Goal: Task Accomplishment & Management: Manage account settings

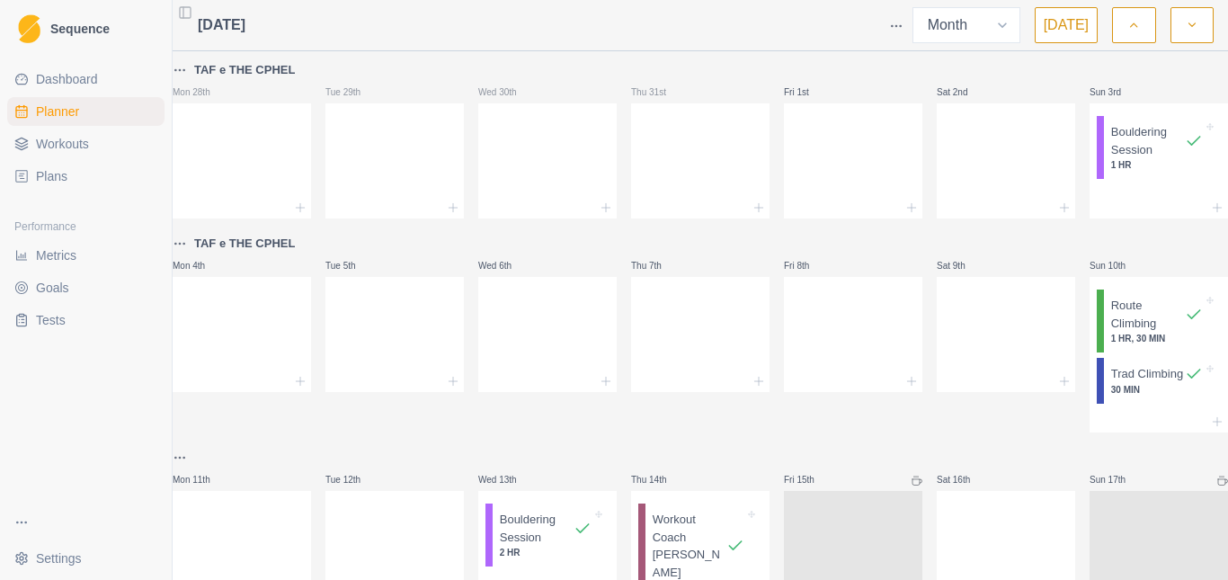
select select "month"
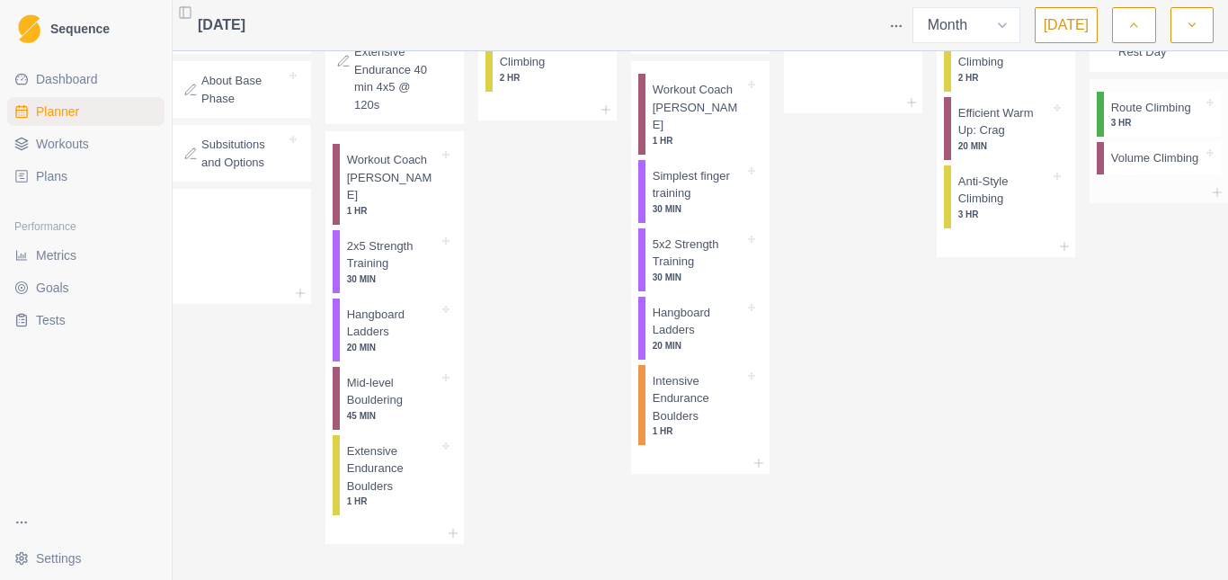
scroll to position [930, 0]
click at [1187, 26] on icon "button" at bounding box center [1192, 25] width 13 height 18
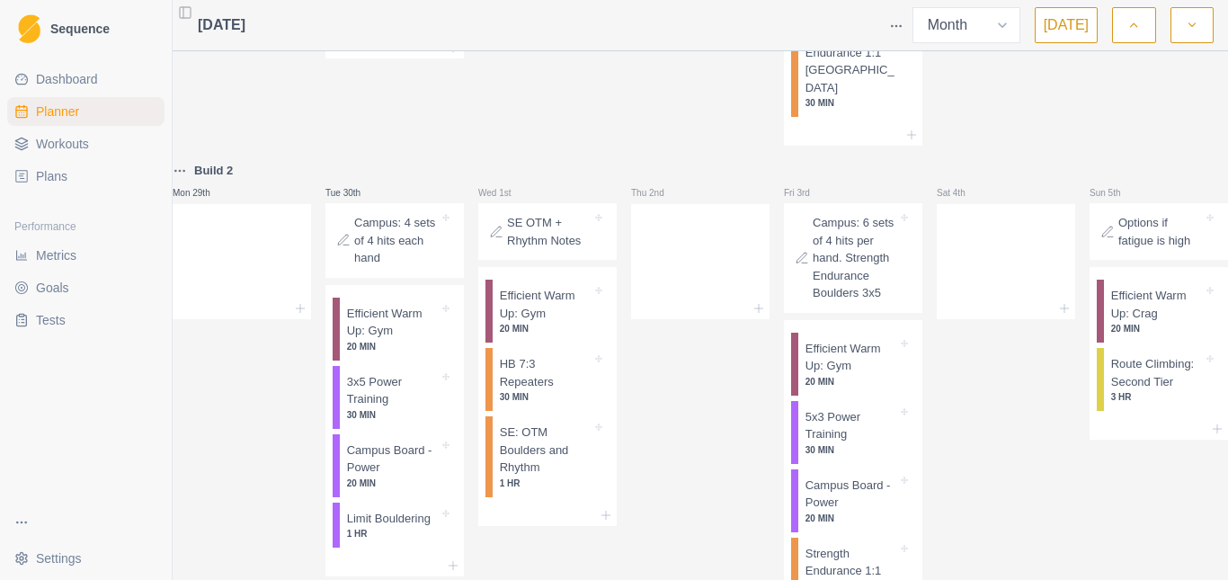
scroll to position [2027, 0]
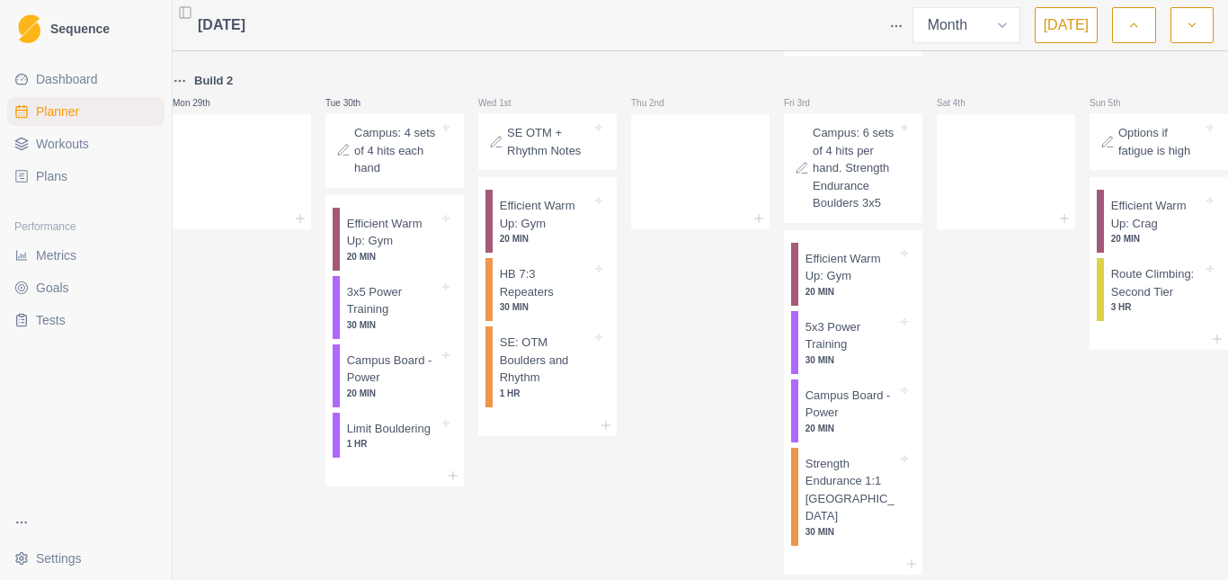
drag, startPoint x: 1187, startPoint y: 22, endPoint x: 1171, endPoint y: 60, distance: 41.1
click at [1188, 22] on icon "button" at bounding box center [1192, 25] width 13 height 18
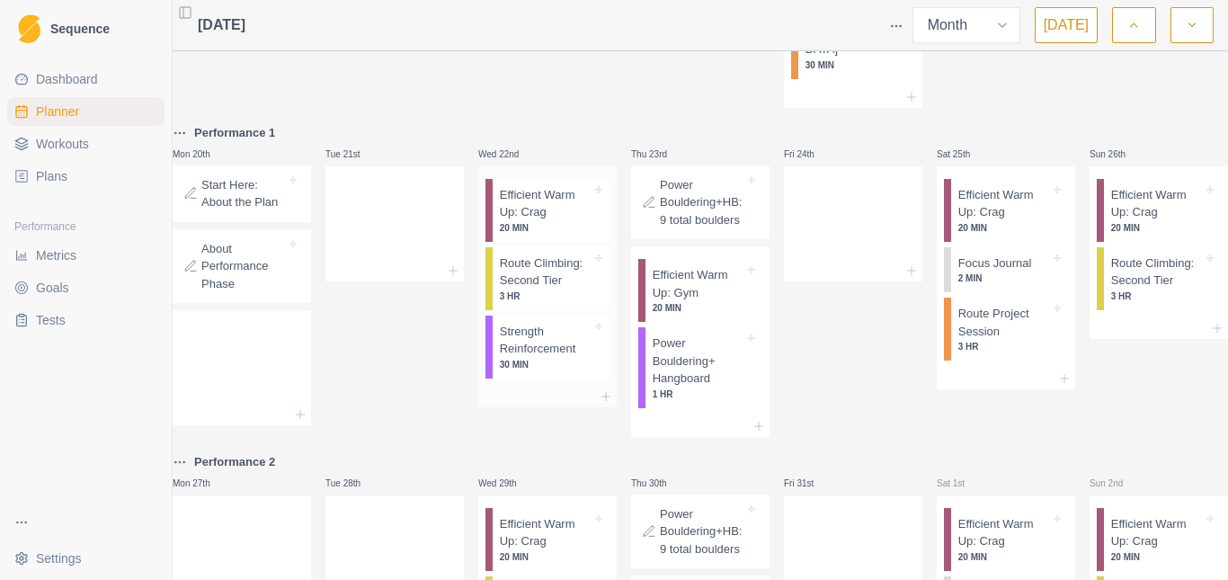
scroll to position [1528, 0]
click at [239, 210] on p "Start Here: About the Plan" at bounding box center [243, 192] width 85 height 35
click at [235, 210] on p "Start Here: About the Plan" at bounding box center [243, 192] width 85 height 35
click at [236, 210] on p "Start Here: About the Plan" at bounding box center [243, 192] width 85 height 35
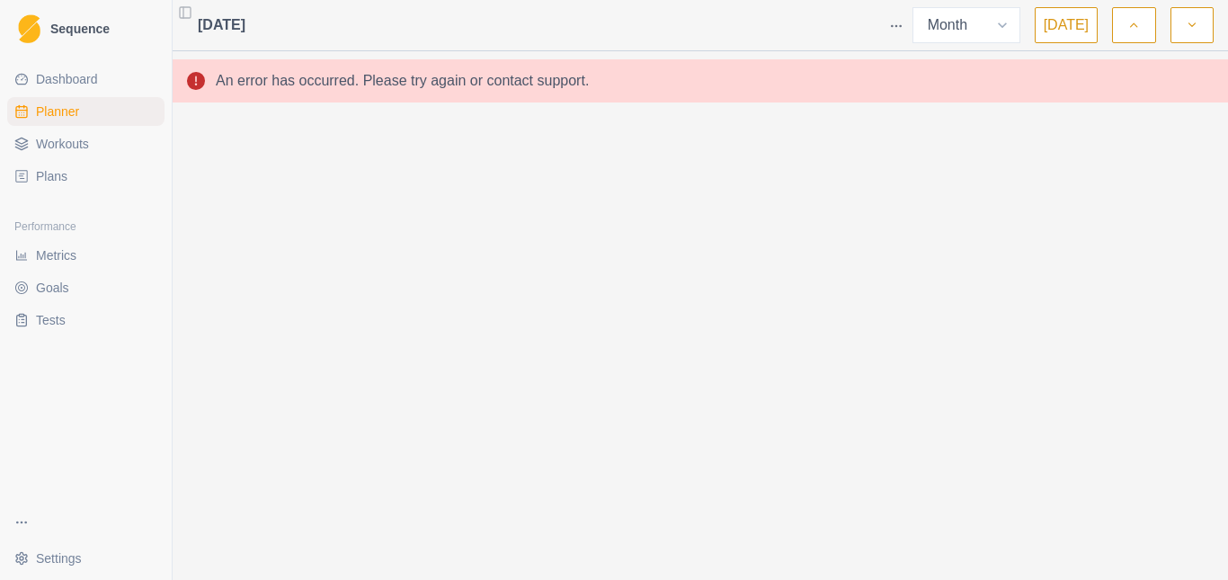
scroll to position [0, 0]
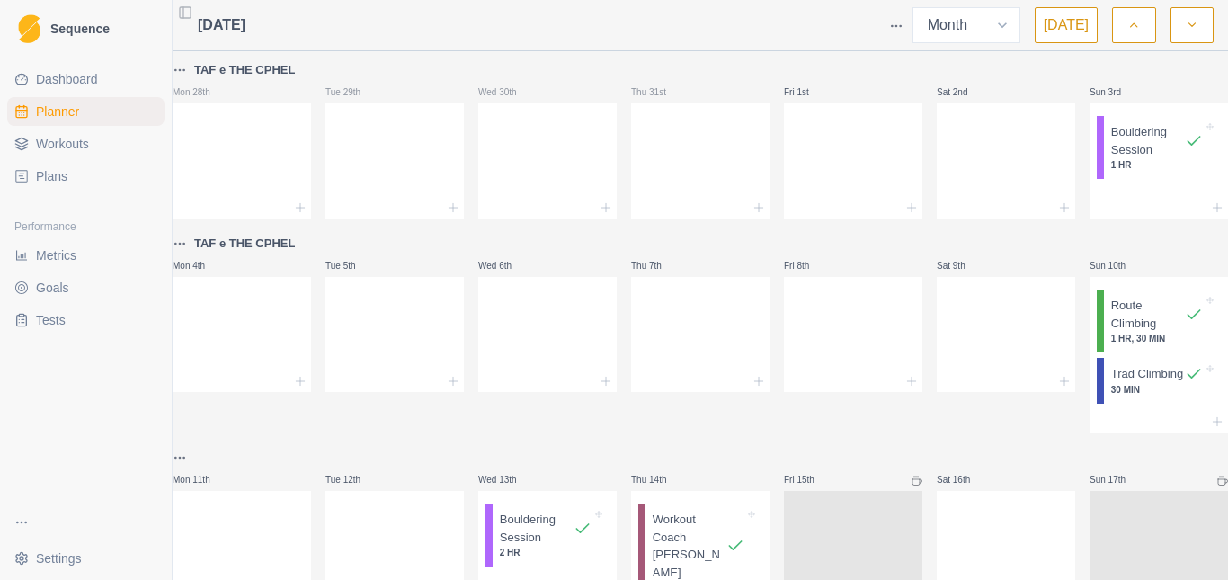
select select "month"
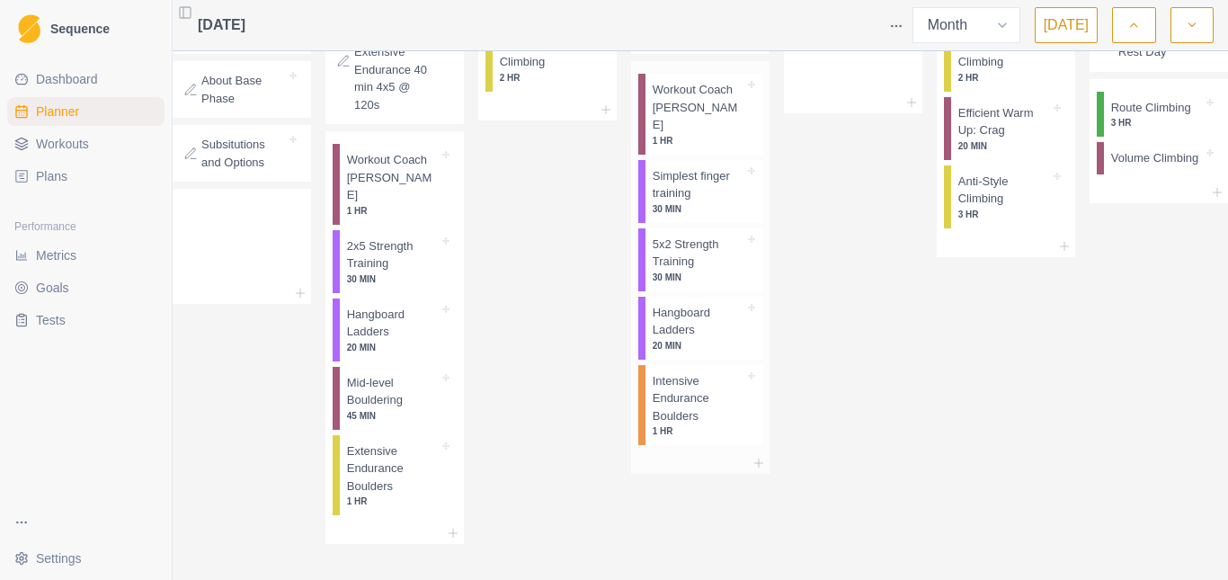
scroll to position [930, 0]
click at [1196, 13] on button "button" at bounding box center [1192, 25] width 43 height 36
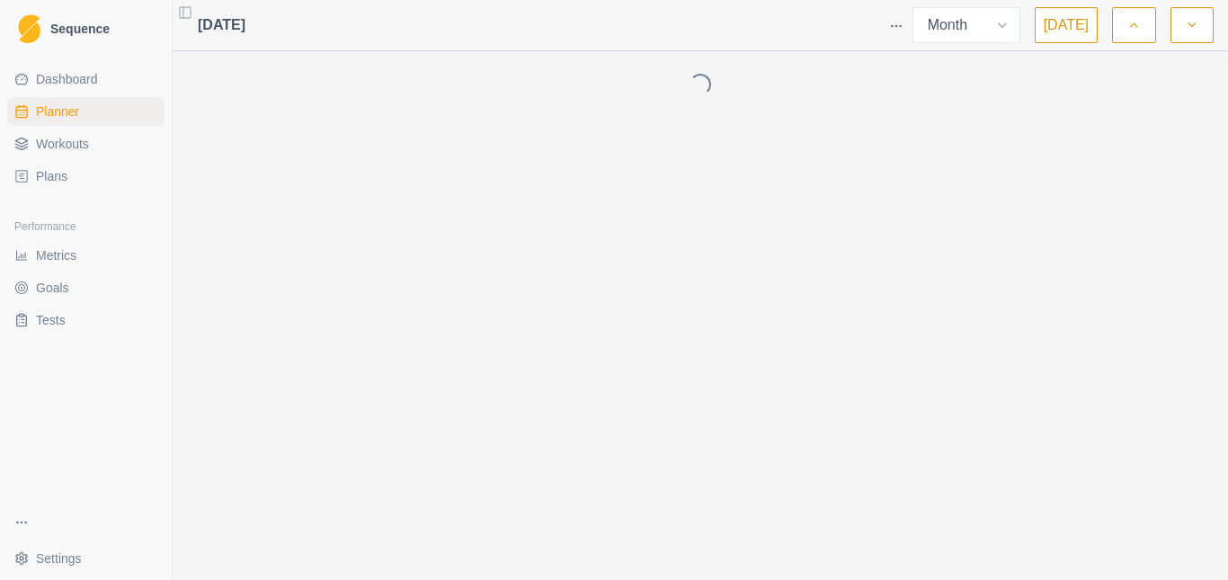
scroll to position [0, 0]
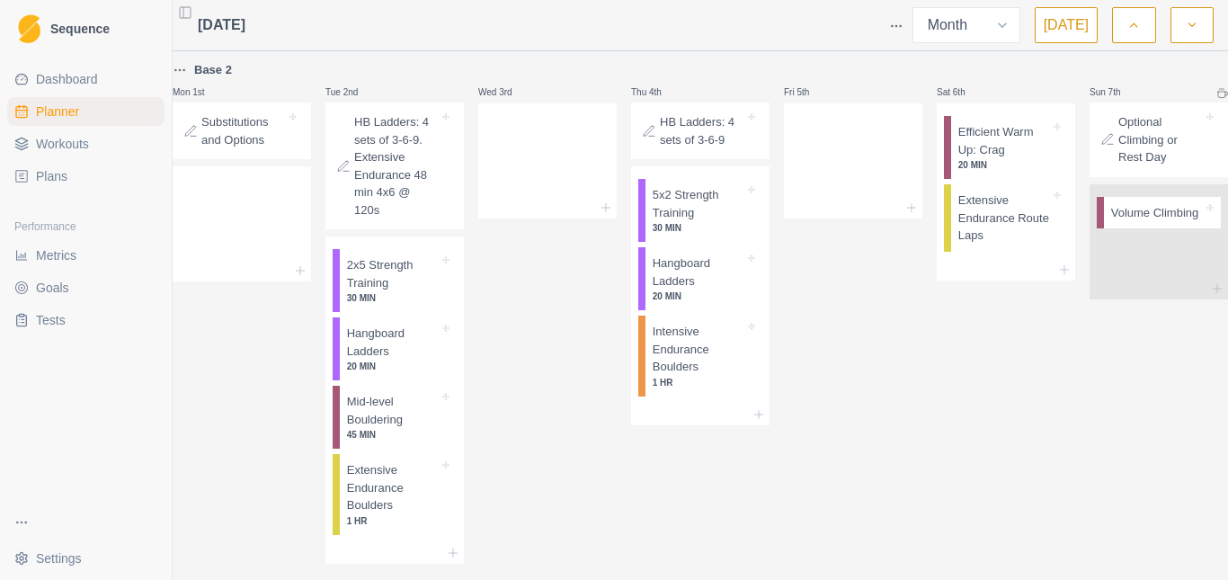
click at [1188, 27] on icon "button" at bounding box center [1192, 25] width 13 height 18
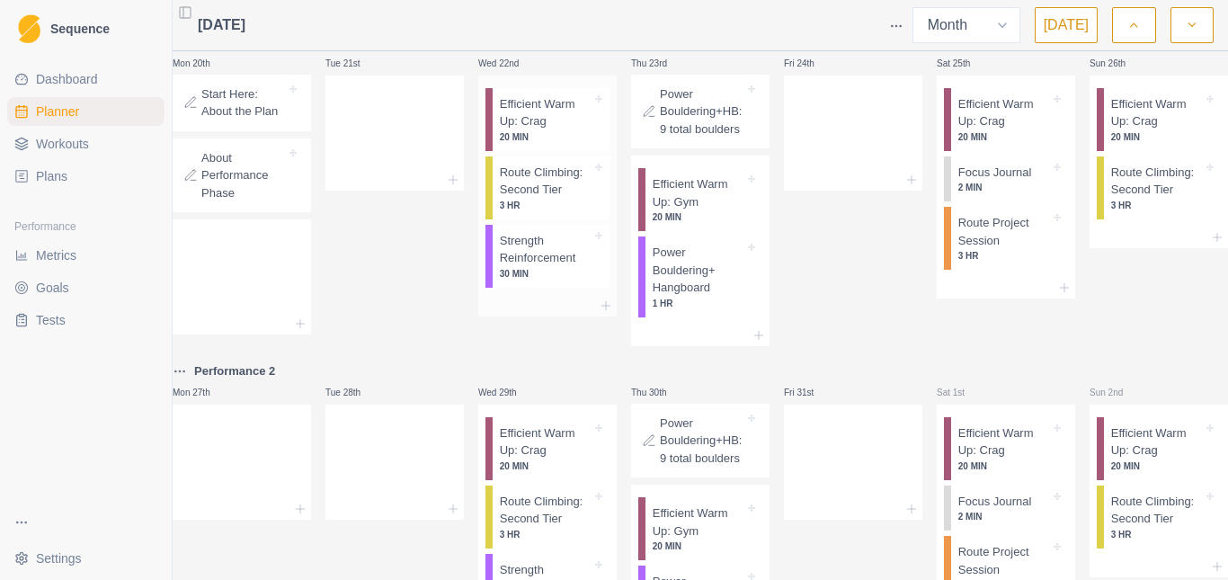
scroll to position [1528, 0]
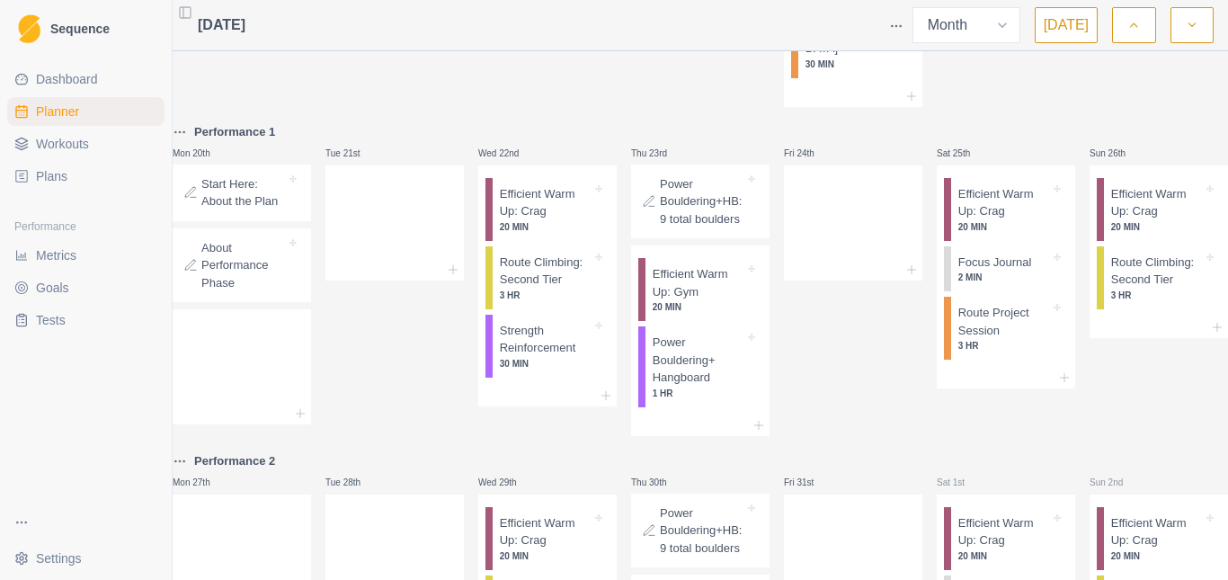
click at [239, 210] on p "Start Here: About the Plan" at bounding box center [243, 192] width 85 height 35
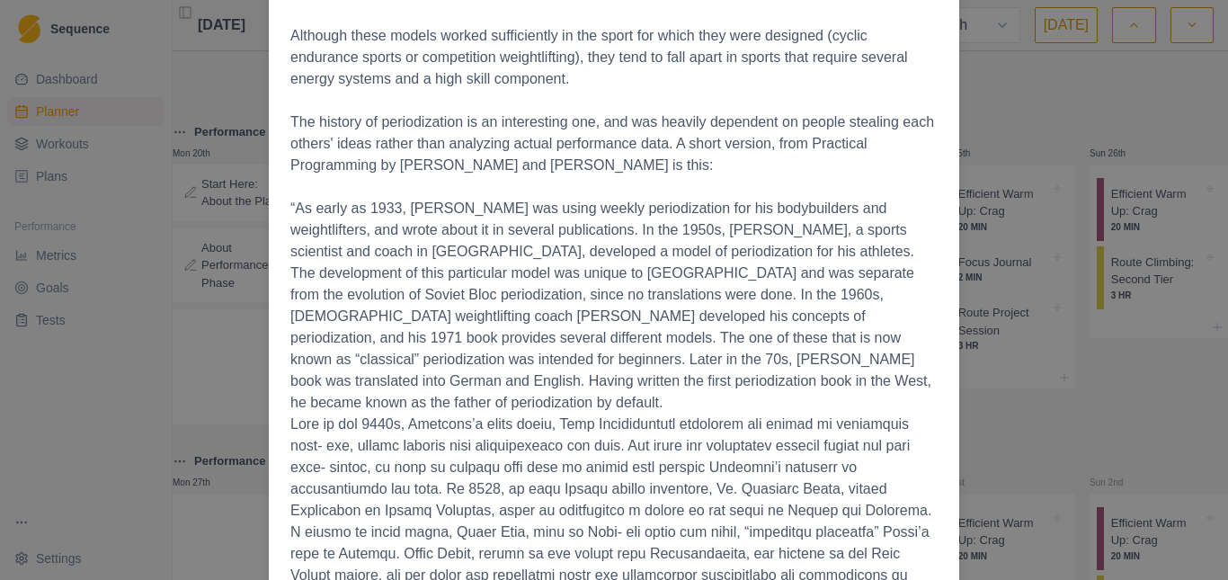
scroll to position [2709, 0]
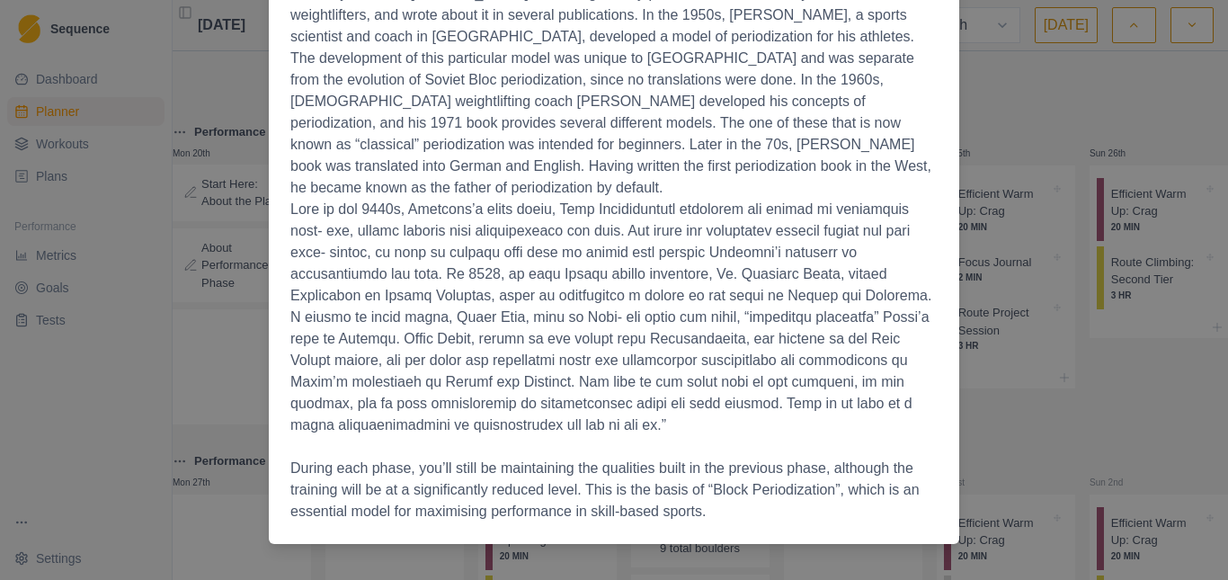
click at [197, 93] on div "Start Here: About the Plan [DATE] The Full Tilt Training Plan A Three phase pro…" at bounding box center [614, 290] width 1228 height 580
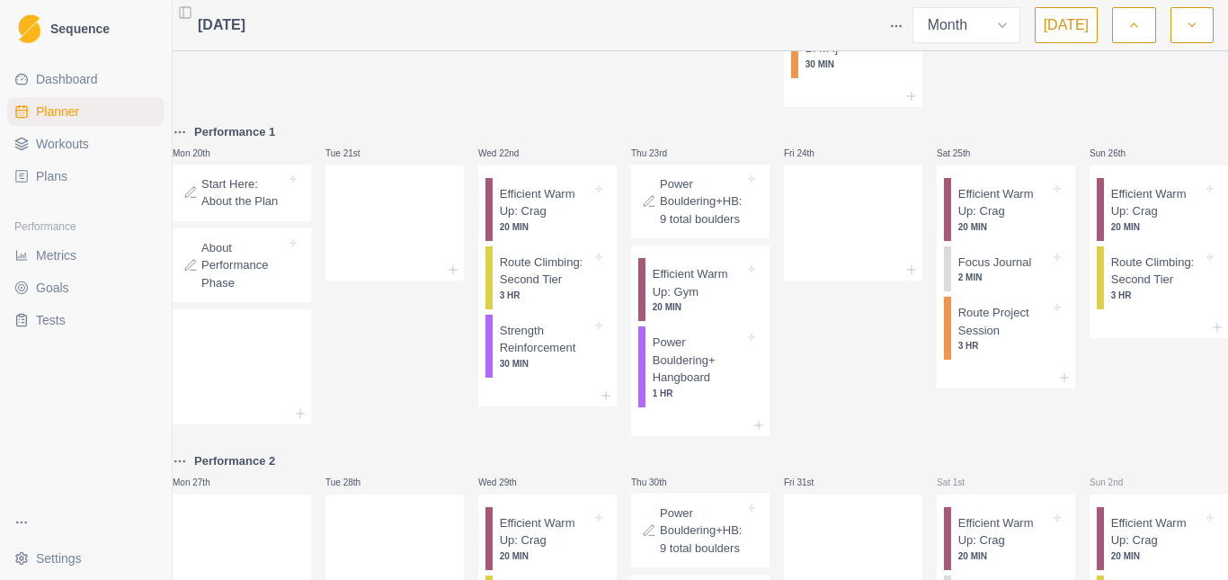
click at [42, 178] on span "Plans" at bounding box center [51, 176] width 31 height 18
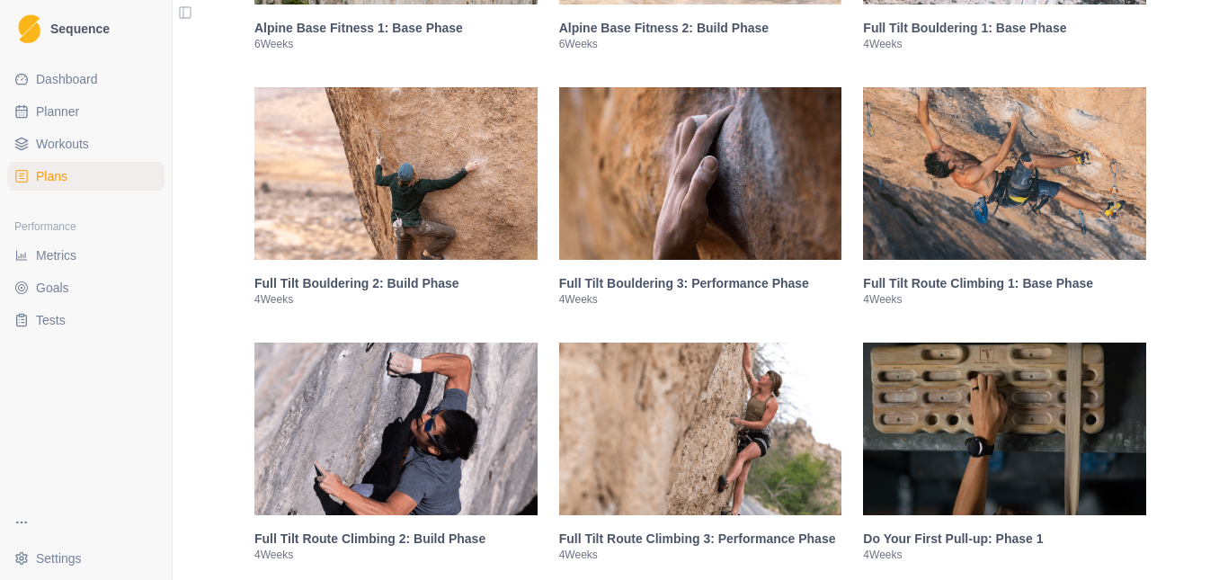
scroll to position [1708, 0]
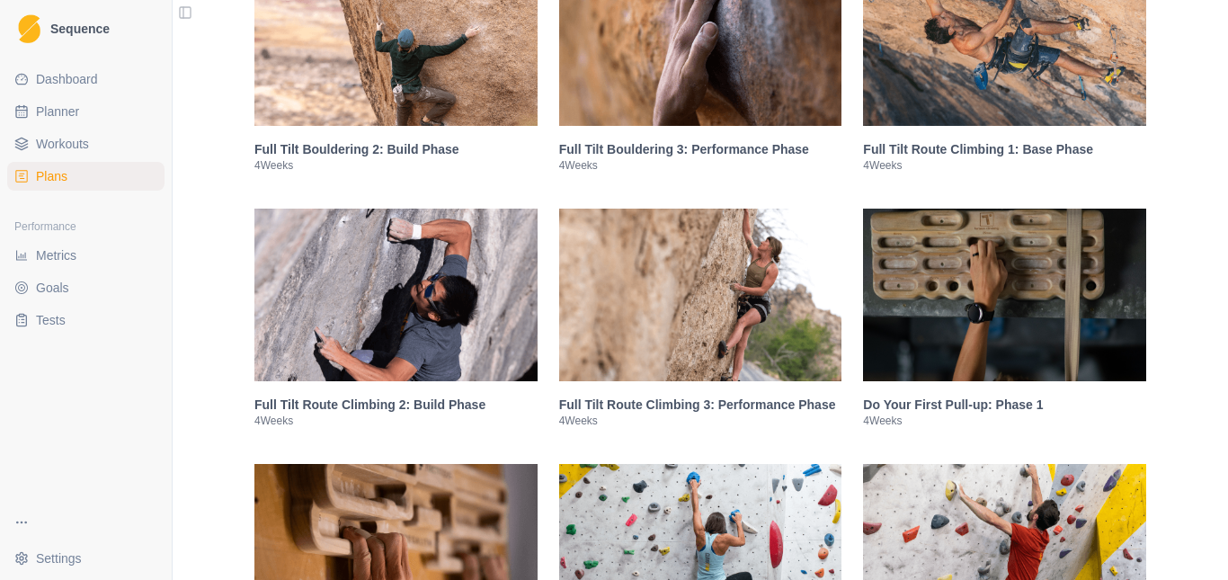
click at [941, 290] on img at bounding box center [1004, 295] width 283 height 173
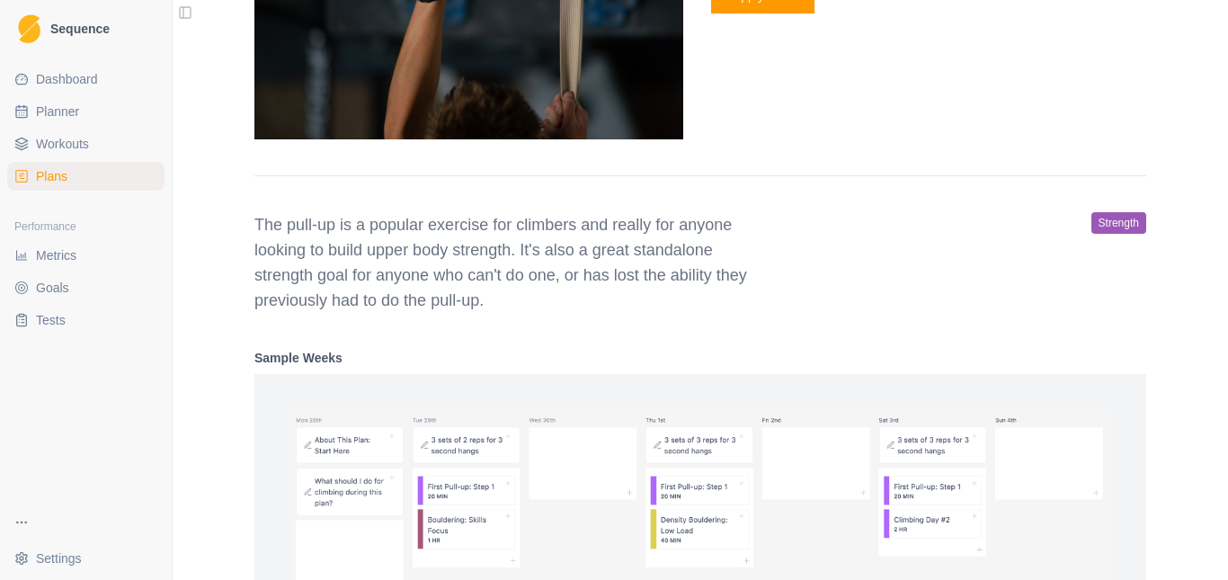
scroll to position [2262, 0]
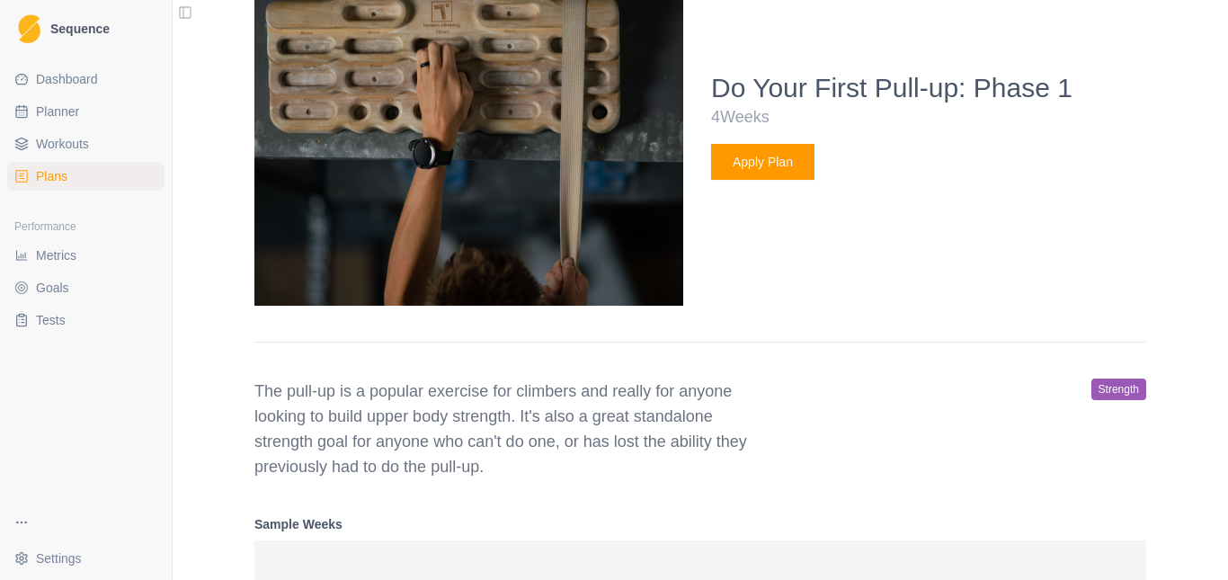
click at [748, 161] on button "Apply Plan" at bounding box center [762, 162] width 103 height 36
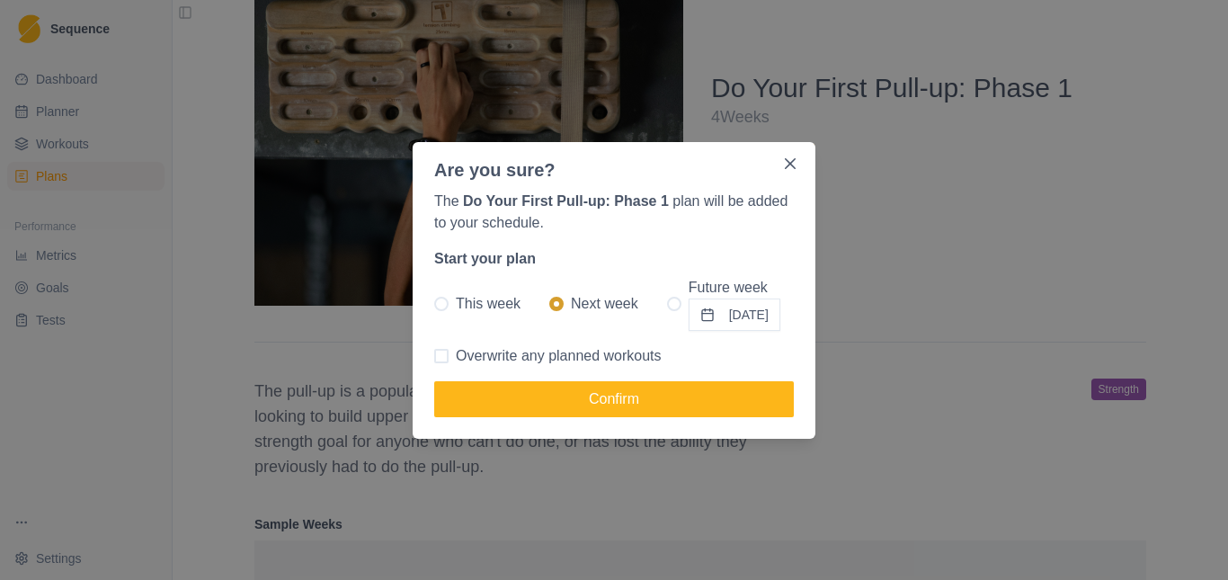
click at [667, 307] on span at bounding box center [674, 304] width 14 height 14
click at [666, 304] on input "Future week [DATE]" at bounding box center [666, 303] width 1 height 1
radio input "true"
click at [717, 315] on button "[DATE]" at bounding box center [735, 314] width 92 height 32
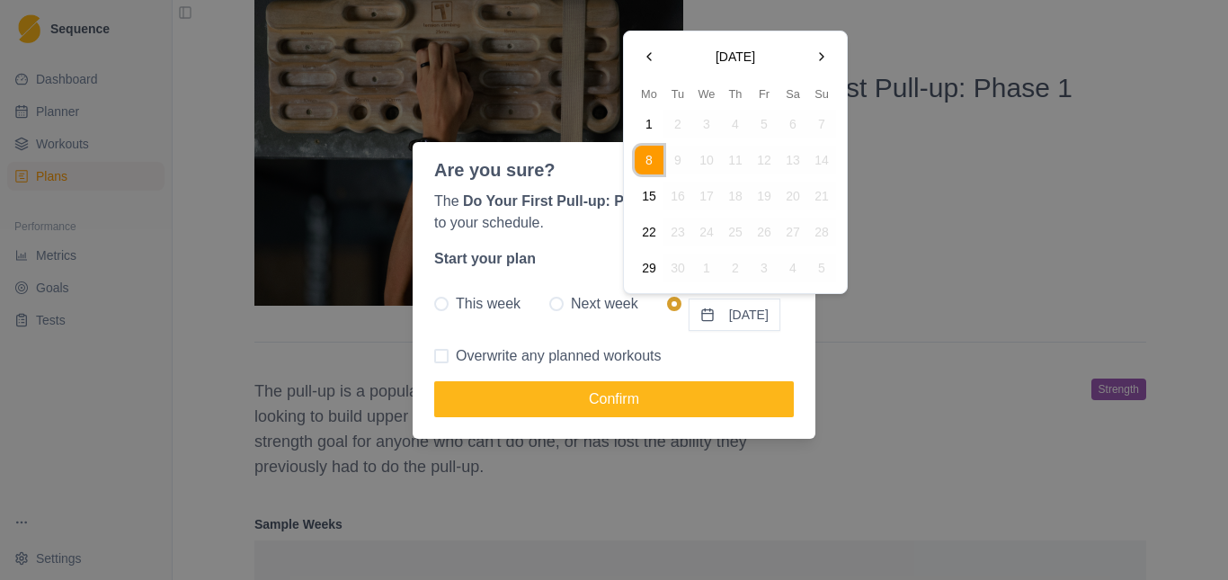
click at [832, 58] on button "Go to the Next Month" at bounding box center [821, 56] width 29 height 29
click at [651, 159] on button "3" at bounding box center [649, 160] width 29 height 29
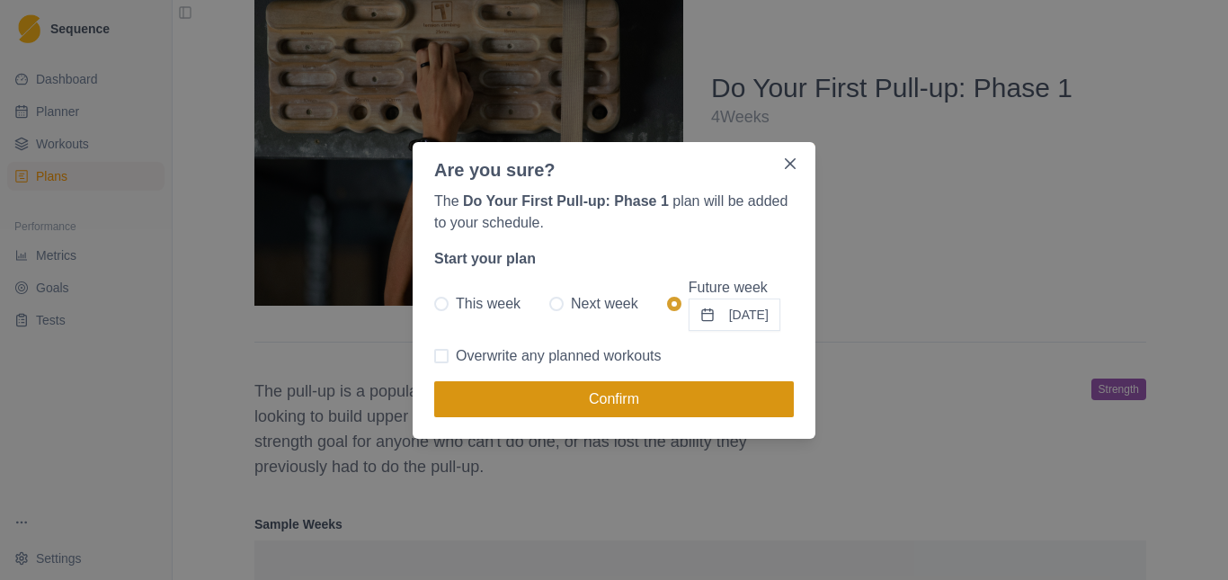
click at [626, 400] on button "Confirm" at bounding box center [614, 399] width 360 height 36
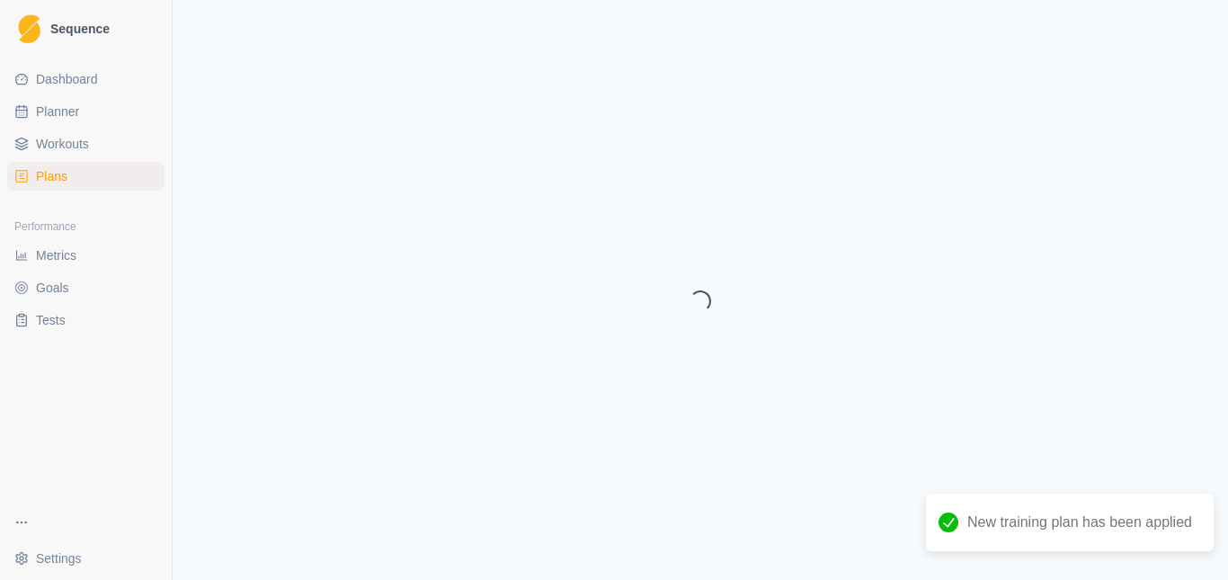
select select "month"
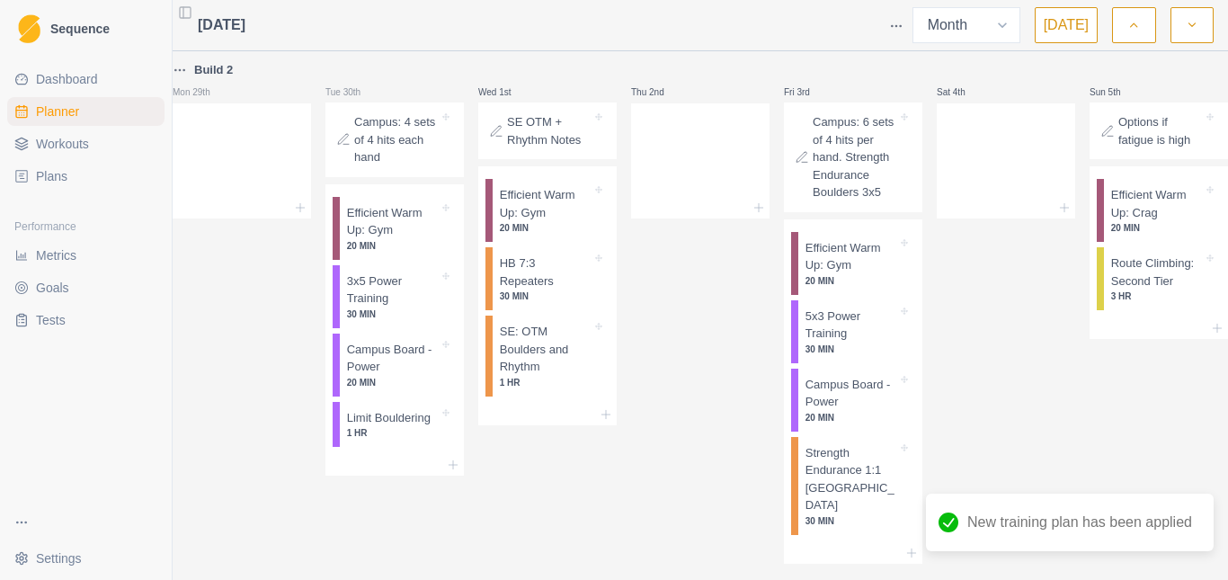
click at [1186, 22] on icon "button" at bounding box center [1192, 25] width 13 height 18
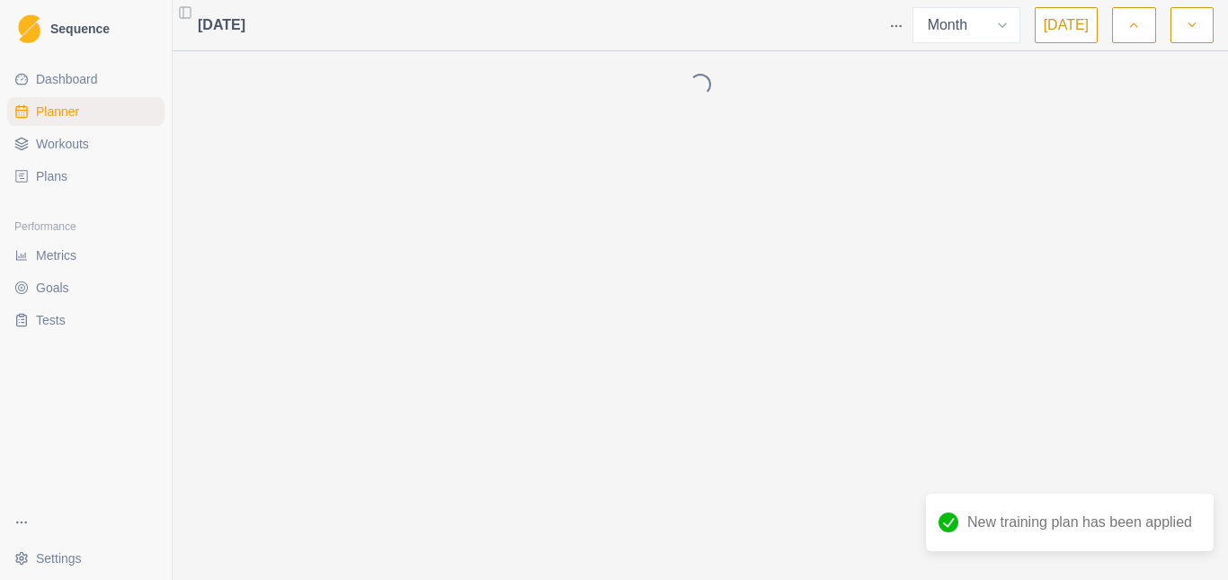
click at [1186, 24] on icon "button" at bounding box center [1192, 25] width 13 height 18
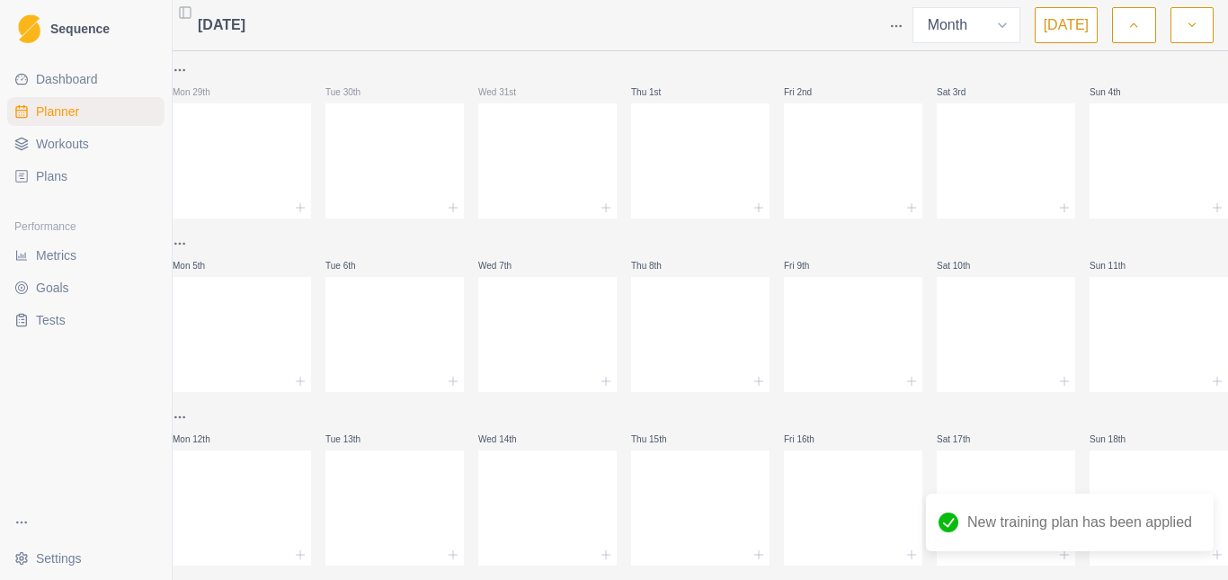
click at [1186, 24] on icon "button" at bounding box center [1192, 25] width 13 height 18
click at [1135, 28] on icon "button" at bounding box center [1133, 25] width 13 height 18
click at [1135, 27] on icon "button" at bounding box center [1133, 25] width 13 height 18
click at [1135, 17] on icon "button" at bounding box center [1133, 25] width 13 height 18
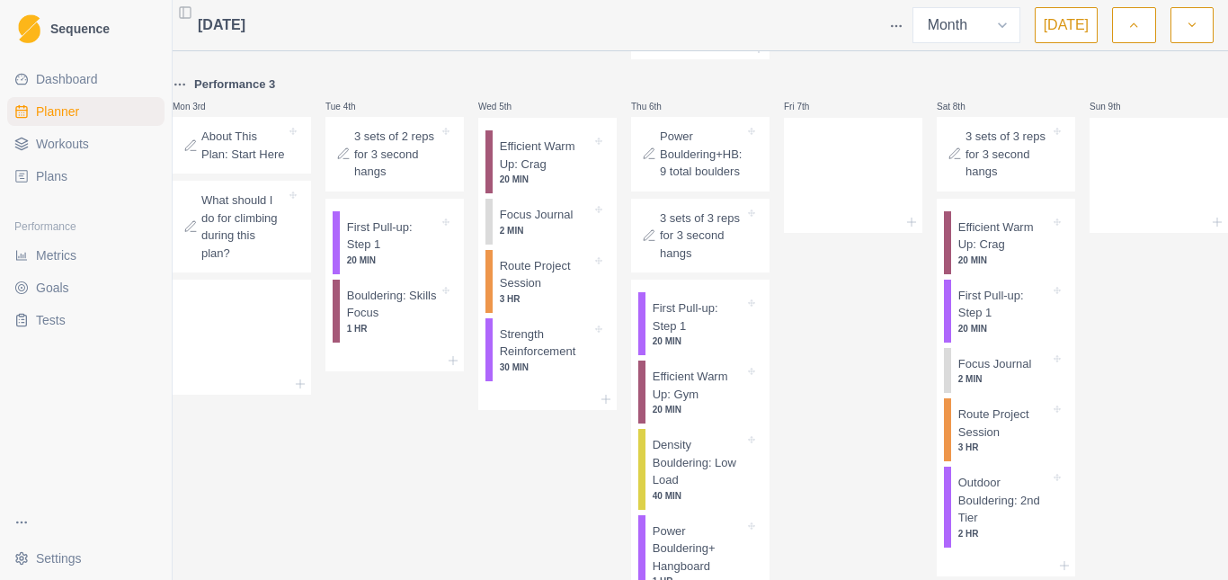
scroll to position [203, 0]
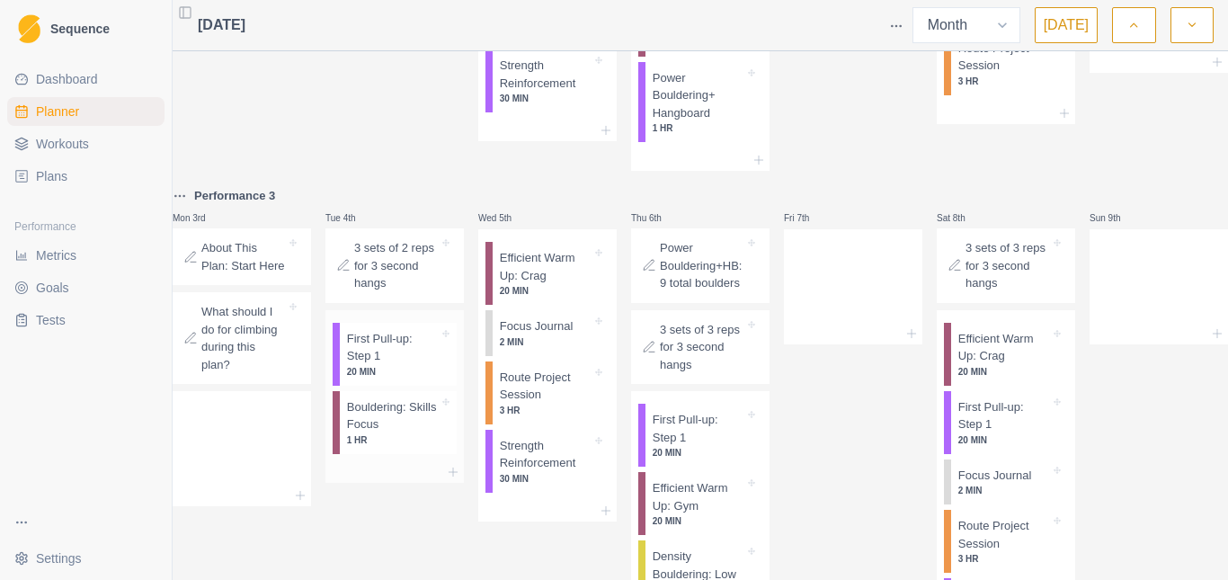
click at [386, 359] on p "First Pull-up: Step 1" at bounding box center [393, 347] width 92 height 35
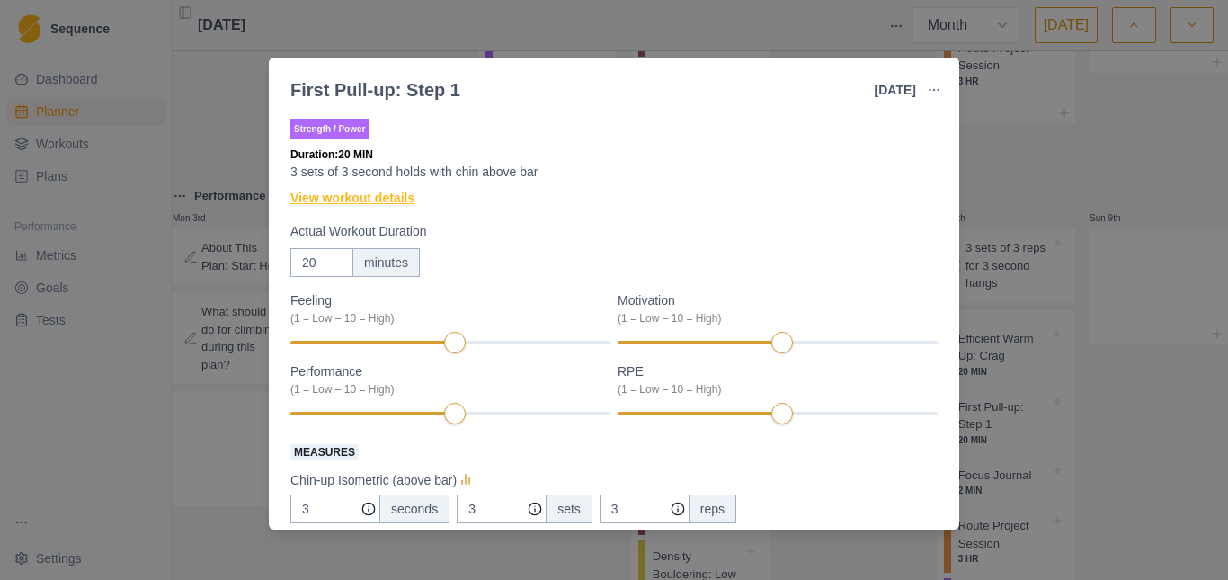
click at [359, 191] on link "View workout details" at bounding box center [352, 198] width 124 height 19
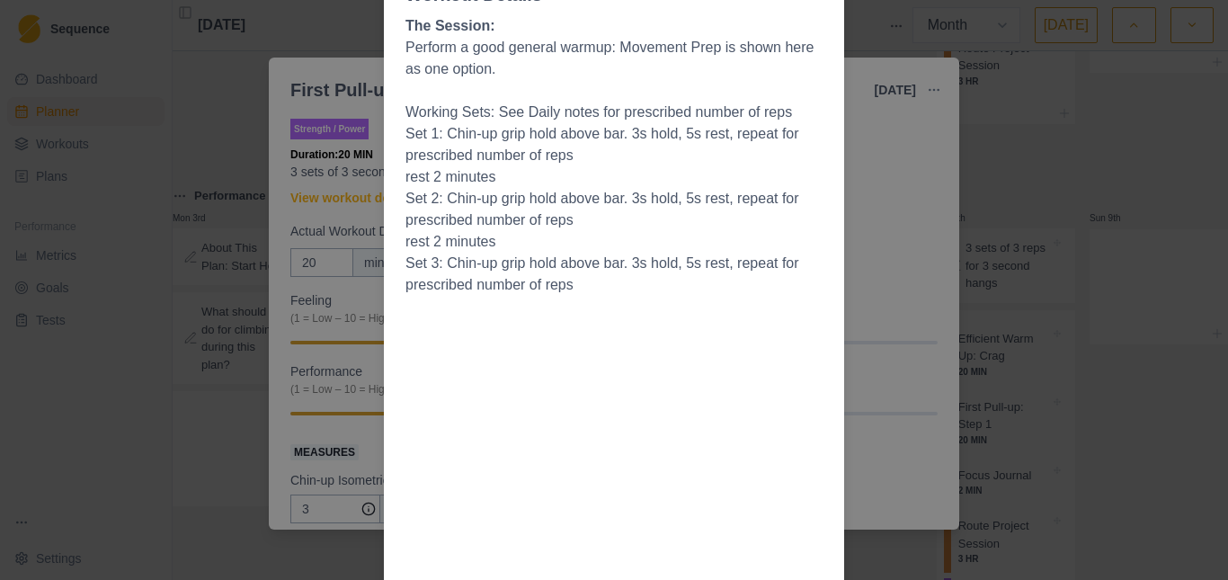
scroll to position [0, 0]
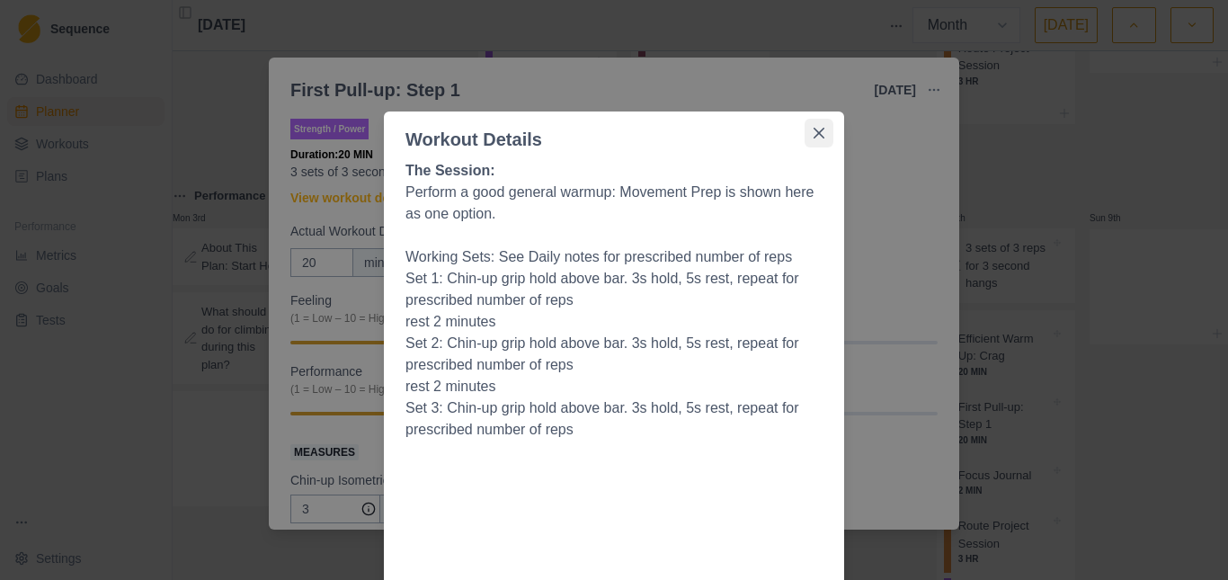
click at [814, 132] on icon "Close" at bounding box center [819, 133] width 11 height 11
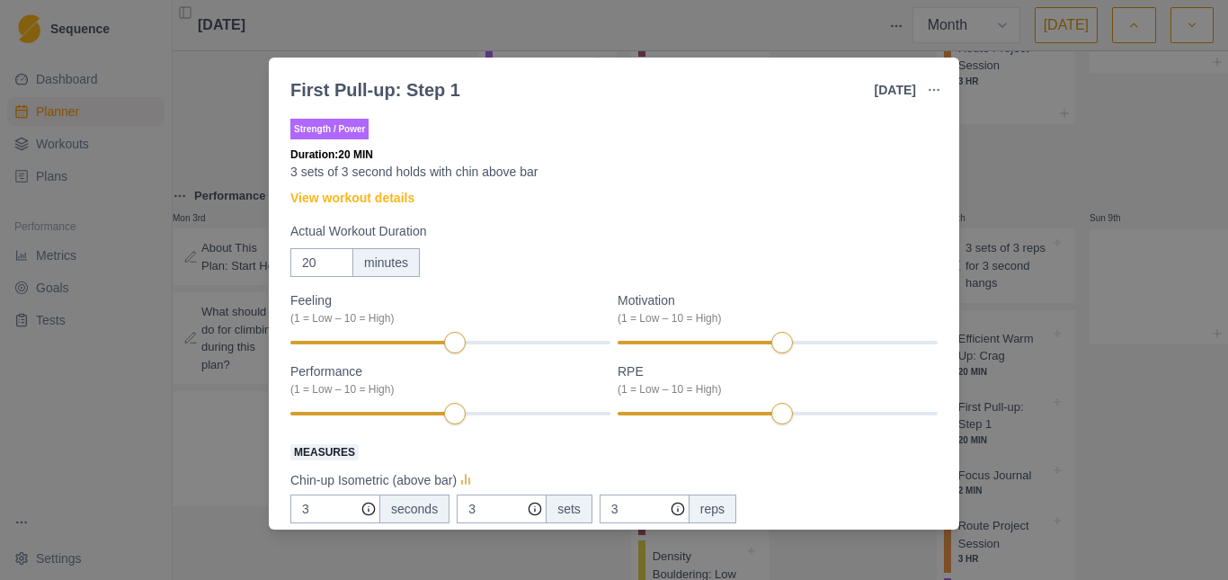
click at [171, 116] on div "First Pull-up: Step 1 [DATE] Link To Goal View Workout Metrics Edit Original Wo…" at bounding box center [614, 290] width 1228 height 580
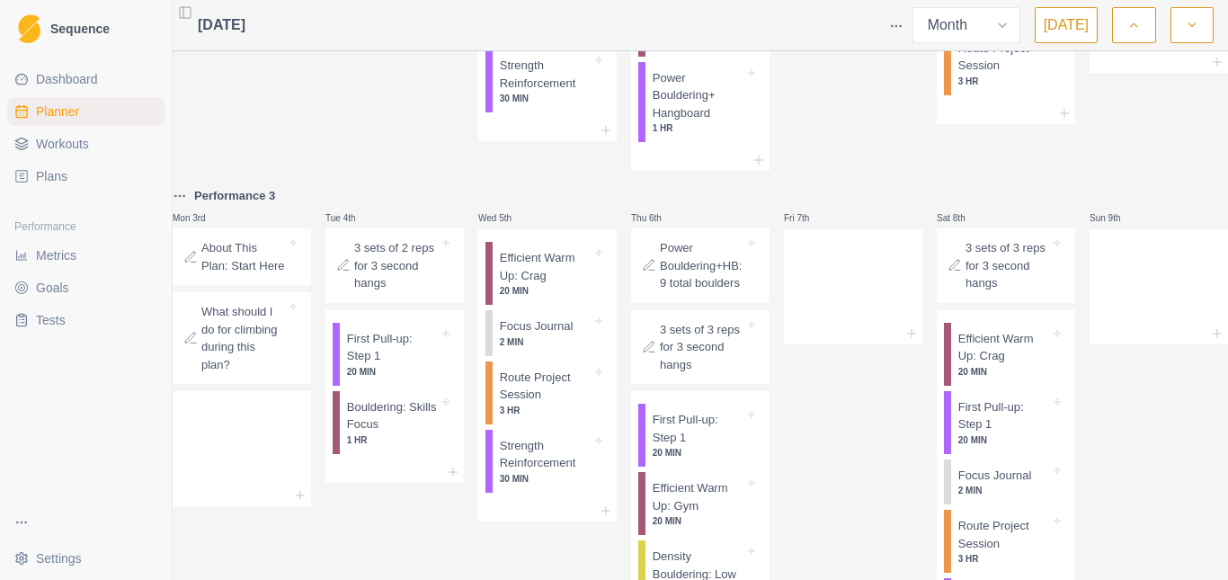
click at [254, 265] on p "About This Plan: Start Here" at bounding box center [243, 256] width 85 height 35
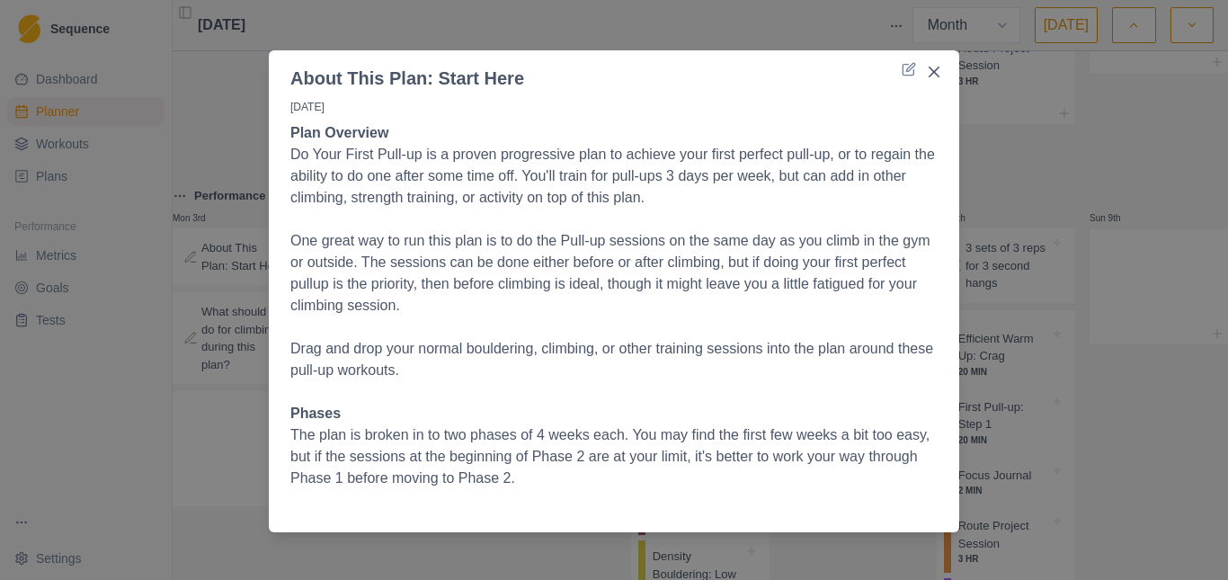
scroll to position [17, 0]
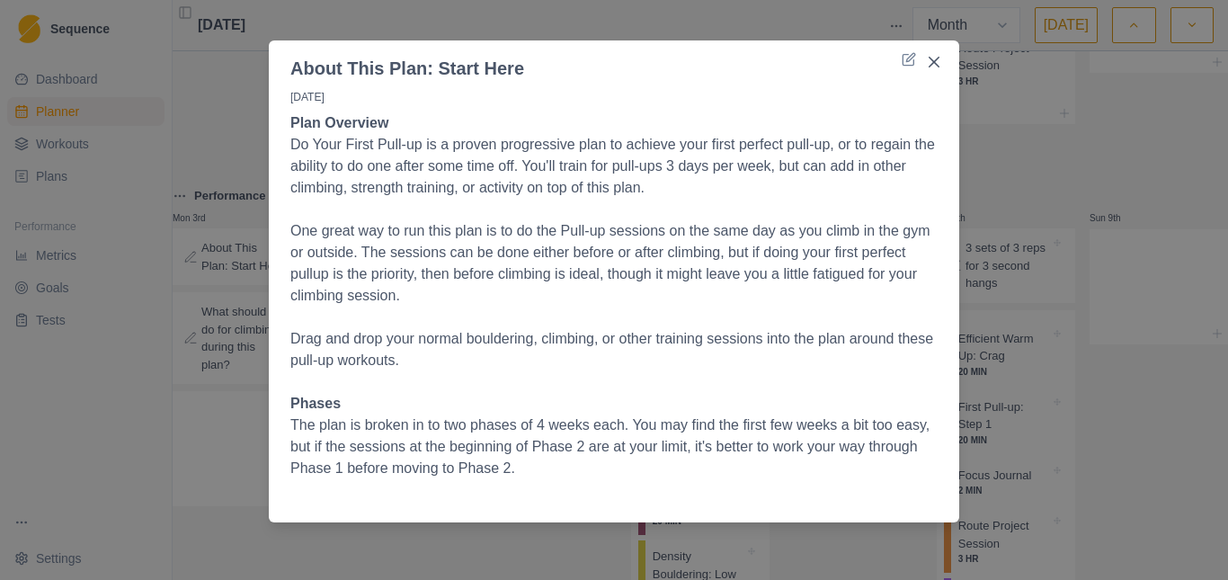
drag, startPoint x: 178, startPoint y: 151, endPoint x: 1035, endPoint y: 138, distance: 856.9
click at [178, 152] on div "About This Plan: Start Here [DATE] Plan Overview Do Your First Pull-up is a pro…" at bounding box center [614, 290] width 1228 height 580
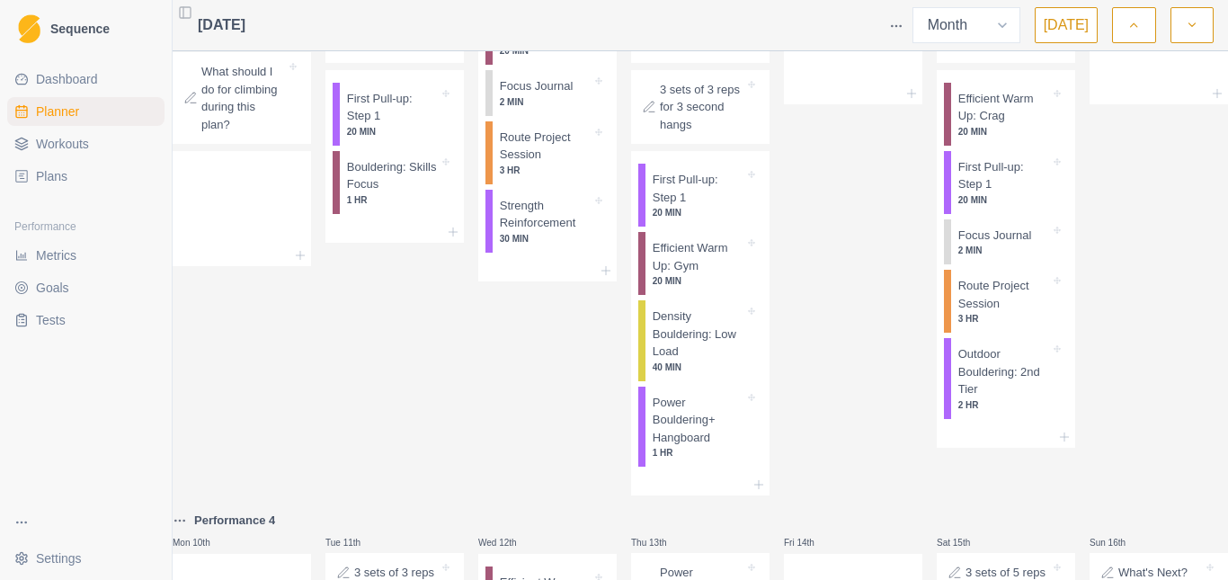
scroll to position [293, 0]
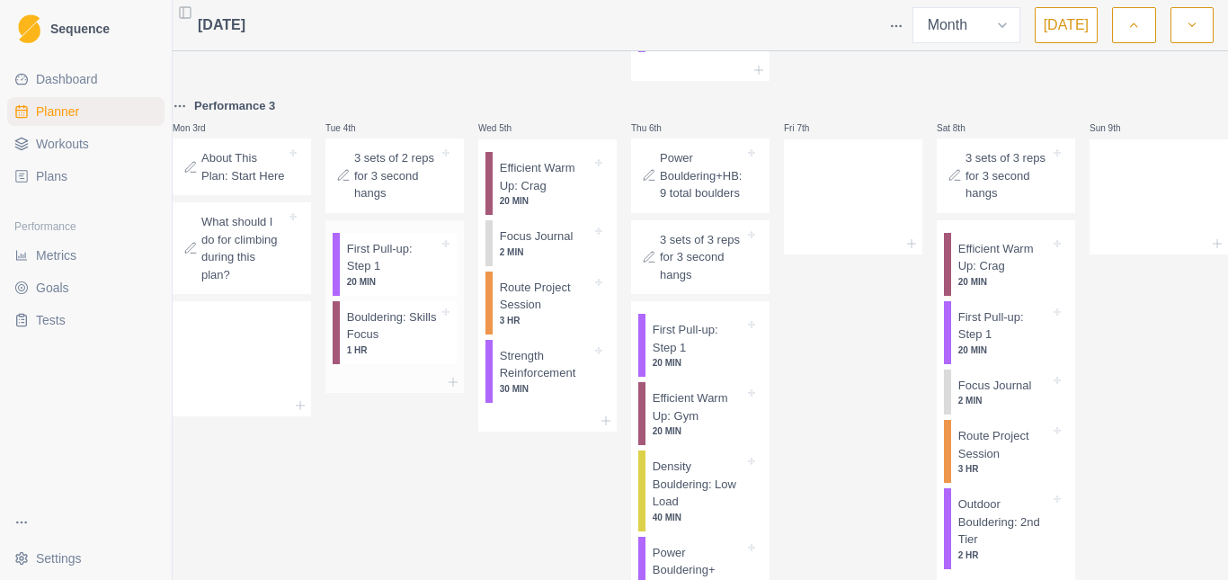
click at [414, 269] on p "First Pull-up: Step 1" at bounding box center [393, 257] width 92 height 35
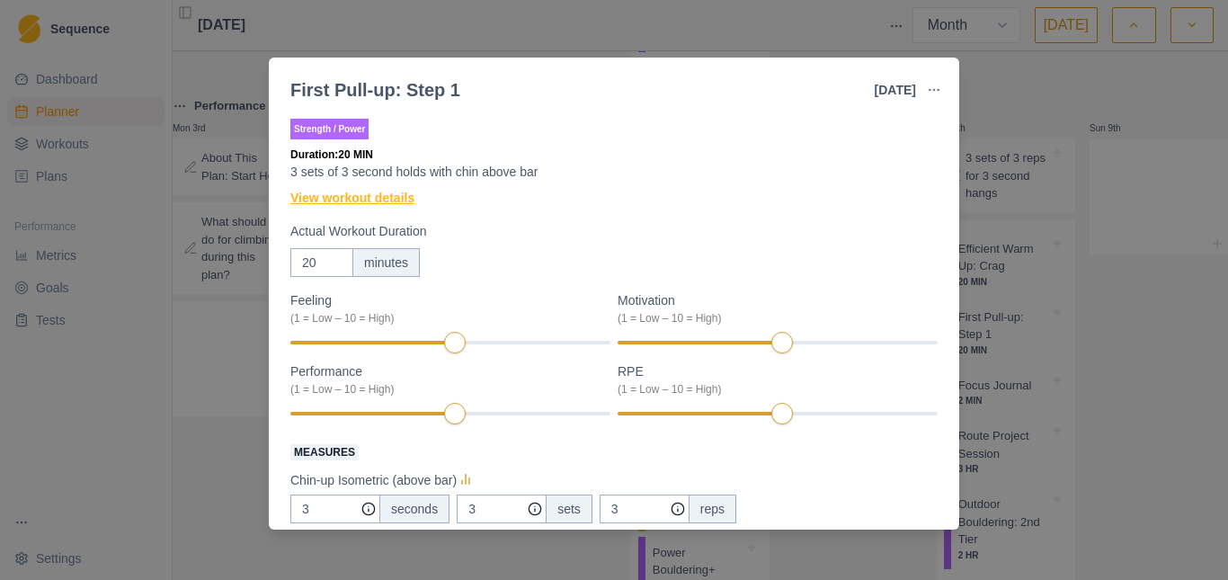
click at [352, 202] on link "View workout details" at bounding box center [352, 198] width 124 height 19
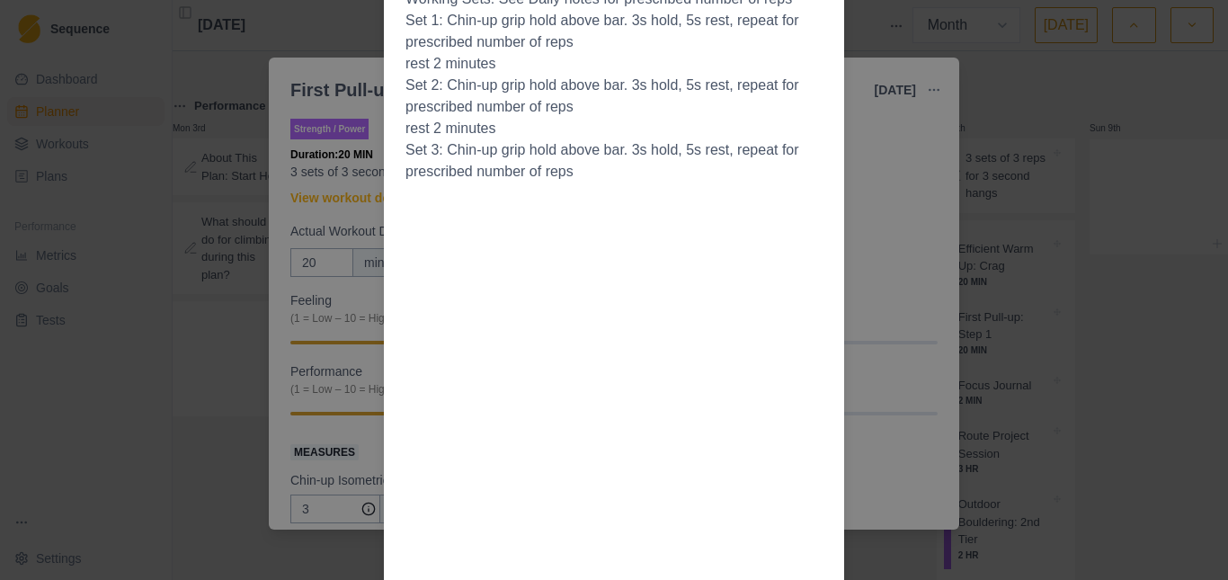
scroll to position [360, 0]
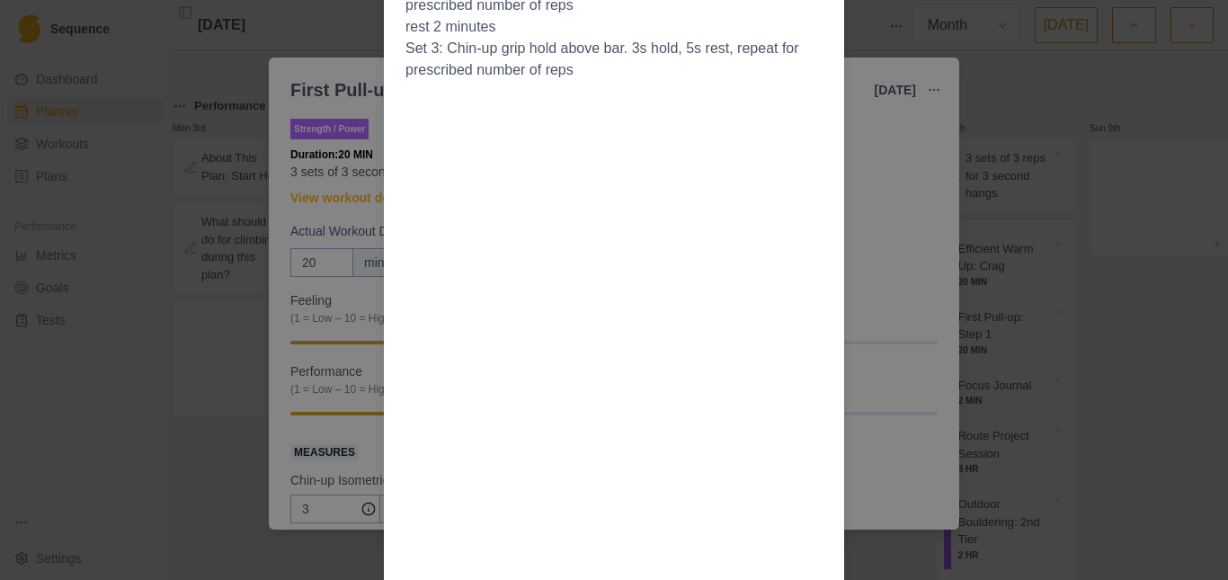
click at [848, 173] on div "Workout Details The Session: Perform a good general warmup: Movement Prep is sh…" at bounding box center [614, 290] width 1228 height 580
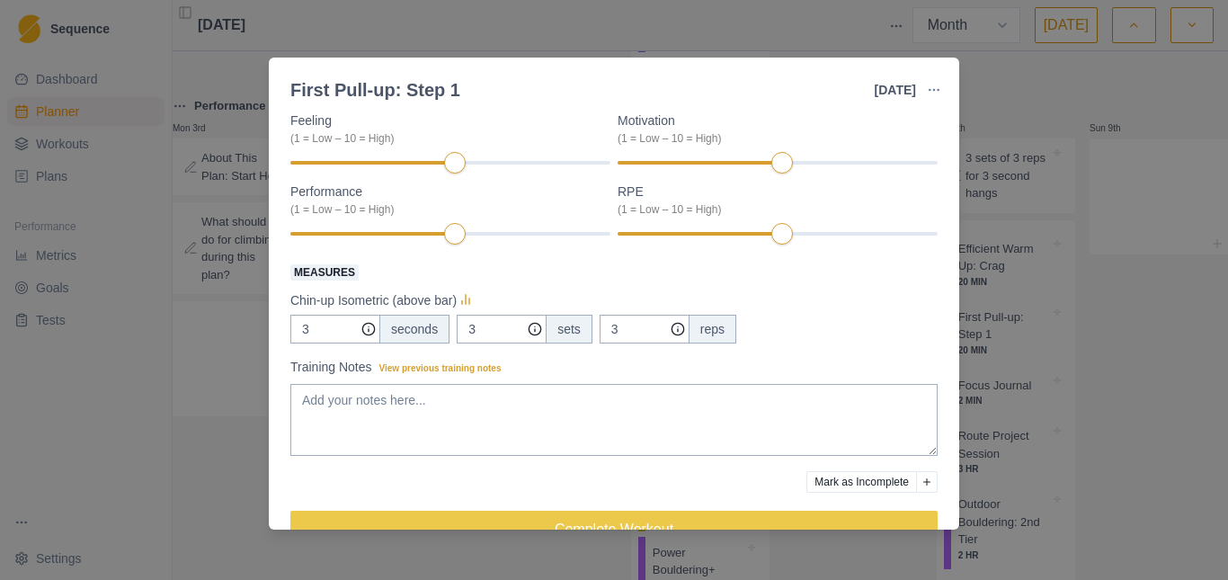
scroll to position [222, 0]
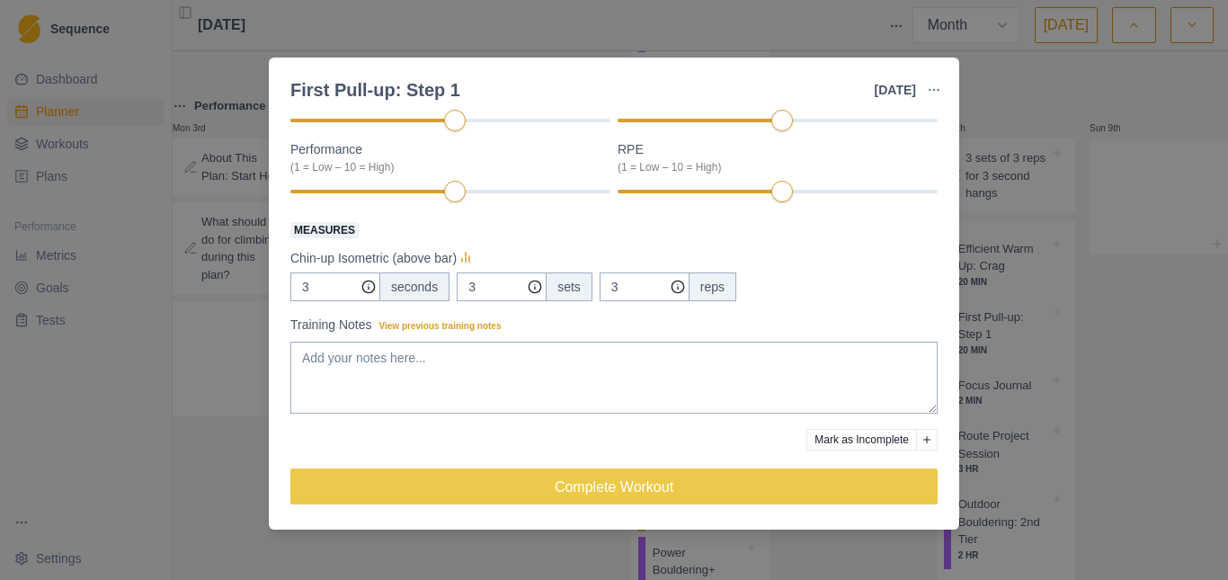
click at [174, 300] on div "First Pull-up: Step 1 [DATE] Link To Goal View Workout Metrics Edit Original Wo…" at bounding box center [614, 290] width 1228 height 580
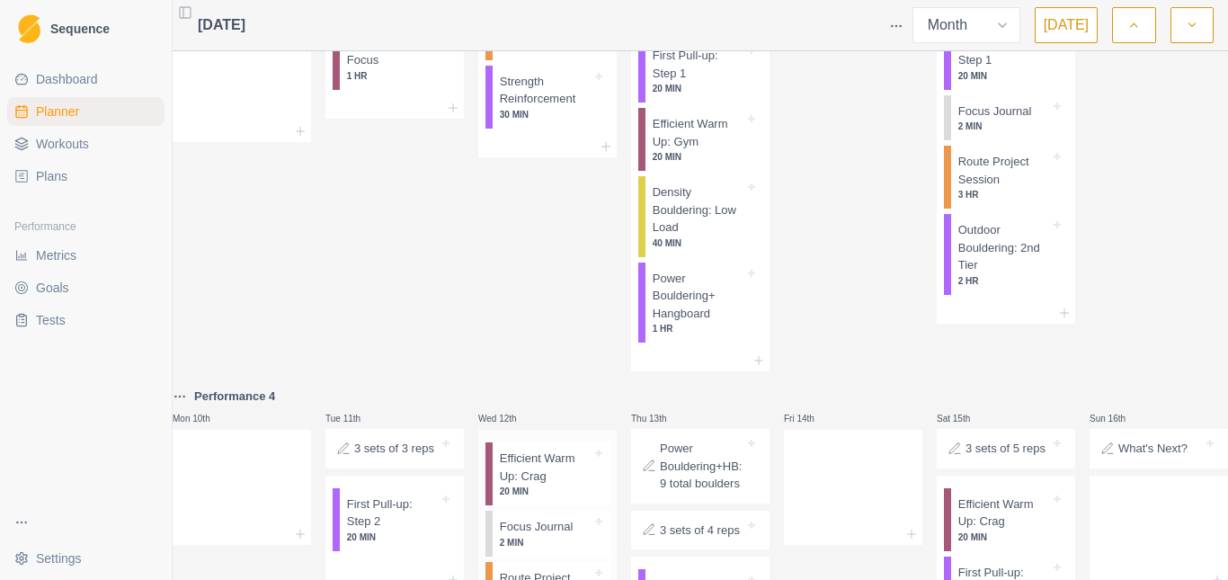
scroll to position [743, 0]
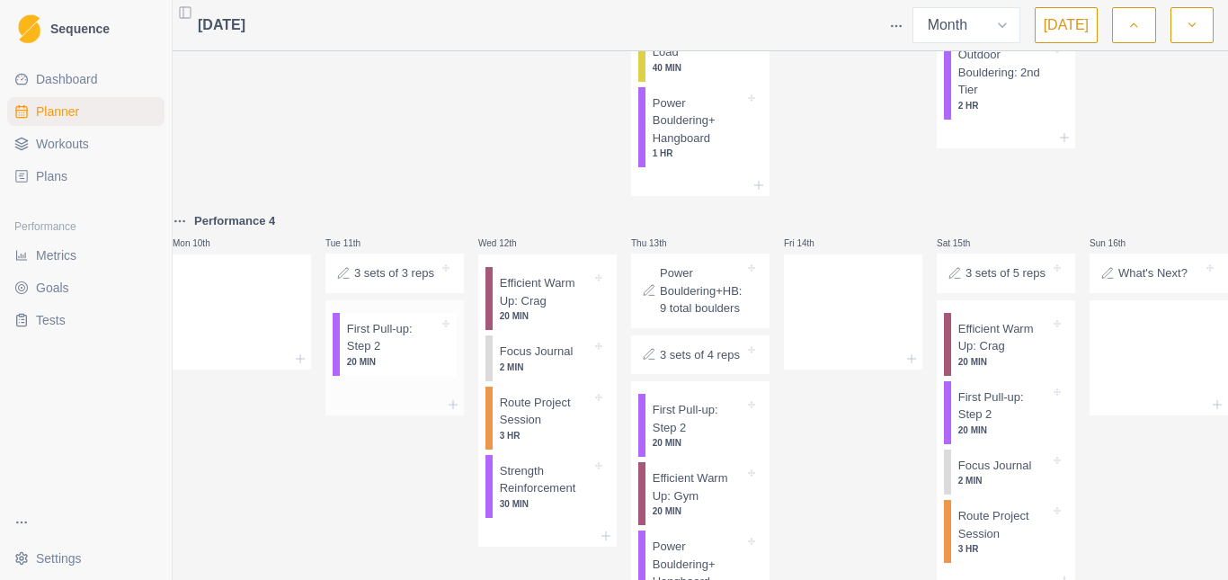
click at [376, 376] on div "First Pull-up: Step 2 20 MIN" at bounding box center [398, 344] width 117 height 63
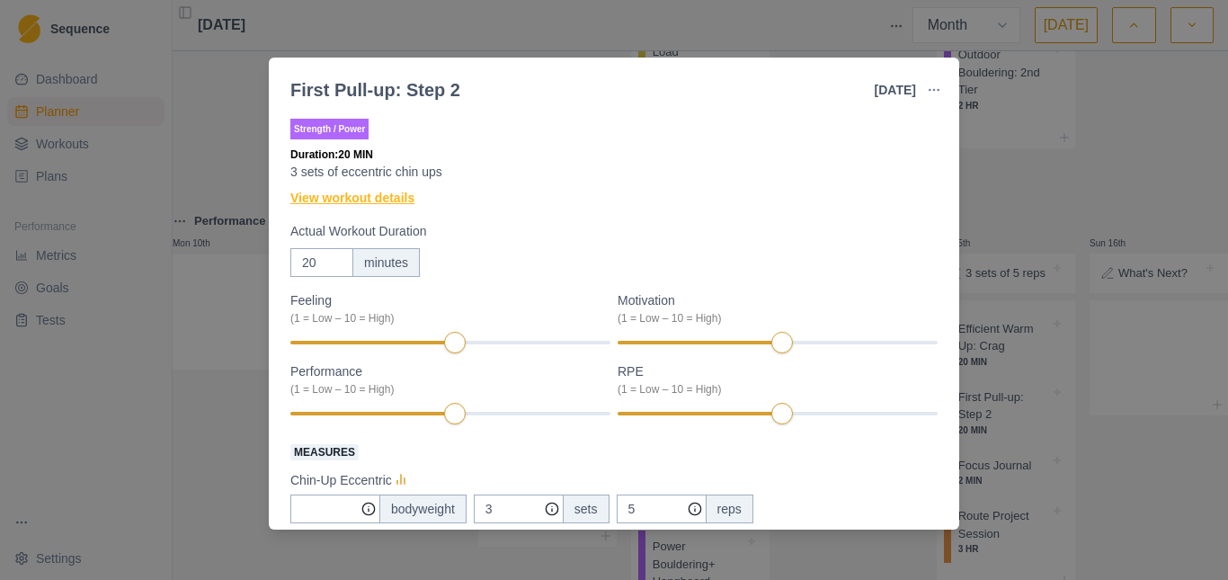
click at [367, 194] on link "View workout details" at bounding box center [352, 198] width 124 height 19
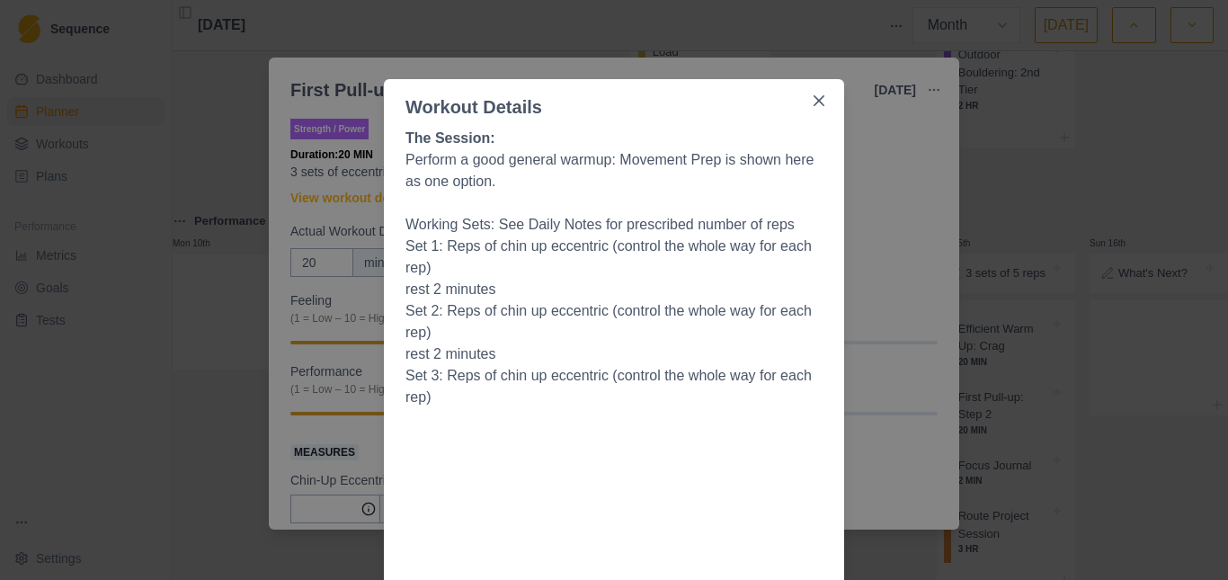
scroll to position [0, 0]
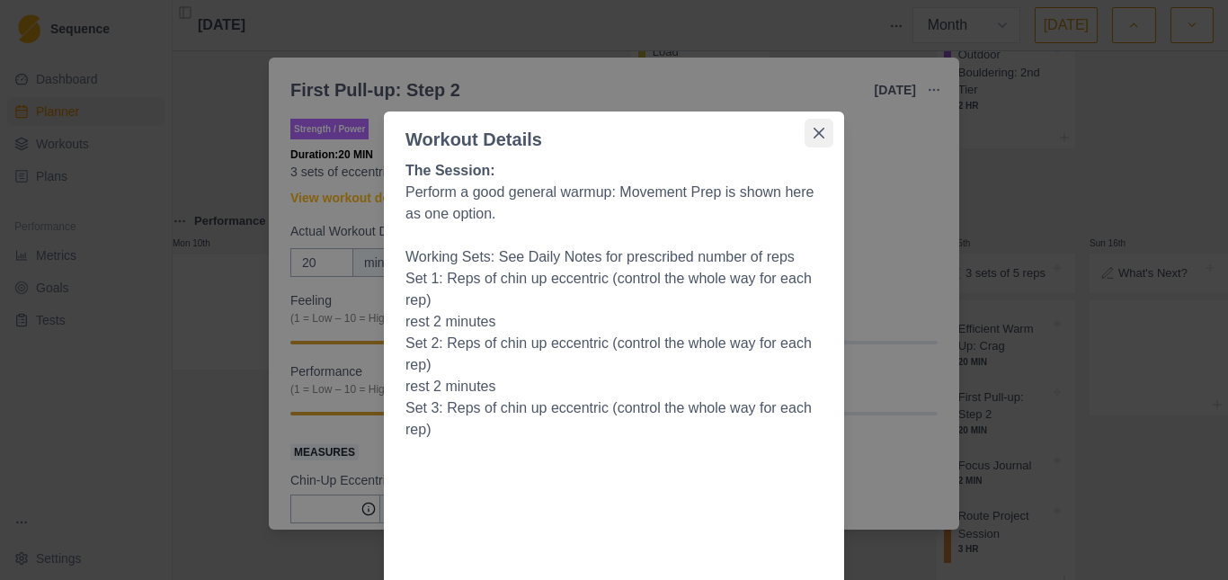
click at [814, 132] on icon "Close" at bounding box center [819, 133] width 11 height 11
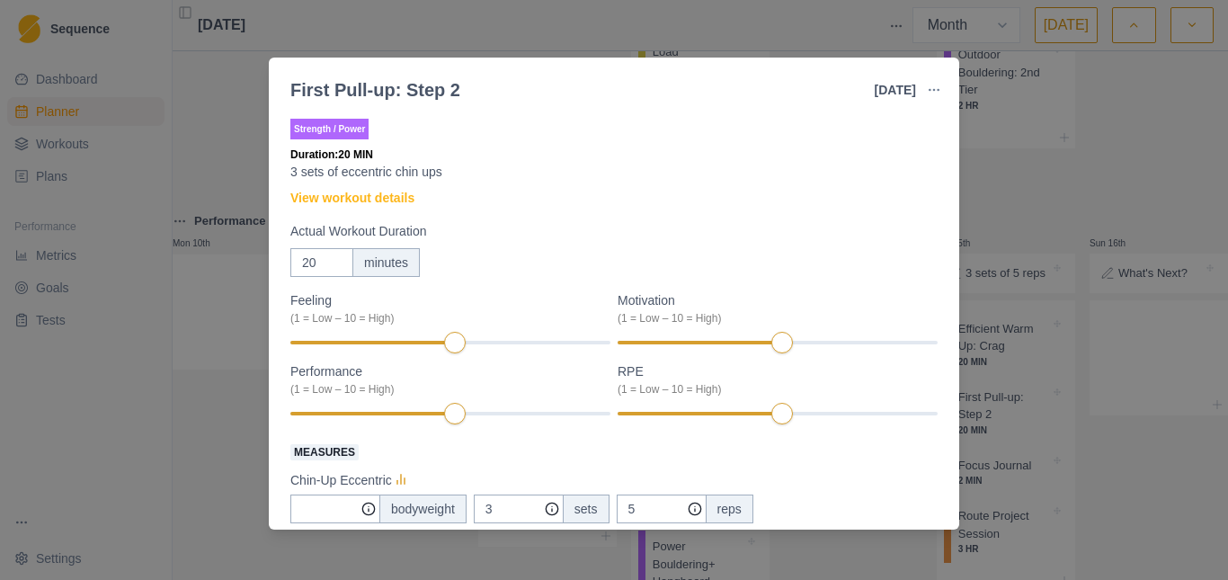
click at [1029, 191] on div "First Pull-up: Step 2 [DATE] Link To Goal View Workout Metrics Edit Original Wo…" at bounding box center [614, 290] width 1228 height 580
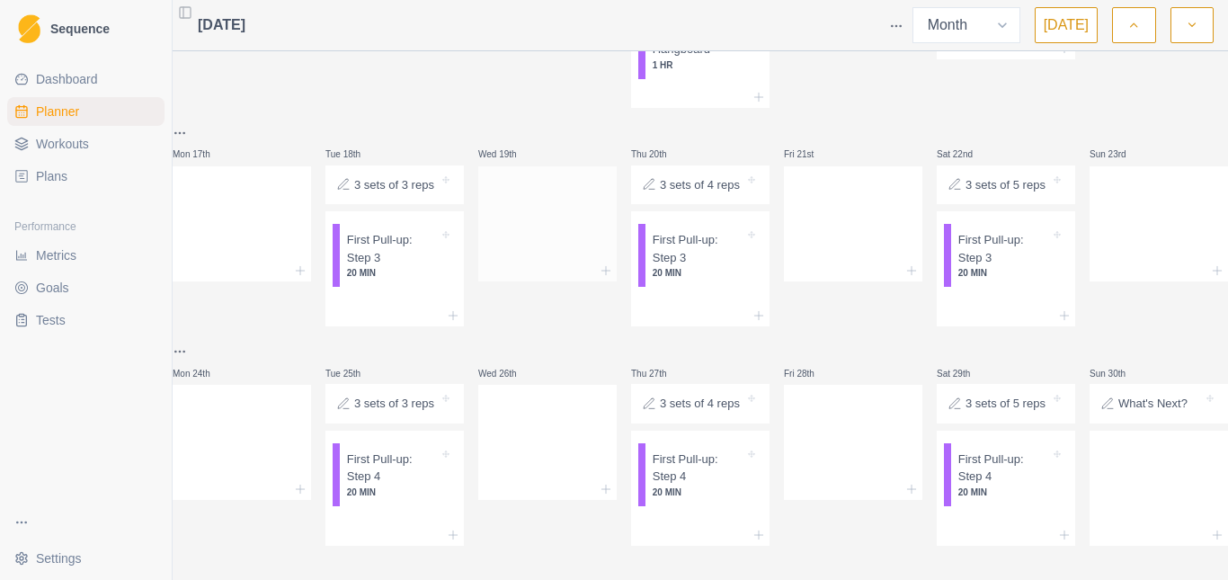
scroll to position [1282, 0]
click at [399, 264] on p "First Pull-up: Step 3" at bounding box center [393, 246] width 92 height 35
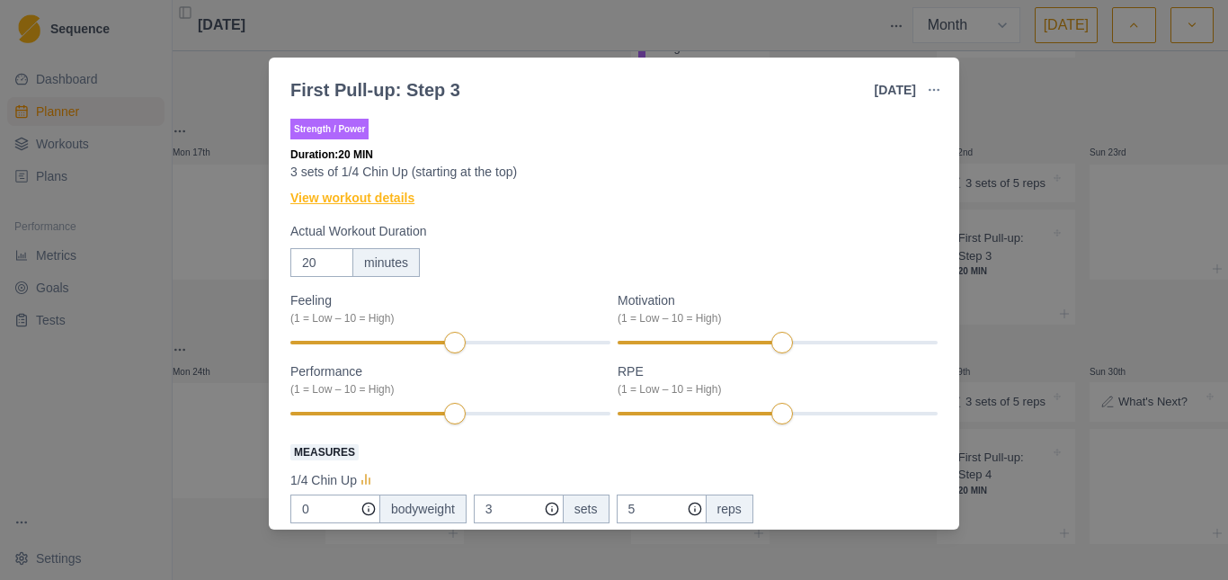
click at [350, 195] on link "View workout details" at bounding box center [352, 198] width 124 height 19
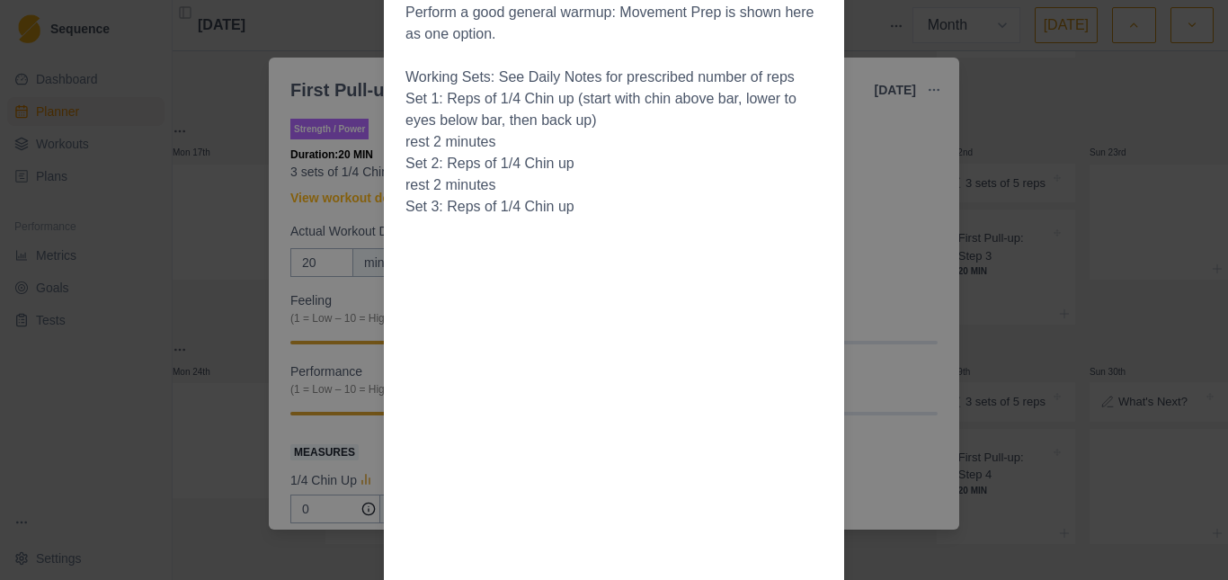
scroll to position [0, 0]
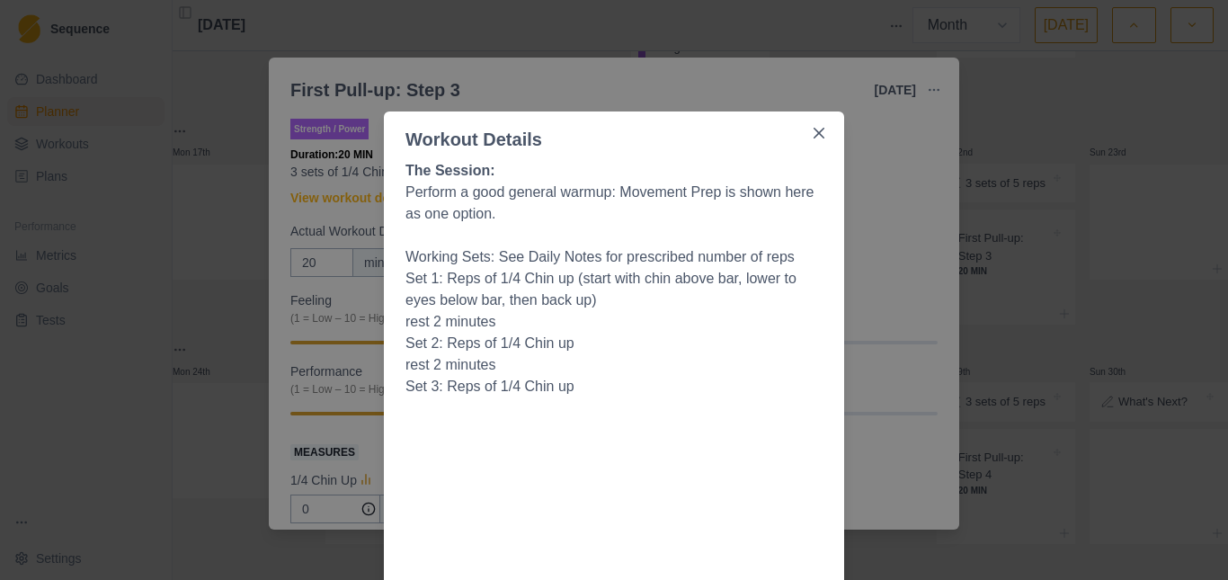
click at [133, 156] on div "Workout Details The Session: Perform a good general warmup: Movement Prep is sh…" at bounding box center [614, 290] width 1228 height 580
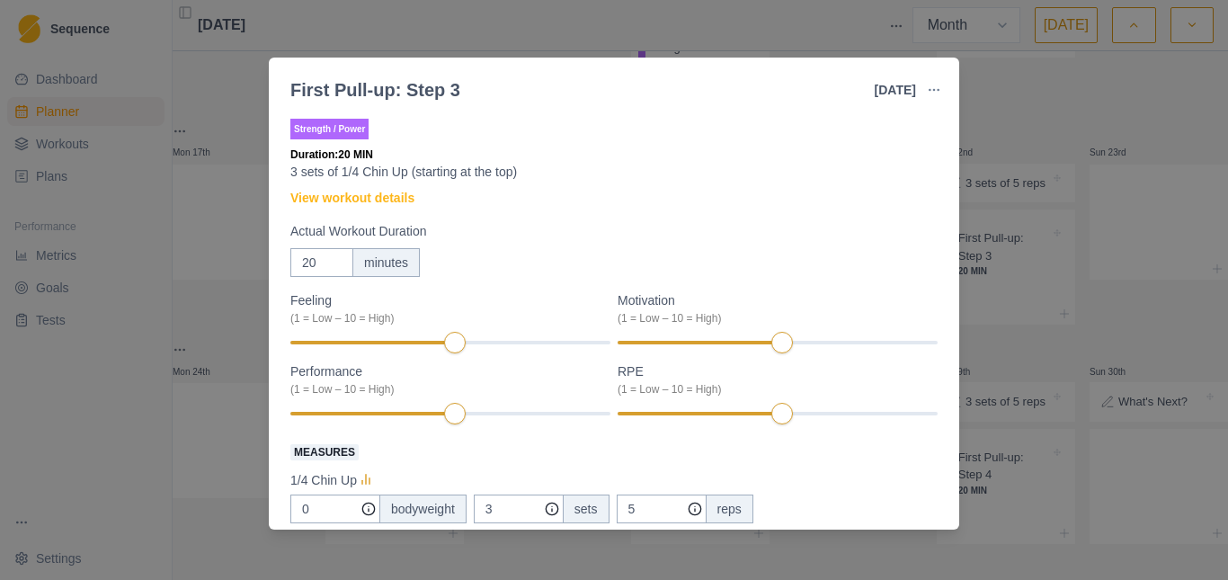
click at [209, 123] on div "First Pull-up: Step 3 [DATE] Link To Goal View Workout Metrics Edit Original Wo…" at bounding box center [614, 290] width 1228 height 580
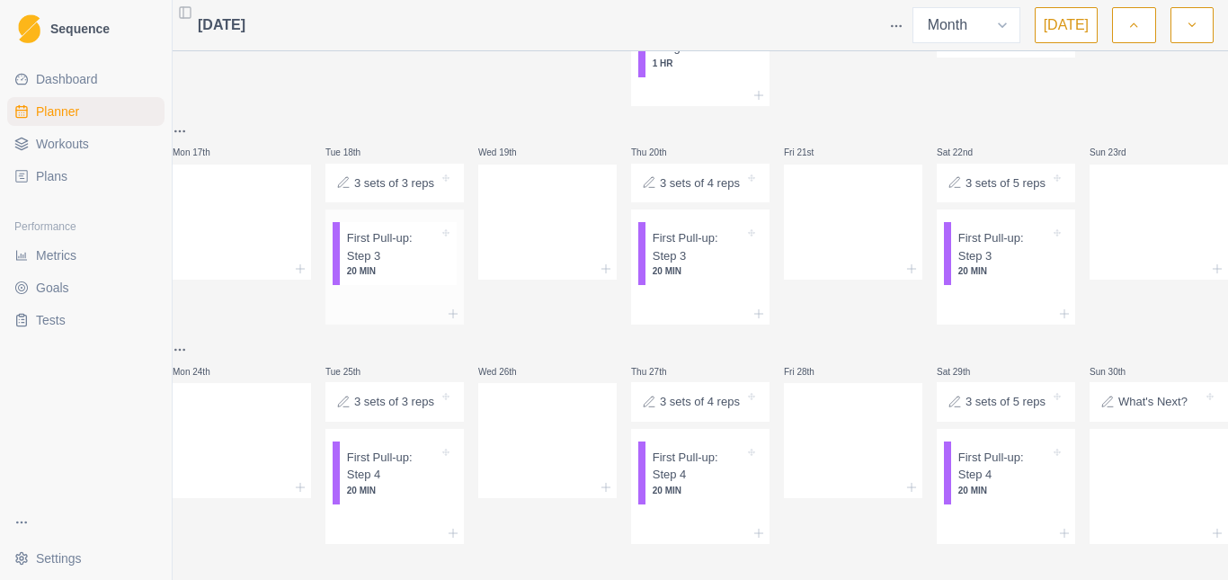
scroll to position [1372, 0]
click at [402, 468] on p "First Pull-up: Step 4" at bounding box center [393, 466] width 92 height 35
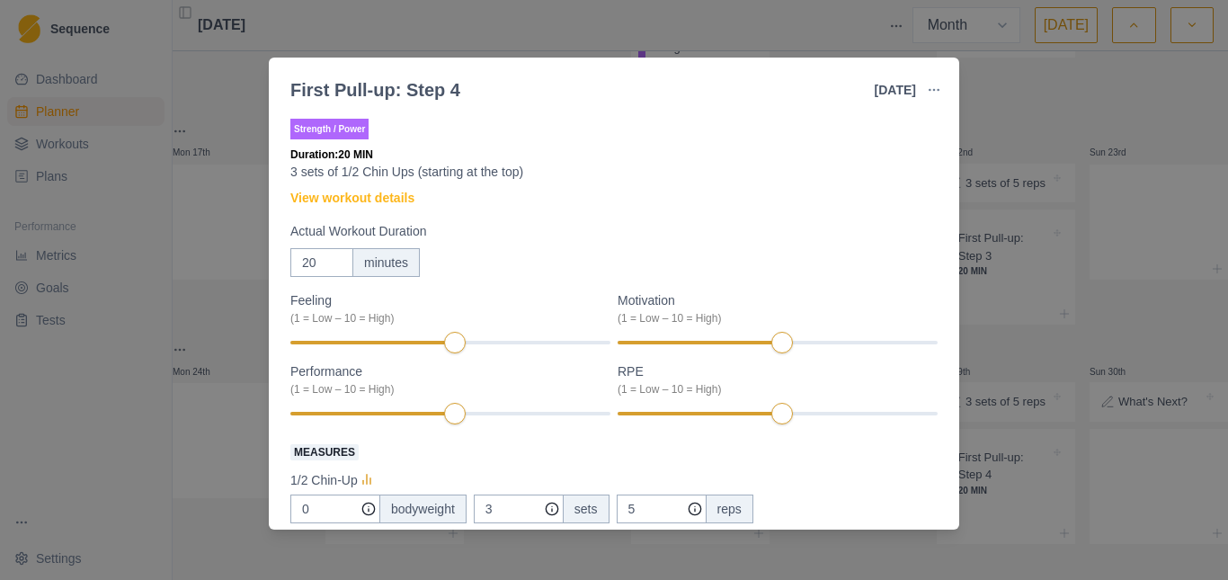
click at [226, 245] on div "First Pull-up: Step 4 [DATE] Link To Goal View Workout Metrics Edit Original Wo…" at bounding box center [614, 290] width 1228 height 580
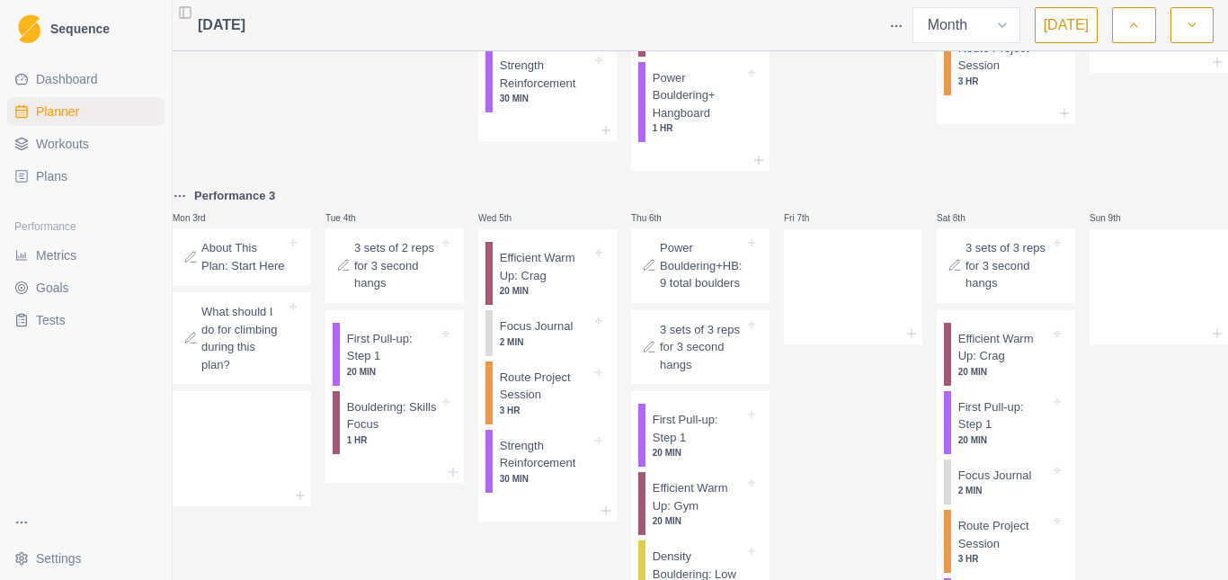
scroll to position [293, 0]
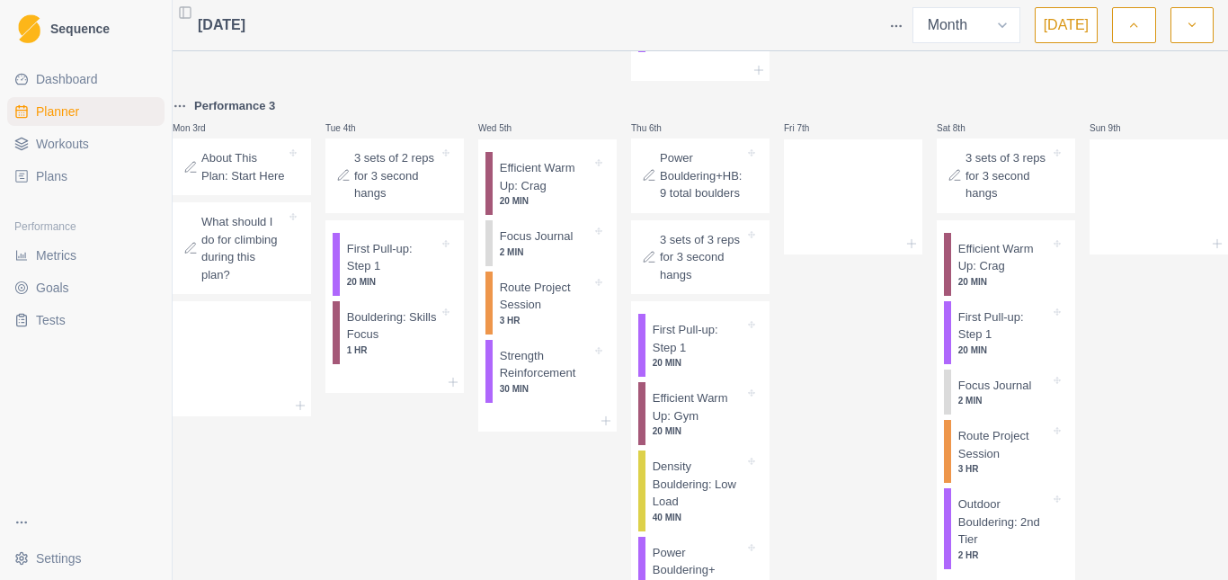
click at [247, 283] on p "What should I do for climbing during this plan?" at bounding box center [243, 248] width 85 height 70
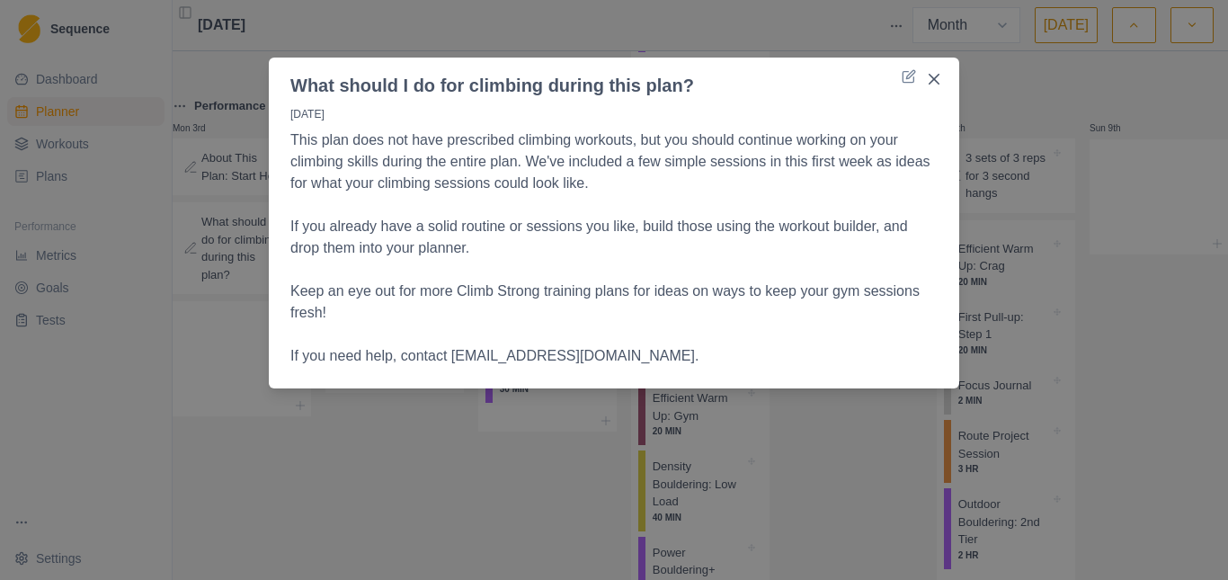
click at [376, 472] on div "What should I do for climbing during this plan? [DATE] This plan does not have …" at bounding box center [614, 290] width 1228 height 580
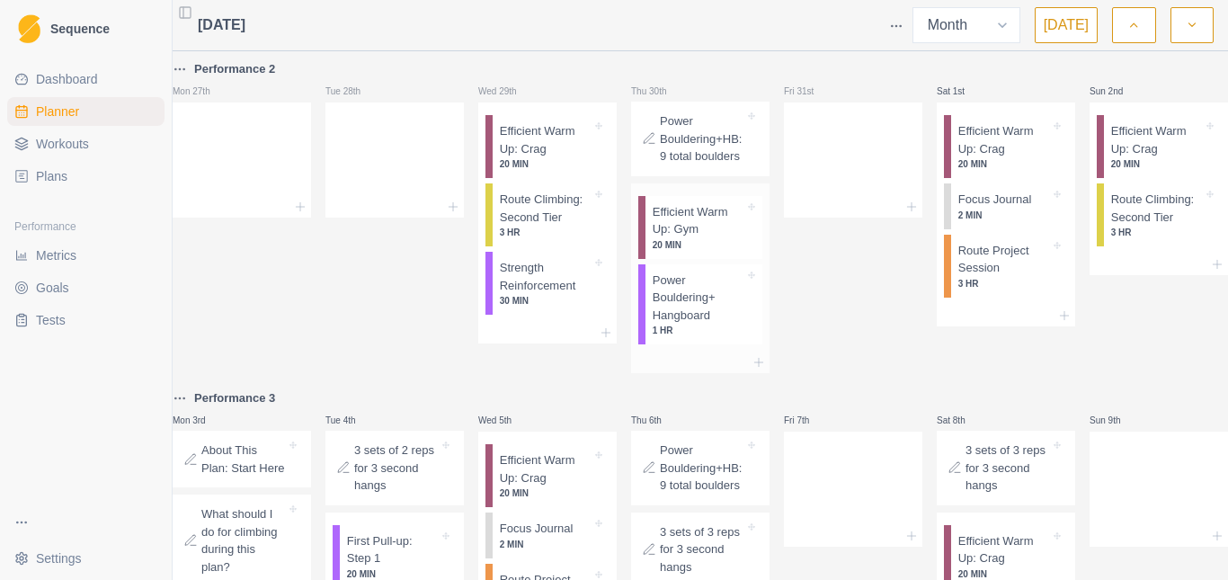
scroll to position [0, 0]
click at [1136, 18] on icon "button" at bounding box center [1133, 25] width 13 height 18
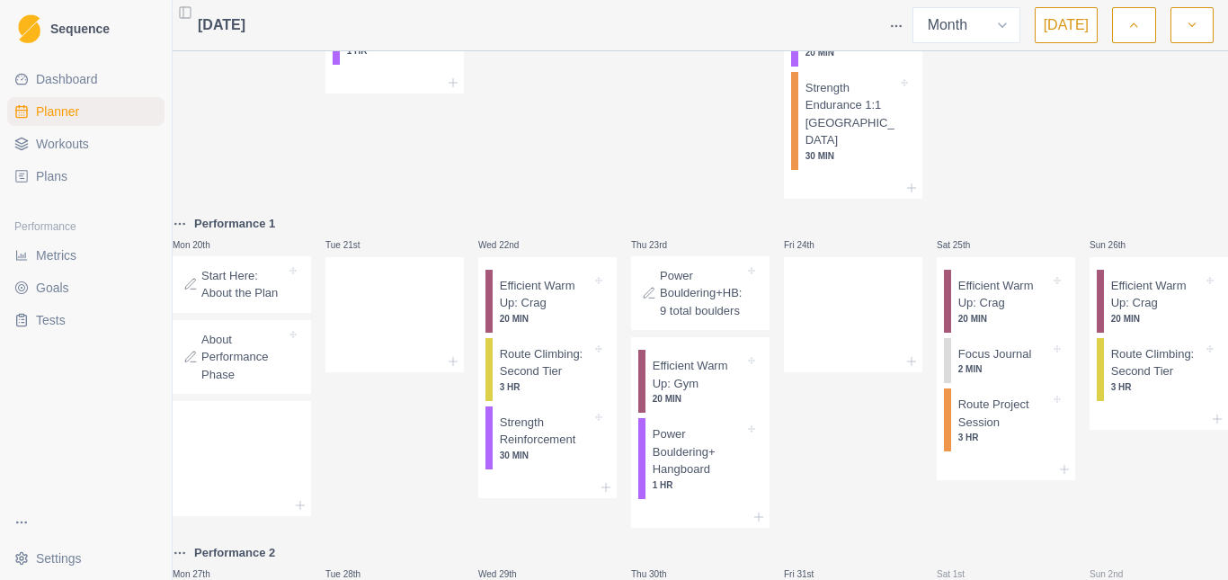
scroll to position [1536, 0]
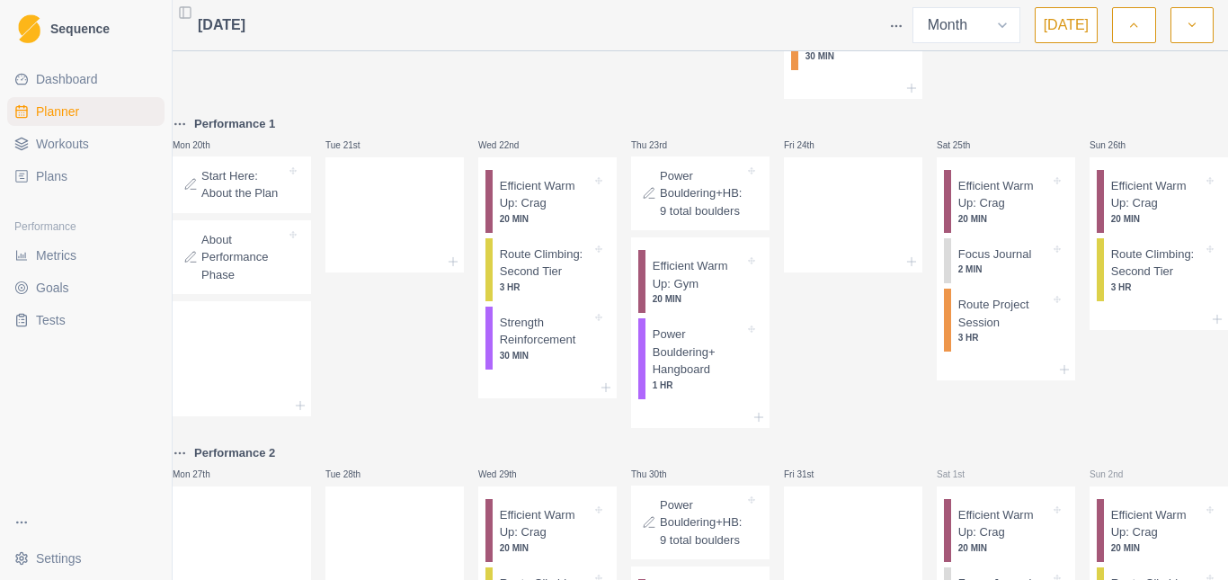
click at [79, 177] on link "Plans" at bounding box center [85, 176] width 157 height 29
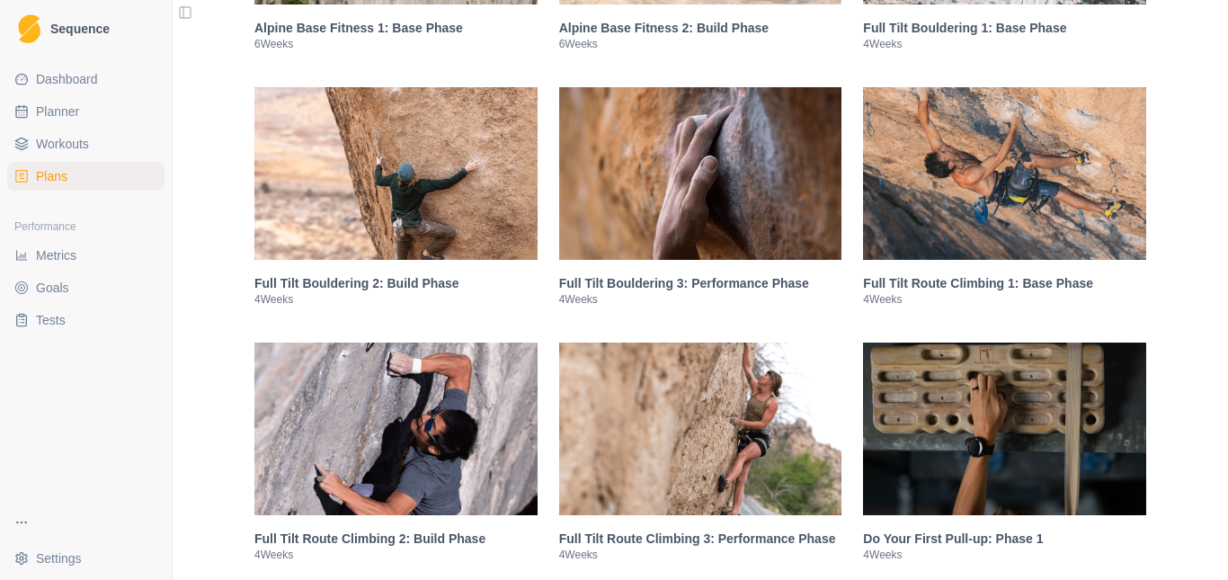
scroll to position [1708, 0]
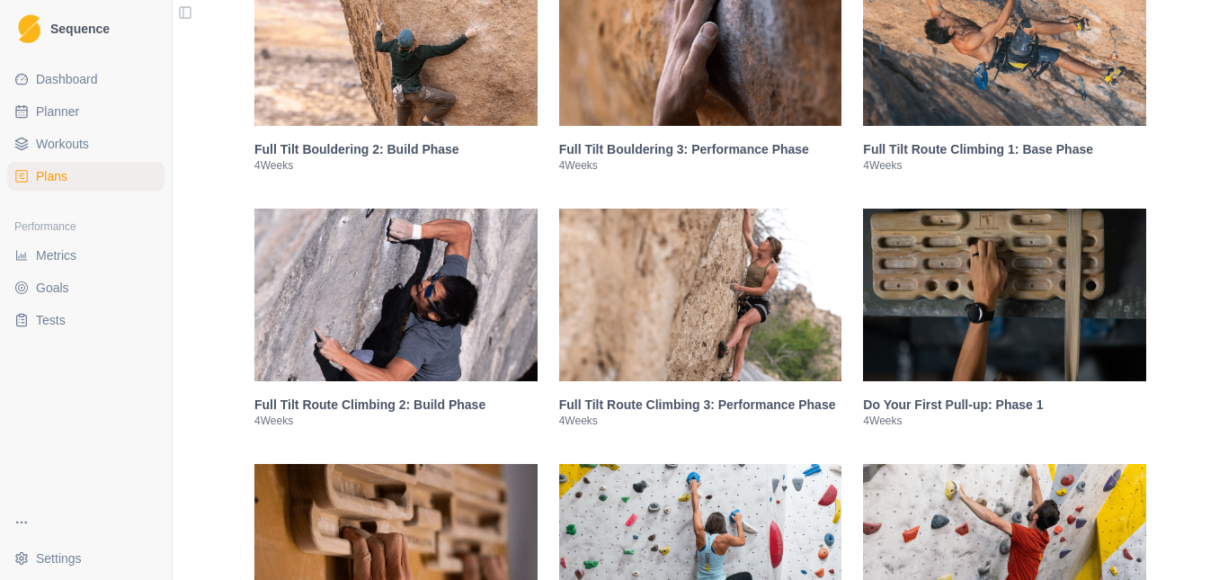
click at [654, 287] on img at bounding box center [700, 295] width 283 height 173
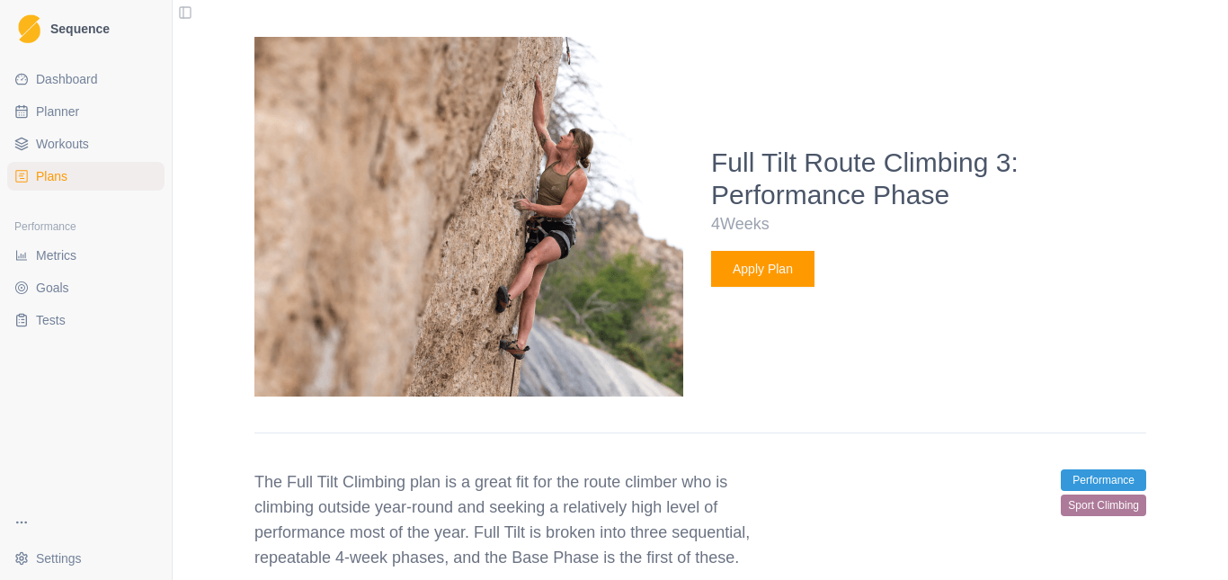
scroll to position [2172, 0]
click at [761, 269] on button "Apply Plan" at bounding box center [762, 268] width 103 height 36
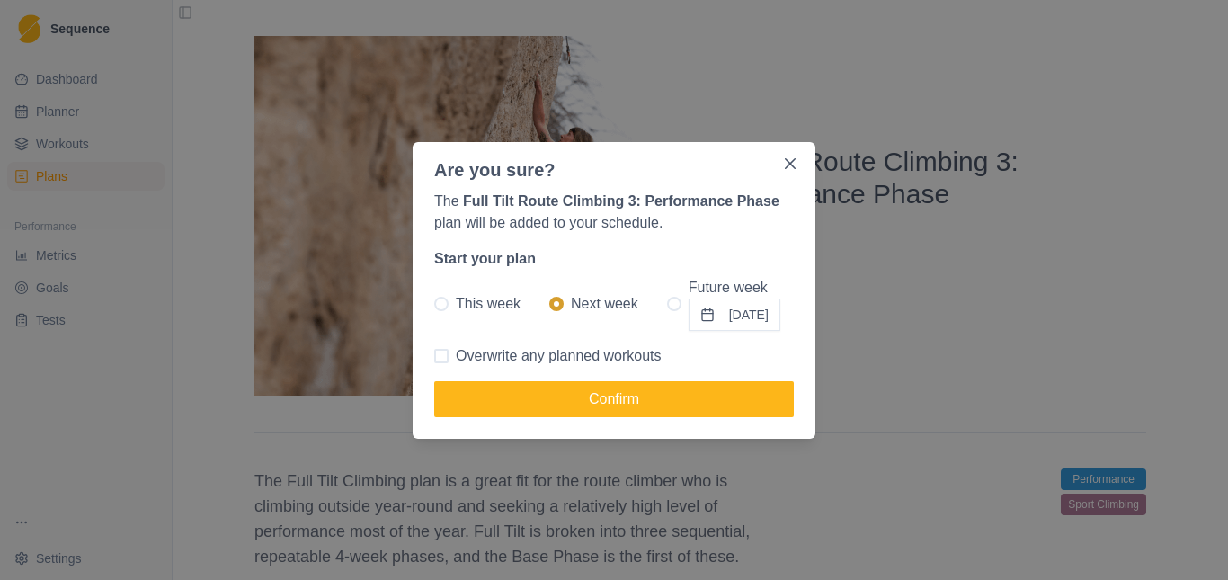
click at [667, 305] on span at bounding box center [674, 304] width 14 height 14
click at [666, 304] on input "Future week [DATE]" at bounding box center [666, 303] width 1 height 1
radio input "true"
click at [745, 318] on button "[DATE]" at bounding box center [735, 314] width 92 height 32
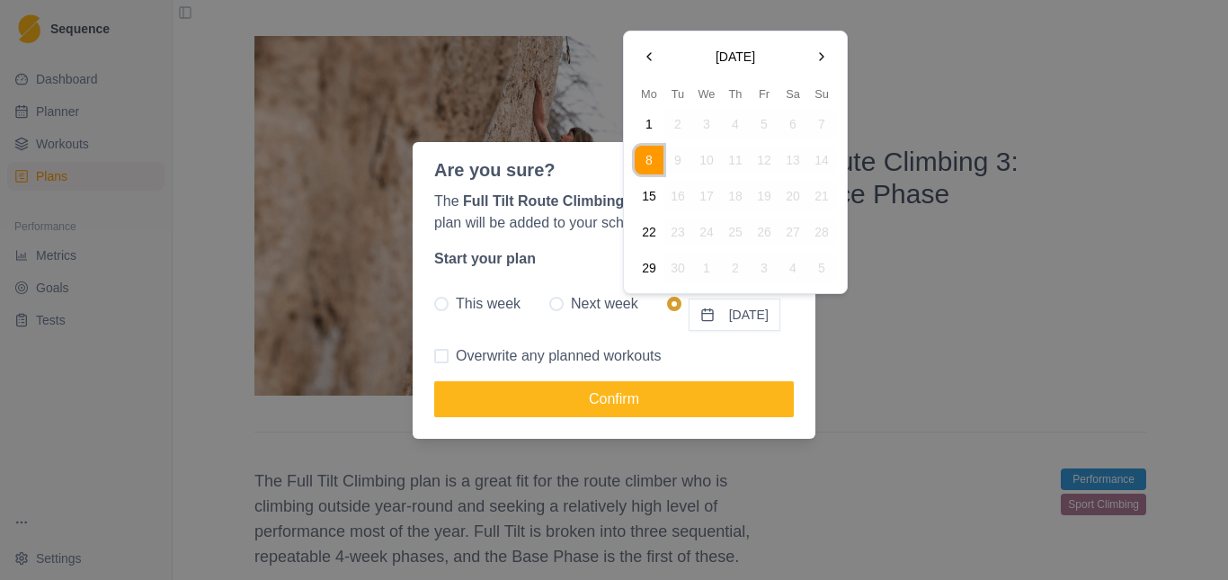
click at [828, 57] on button "Go to the Next Month" at bounding box center [821, 56] width 29 height 29
click at [651, 229] on button "20" at bounding box center [649, 232] width 29 height 29
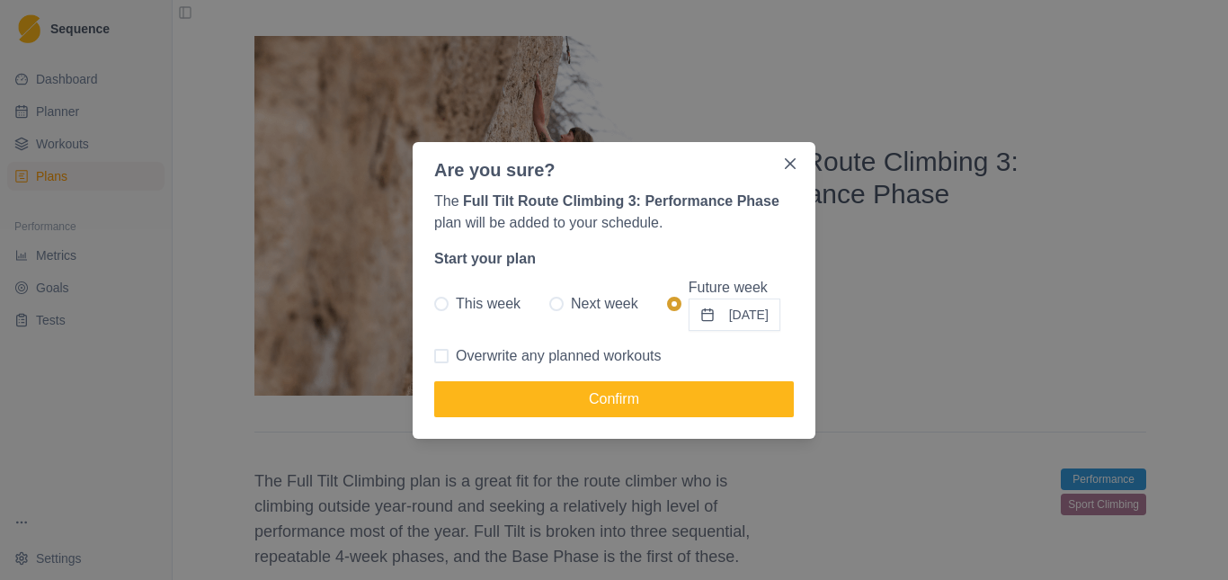
click at [444, 350] on span at bounding box center [441, 356] width 14 height 14
click at [434, 355] on input "Overwrite any planned workouts" at bounding box center [433, 355] width 1 height 1
checkbox input "true"
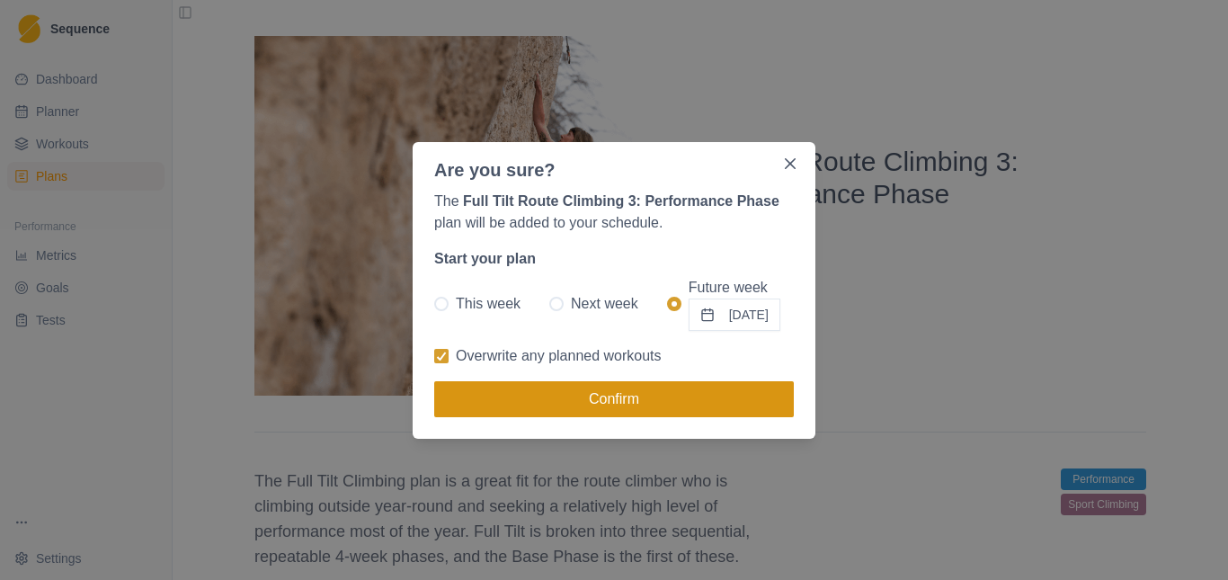
click at [620, 400] on button "Confirm" at bounding box center [614, 399] width 360 height 36
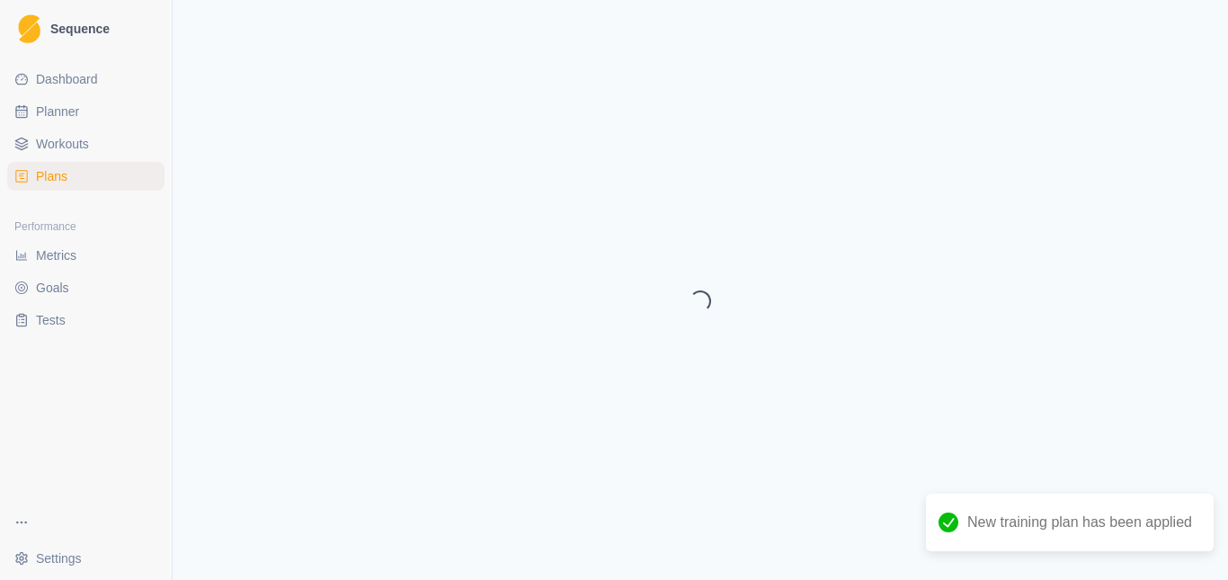
select select "month"
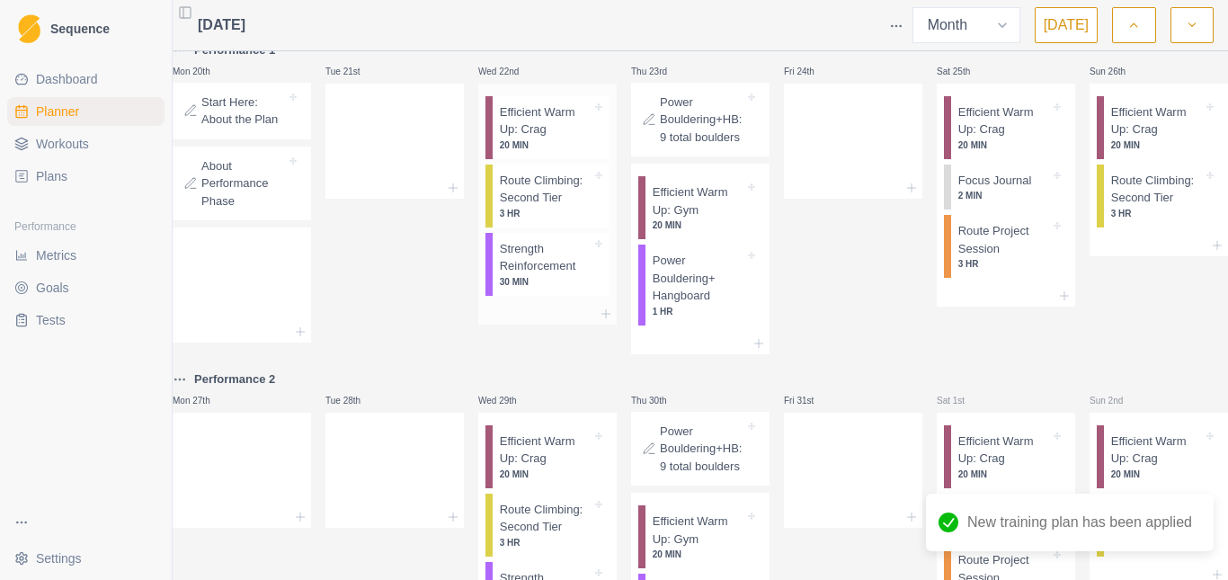
scroll to position [1806, 0]
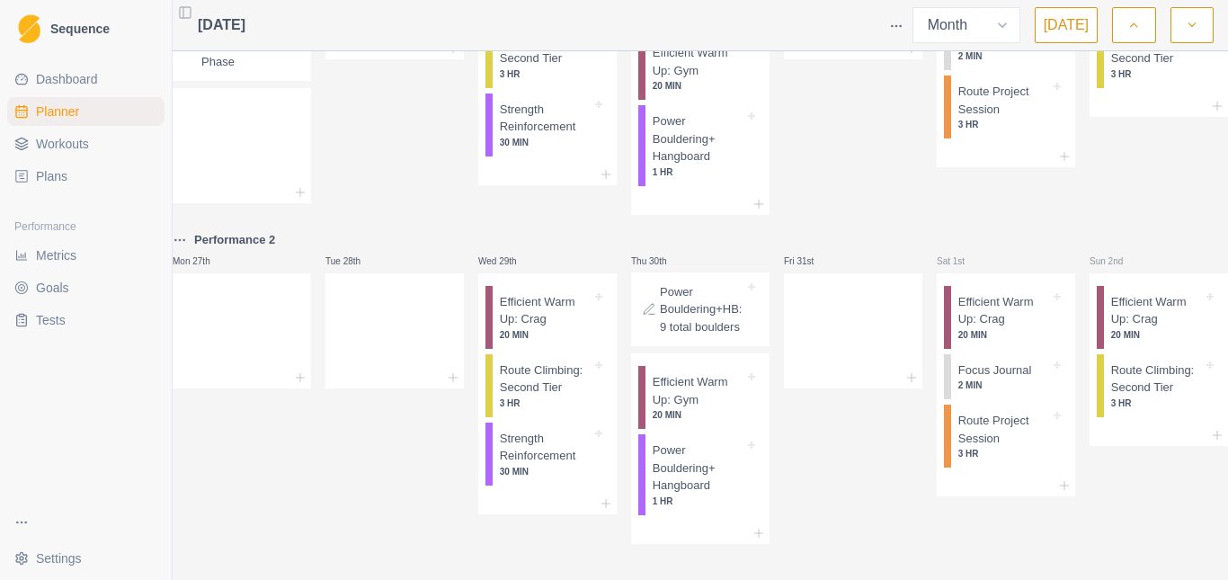
click at [1195, 34] on button "button" at bounding box center [1192, 25] width 43 height 36
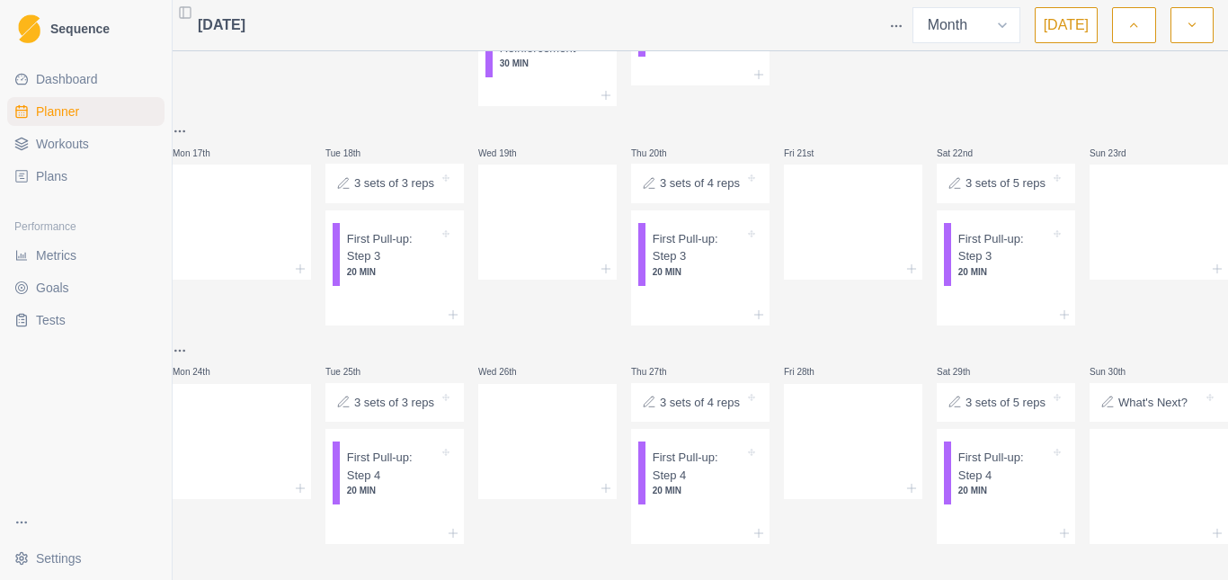
scroll to position [951, 0]
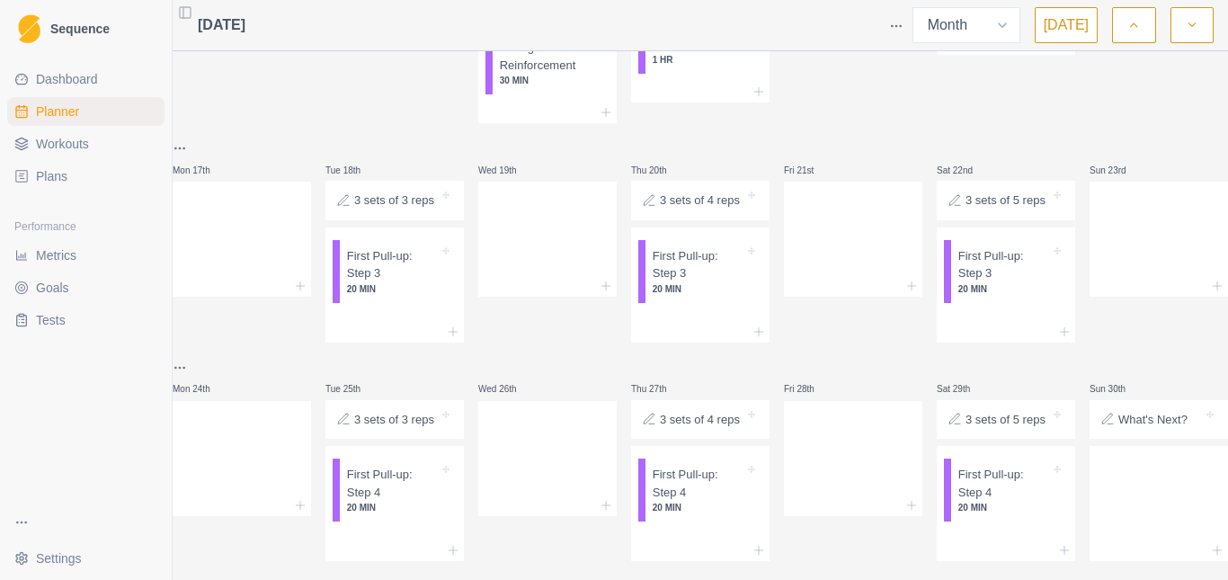
click at [71, 171] on link "Plans" at bounding box center [85, 176] width 157 height 29
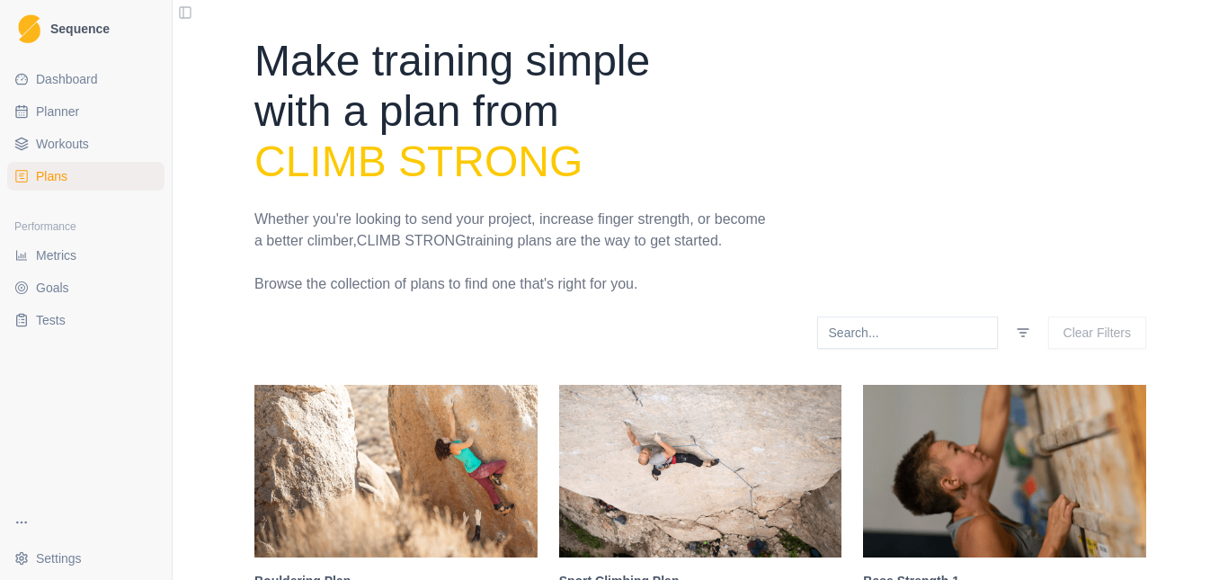
click at [65, 112] on span "Planner" at bounding box center [57, 111] width 43 height 18
select select "month"
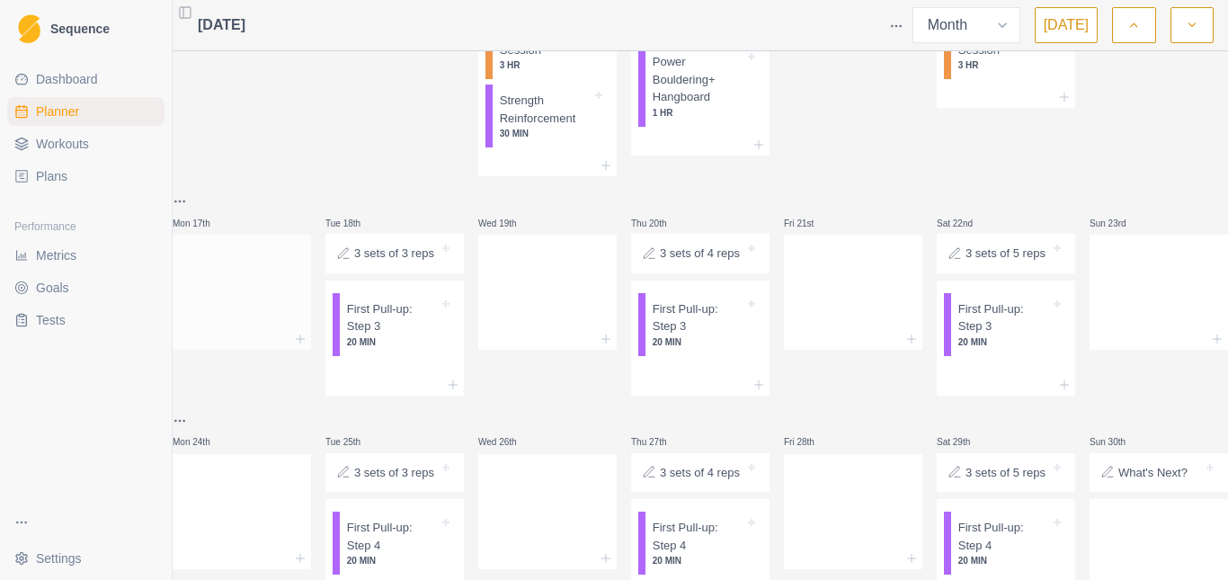
scroll to position [899, 0]
click at [90, 169] on link "Plans" at bounding box center [85, 176] width 157 height 29
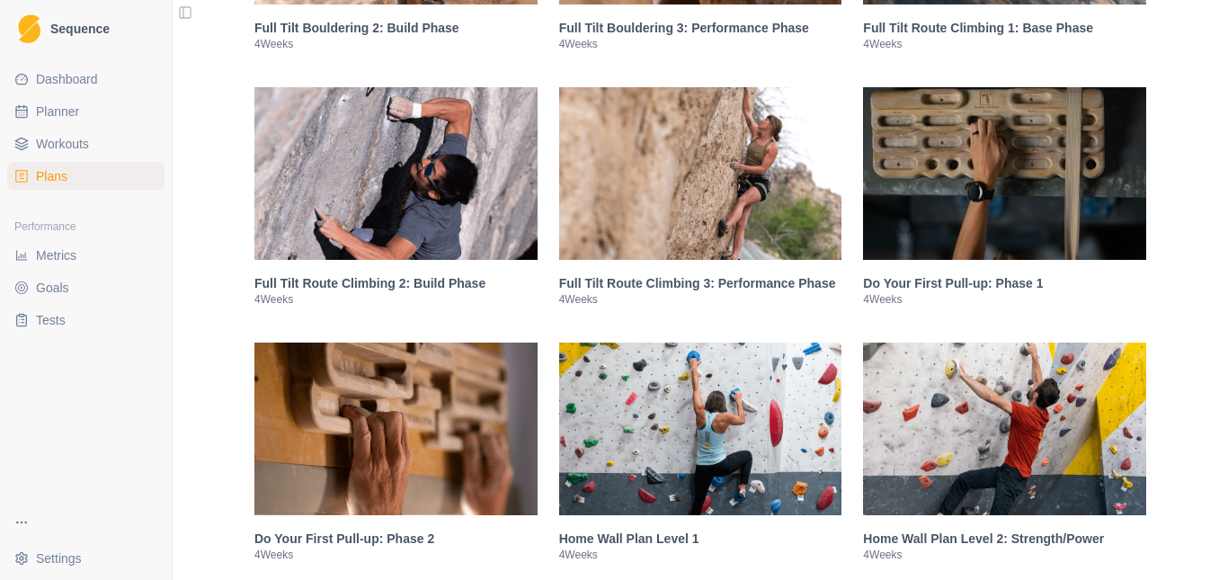
scroll to position [1798, 0]
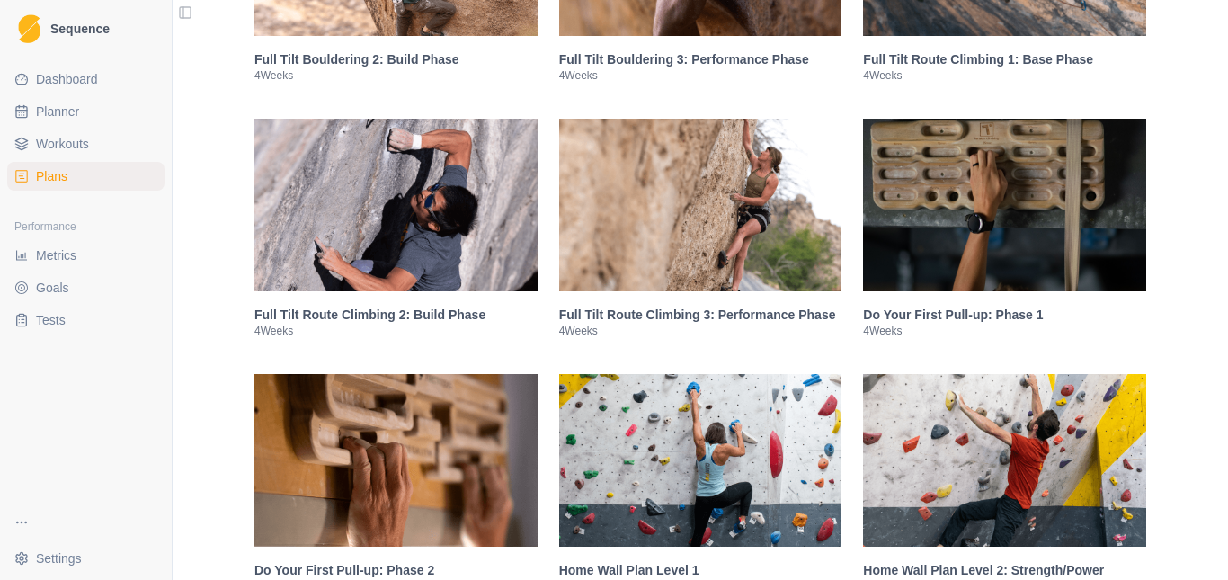
click at [913, 231] on img at bounding box center [1004, 205] width 283 height 173
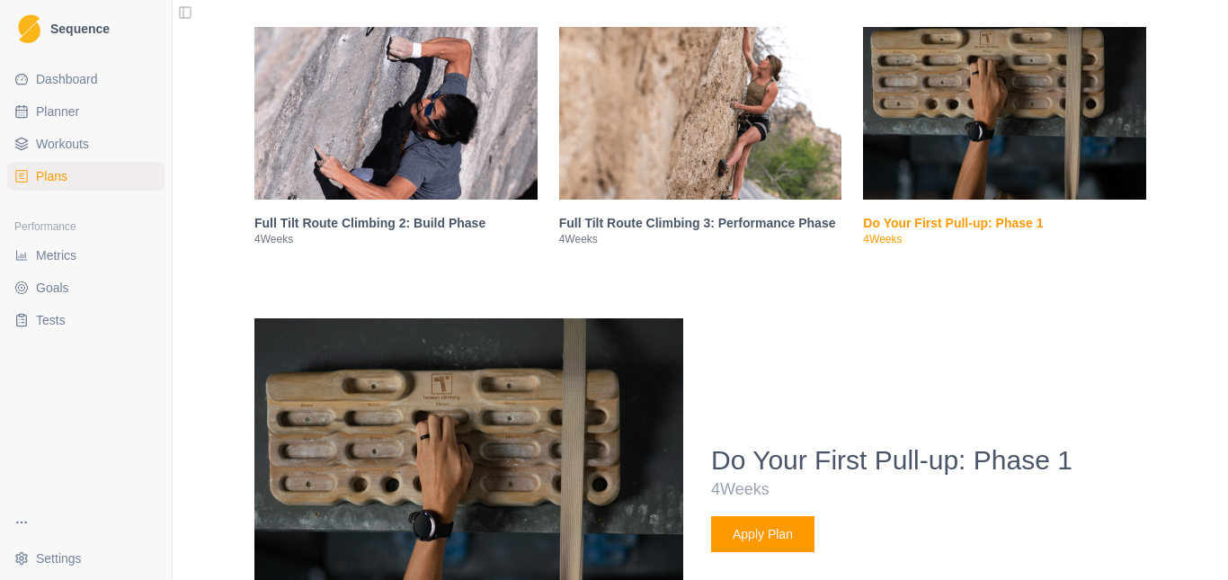
scroll to position [2172, 0]
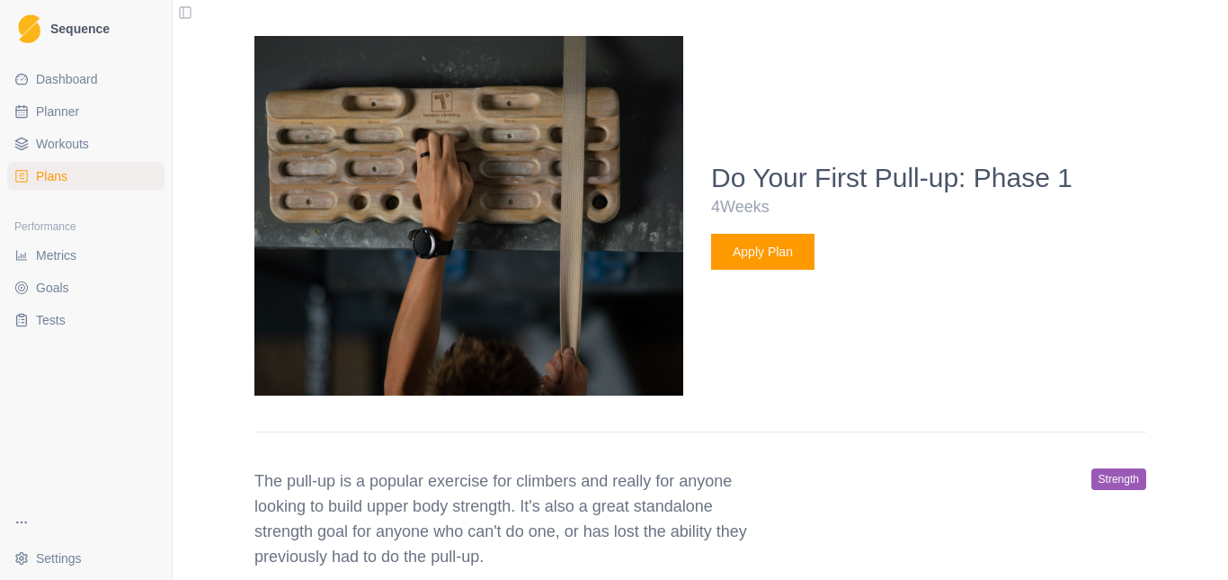
click at [745, 246] on button "Apply Plan" at bounding box center [762, 252] width 103 height 36
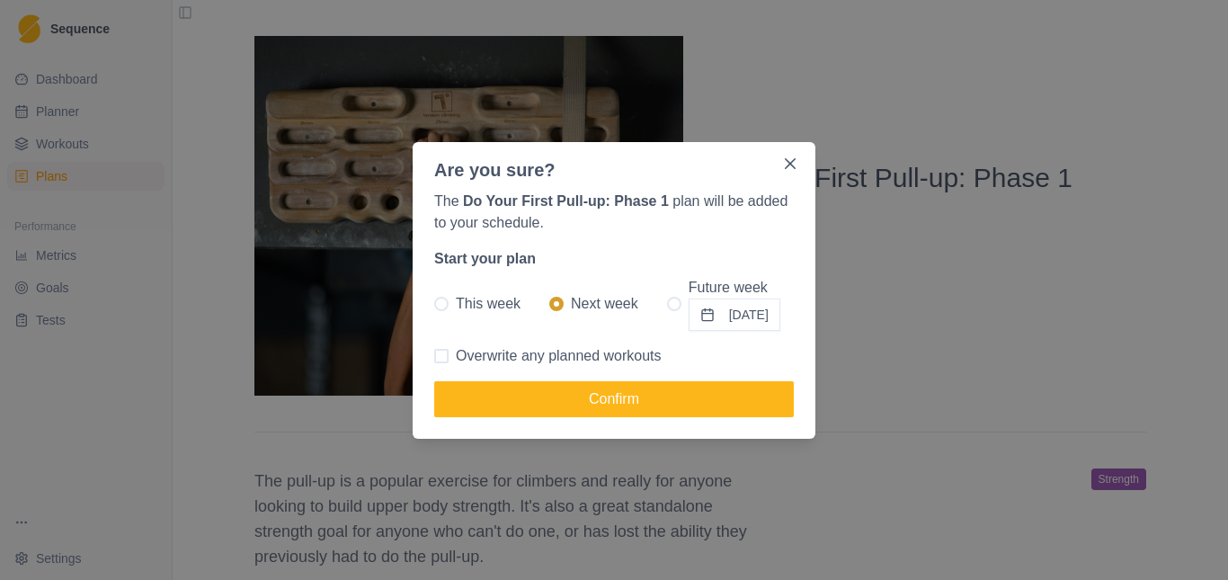
click at [667, 308] on span at bounding box center [674, 304] width 14 height 14
click at [666, 304] on input "Future week [DATE]" at bounding box center [666, 303] width 1 height 1
radio input "true"
click at [717, 317] on button "[DATE]" at bounding box center [735, 314] width 92 height 32
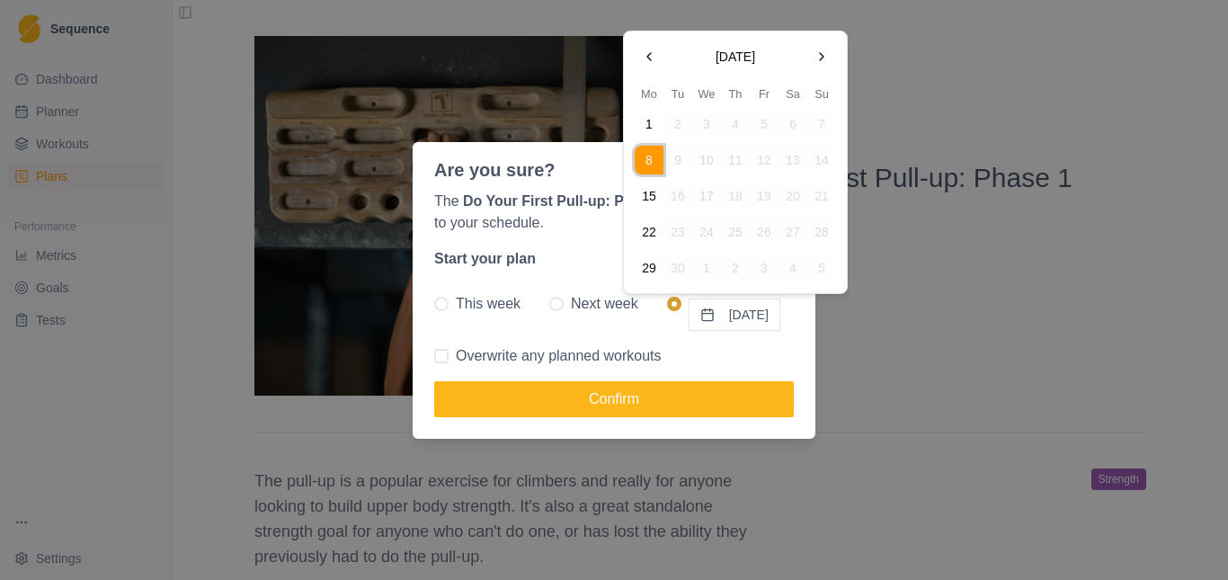
click at [817, 59] on button "Go to the Next Month" at bounding box center [821, 56] width 29 height 29
click at [647, 226] on button "17" at bounding box center [649, 232] width 29 height 29
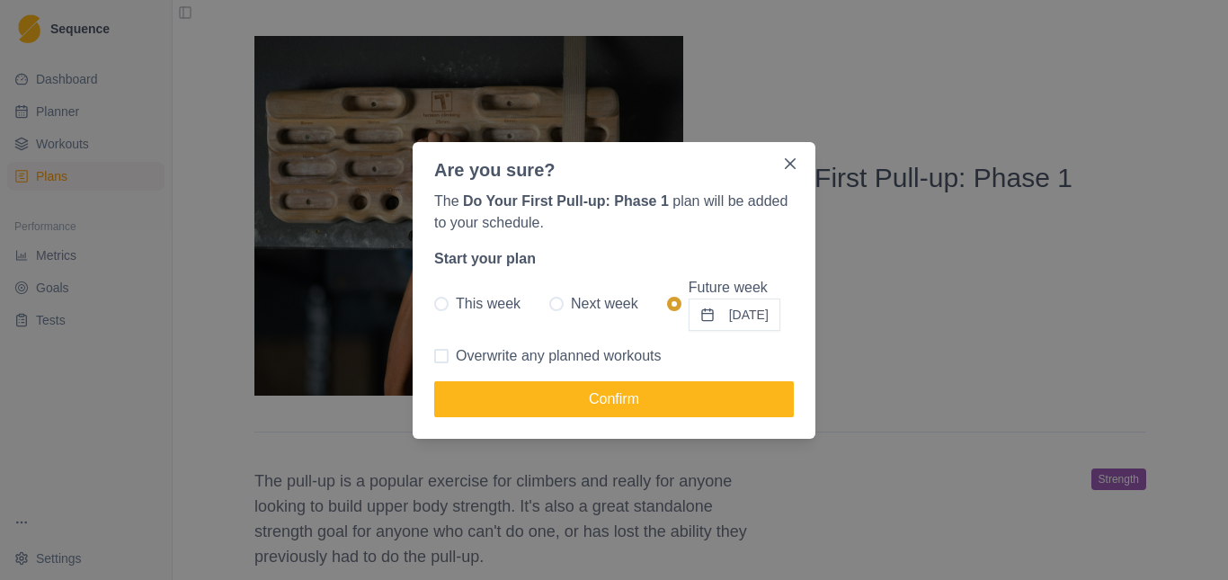
click at [454, 359] on label "Overwrite any planned workouts" at bounding box center [547, 356] width 227 height 22
click at [434, 356] on input "Overwrite any planned workouts" at bounding box center [433, 355] width 1 height 1
checkbox input "true"
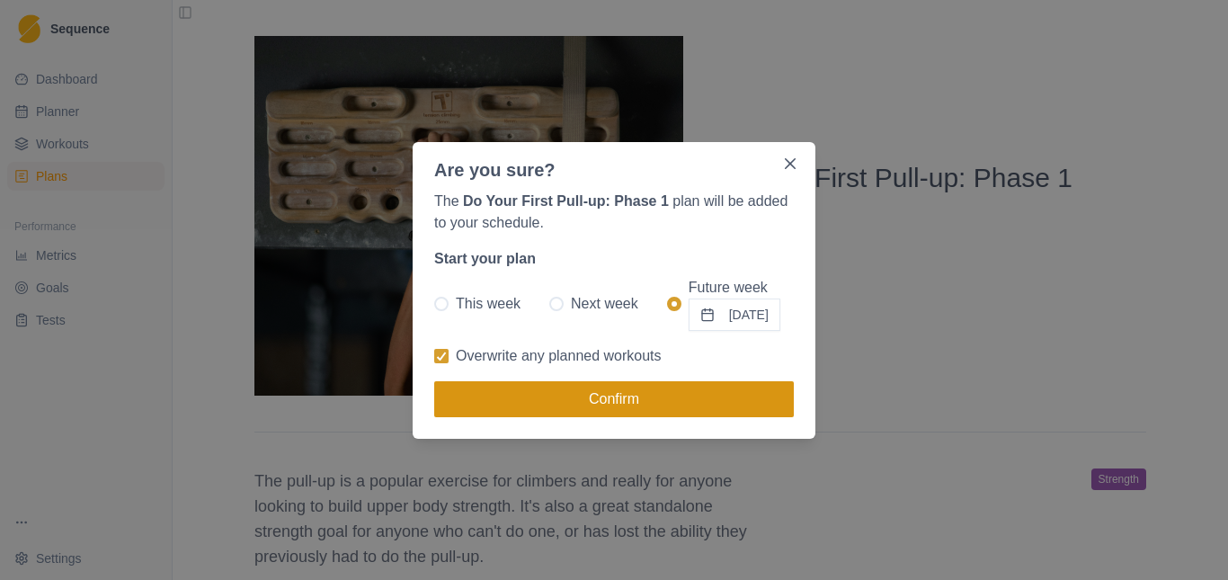
click at [521, 386] on button "Confirm" at bounding box center [614, 399] width 360 height 36
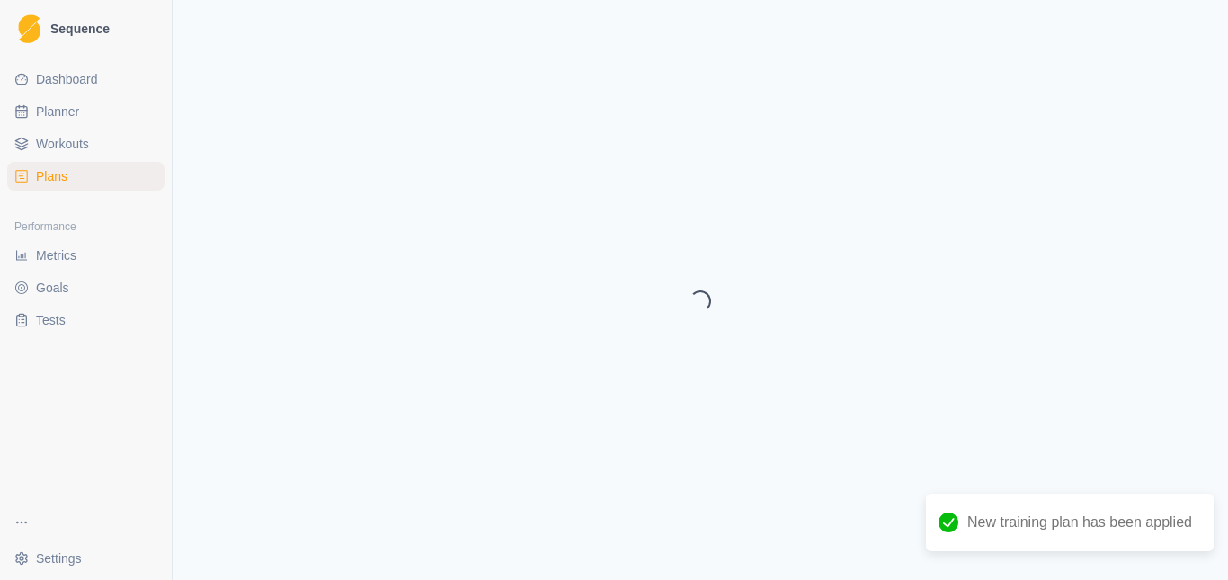
select select "month"
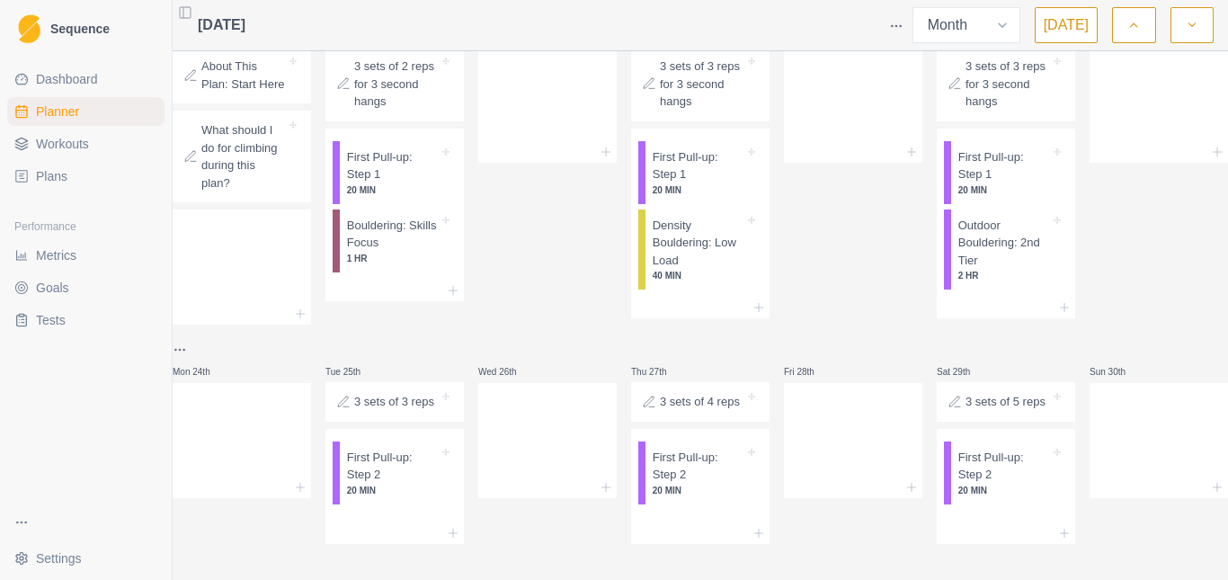
scroll to position [1177, 0]
click at [1197, 24] on icon "button" at bounding box center [1192, 25] width 13 height 18
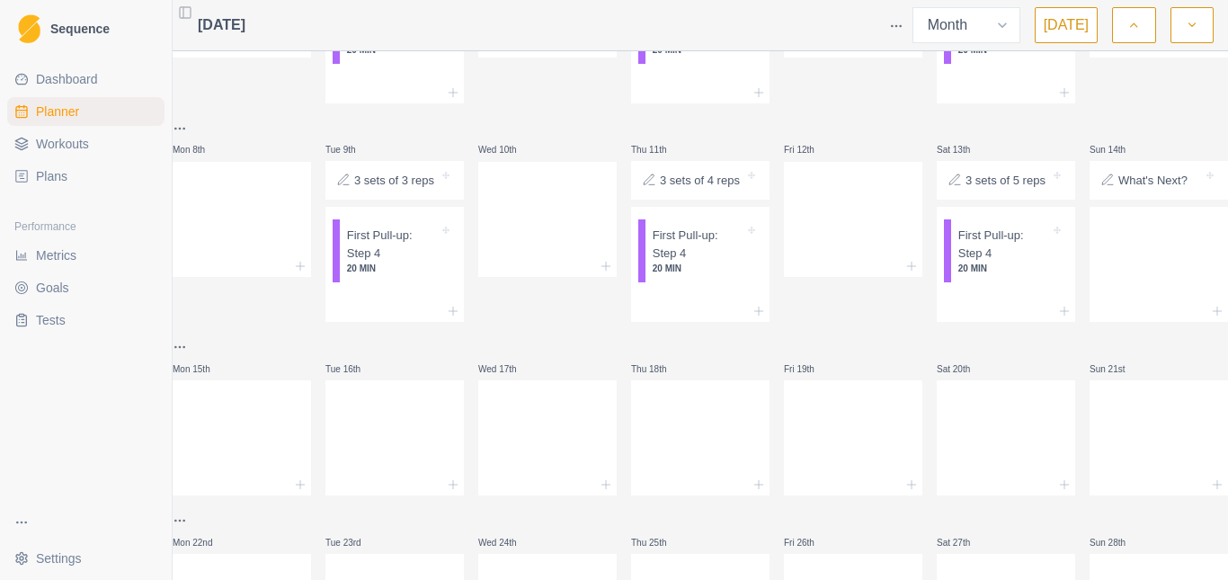
scroll to position [0, 0]
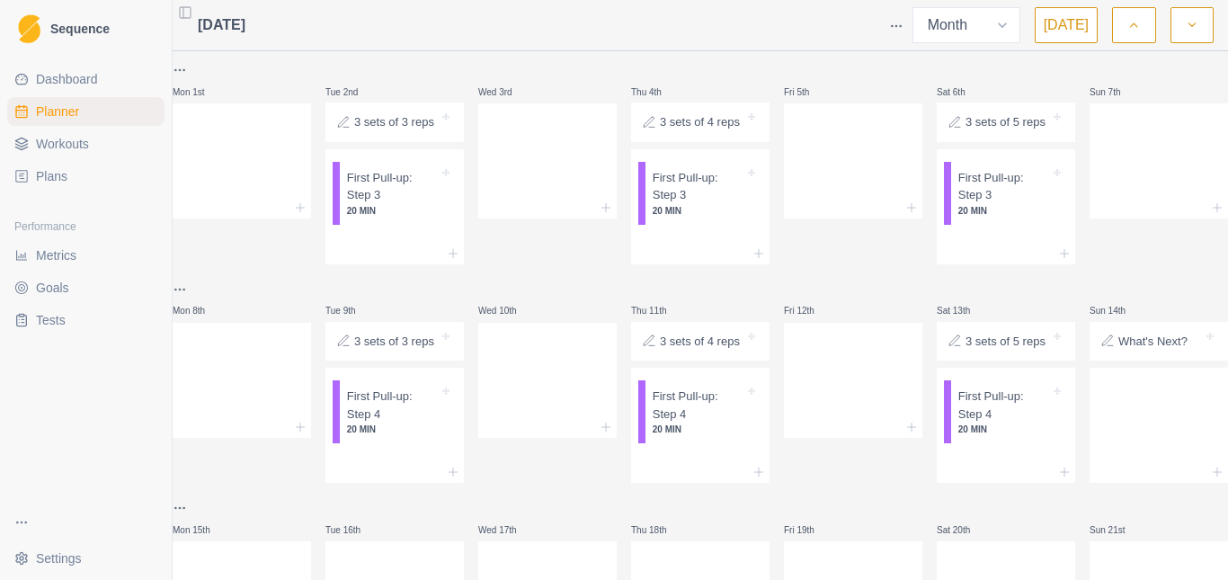
click at [1120, 34] on button "button" at bounding box center [1133, 25] width 43 height 36
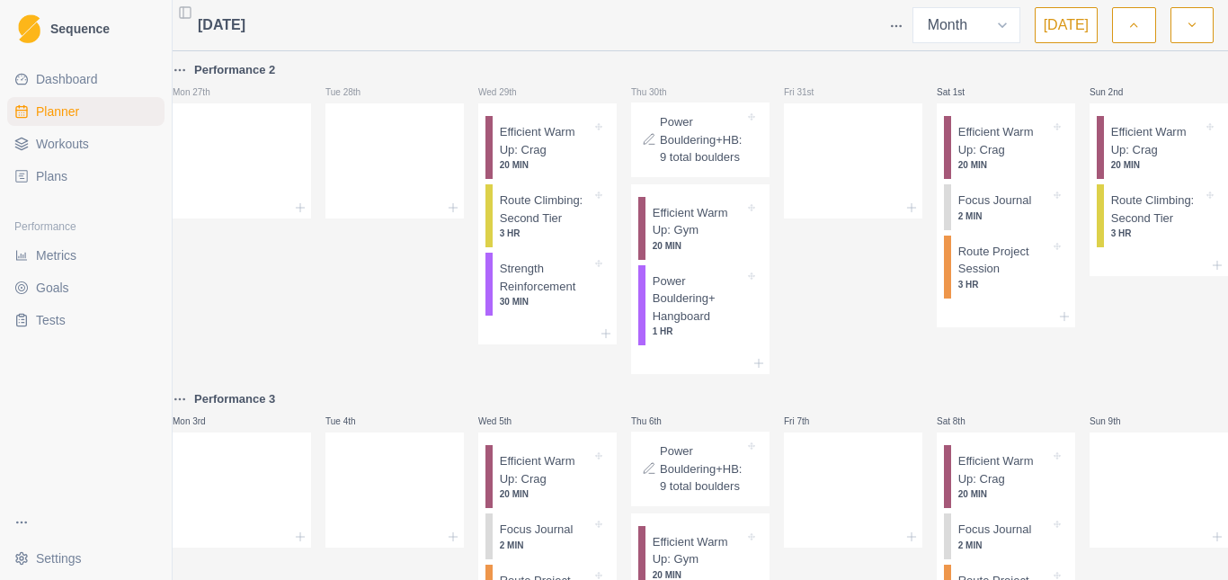
click at [1141, 21] on button "button" at bounding box center [1133, 25] width 43 height 36
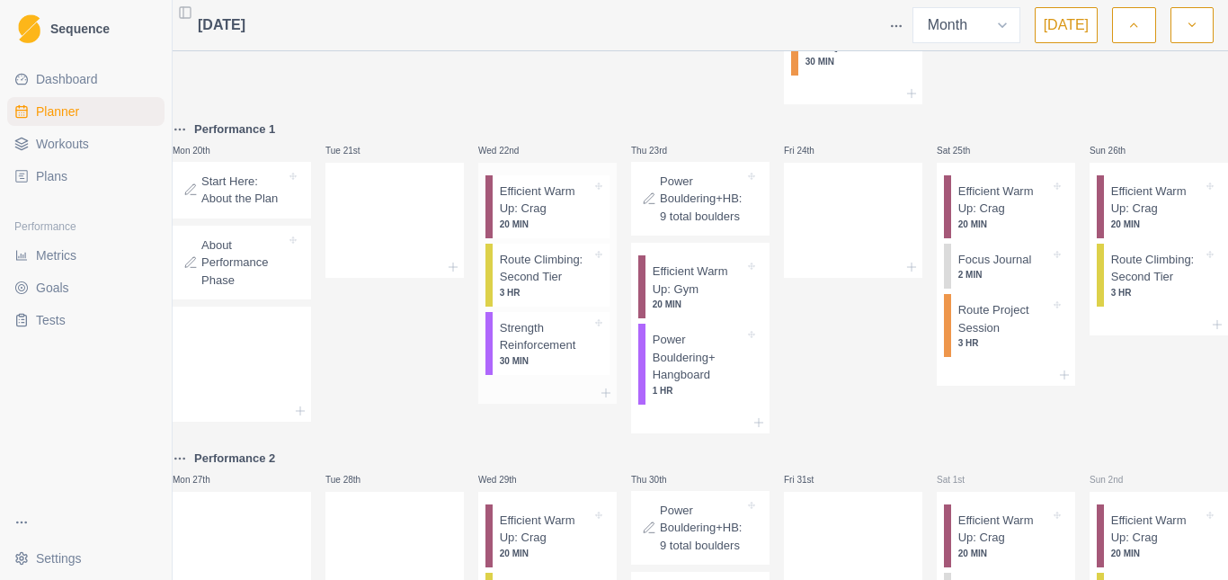
scroll to position [1618, 0]
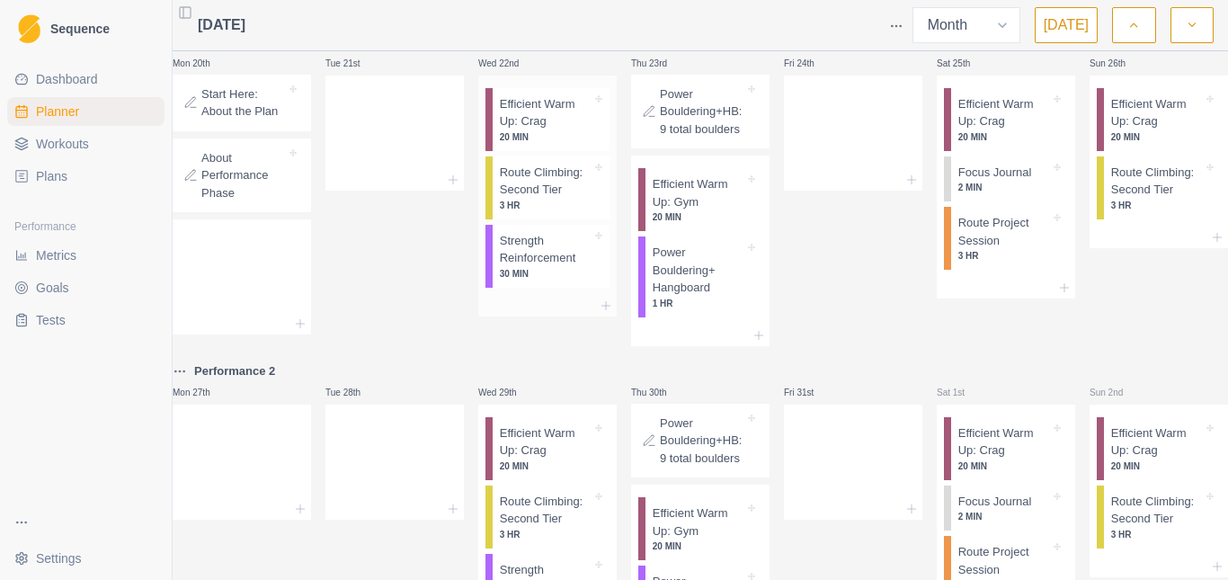
click at [563, 130] on p "Efficient Warm Up: Crag" at bounding box center [546, 112] width 92 height 35
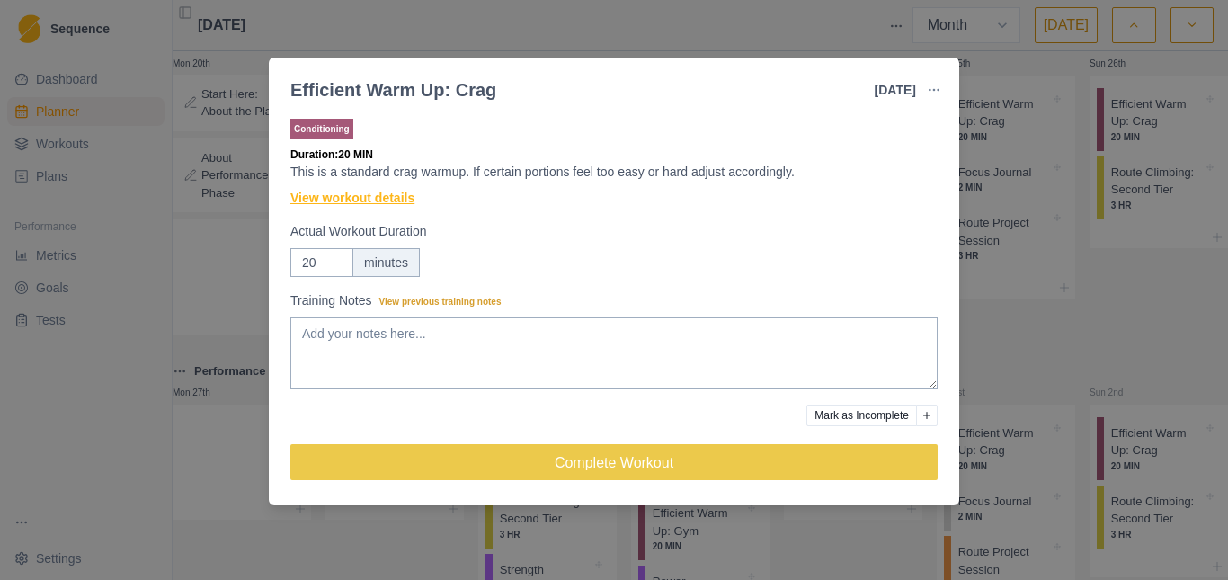
click at [369, 195] on link "View workout details" at bounding box center [352, 198] width 124 height 19
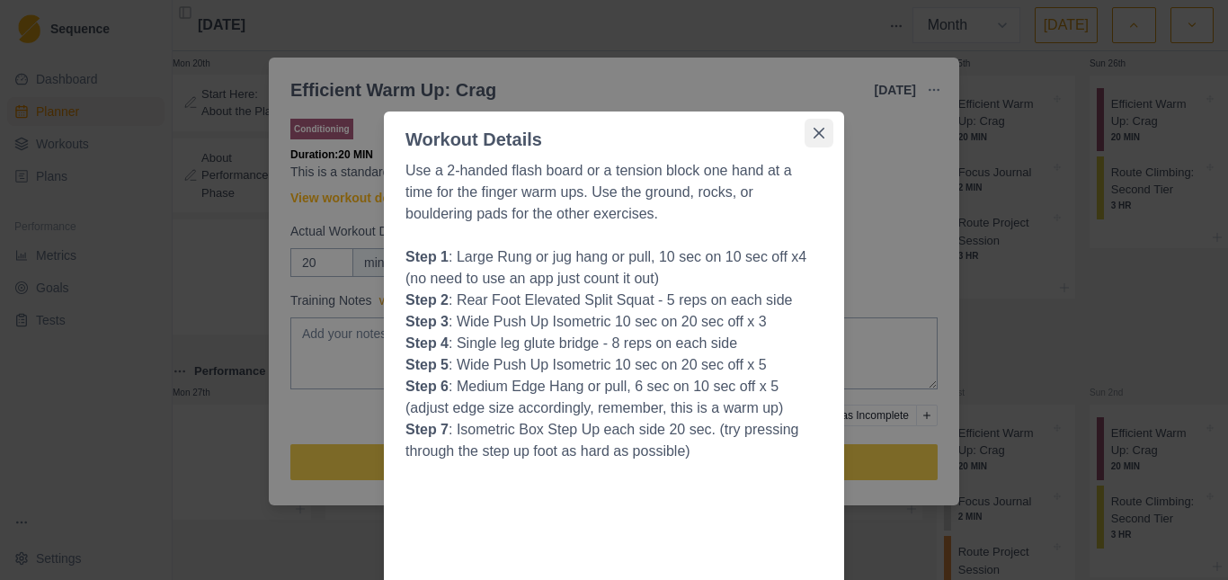
click at [809, 138] on button "Close" at bounding box center [819, 133] width 29 height 29
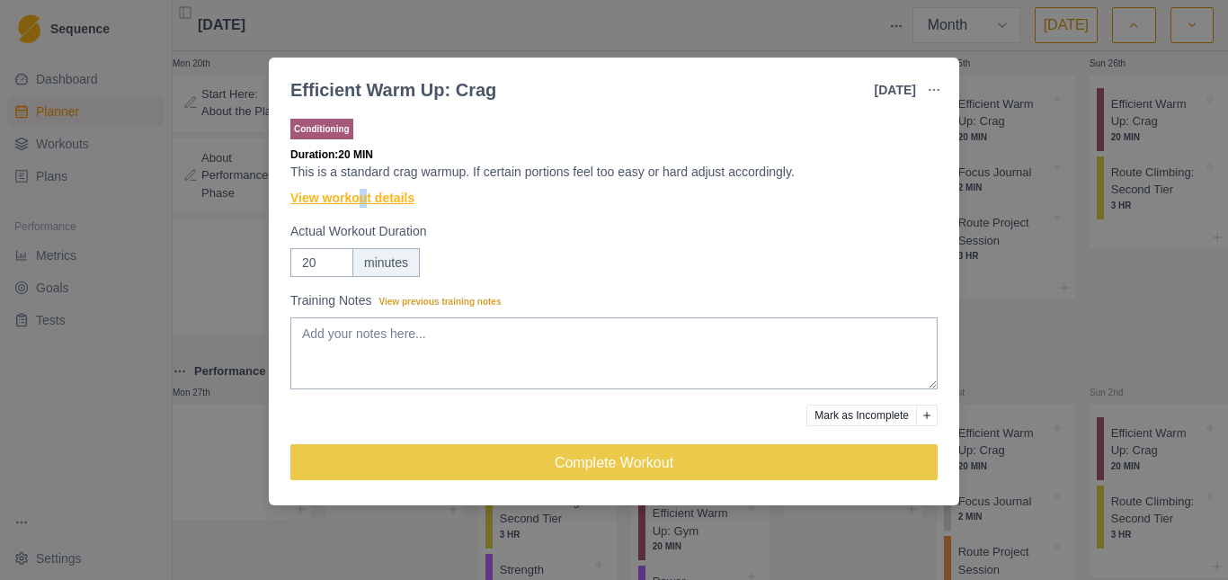
click at [364, 202] on link "View workout details" at bounding box center [352, 198] width 124 height 19
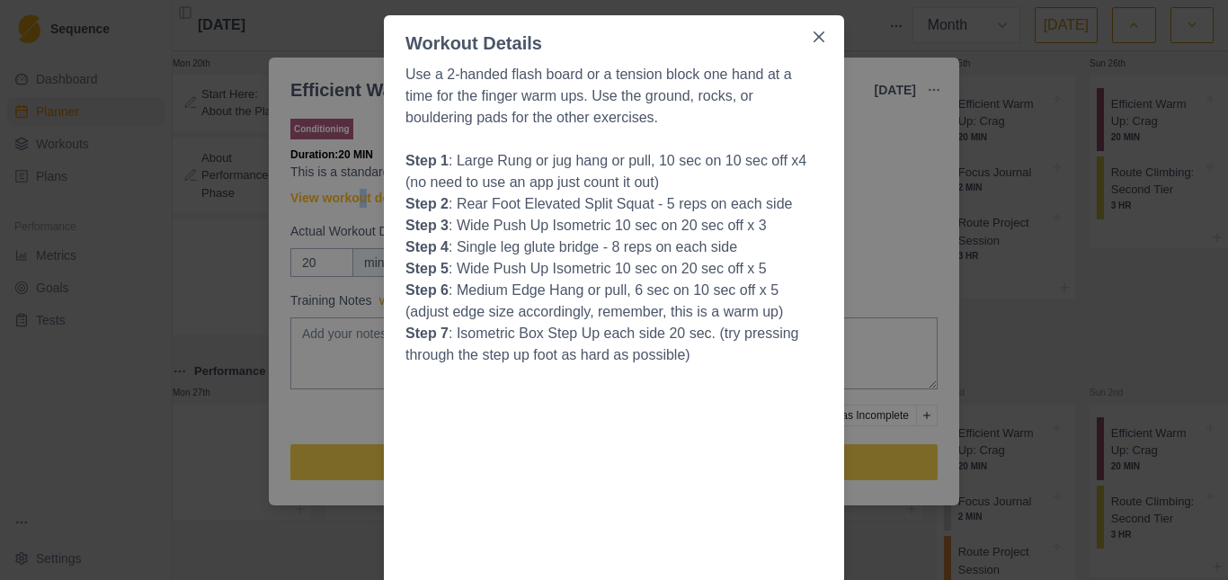
scroll to position [180, 0]
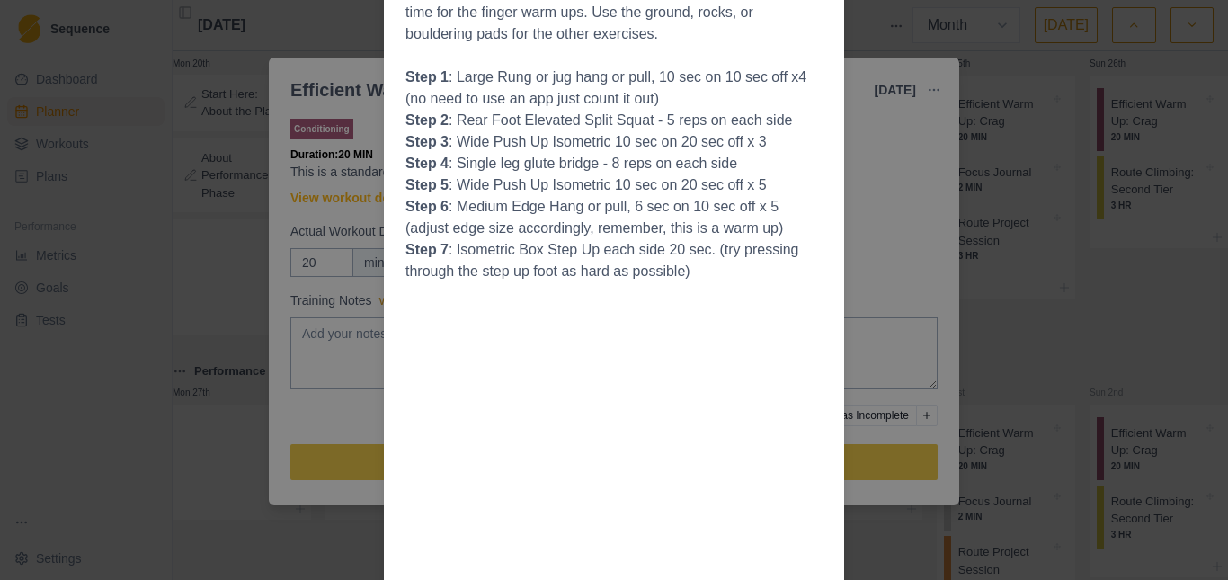
click at [200, 238] on div "Workout Details Use a 2-handed flash board or a tension block one hand at a tim…" at bounding box center [614, 290] width 1228 height 580
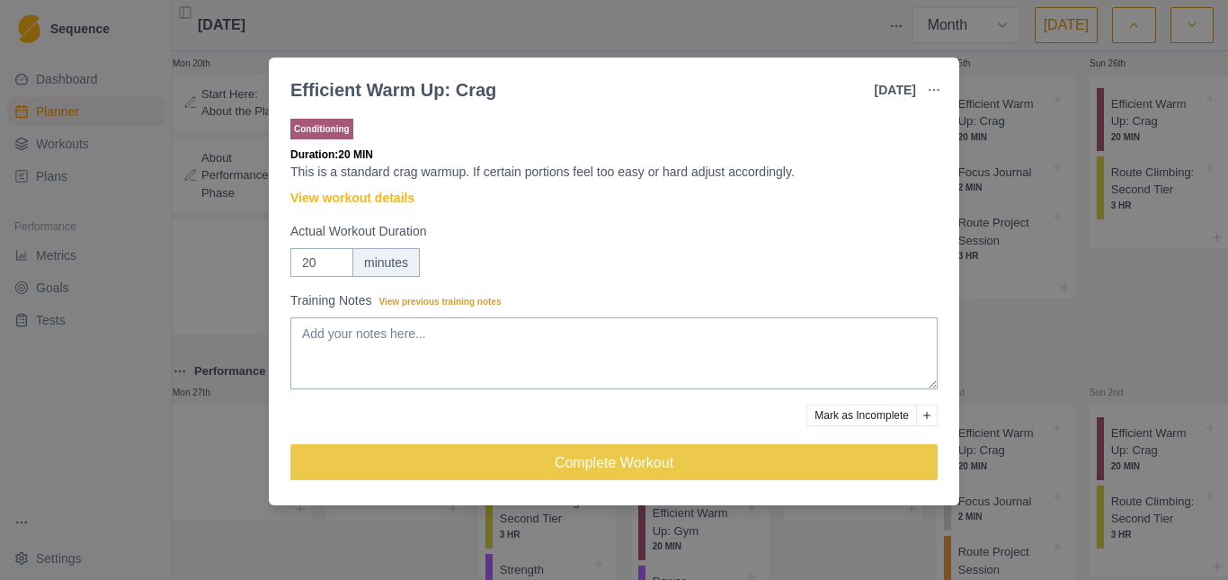
click at [1020, 401] on div "Efficient Warm Up: Crag [DATE] Link To Goal View Workout Metrics Edit Original …" at bounding box center [614, 290] width 1228 height 580
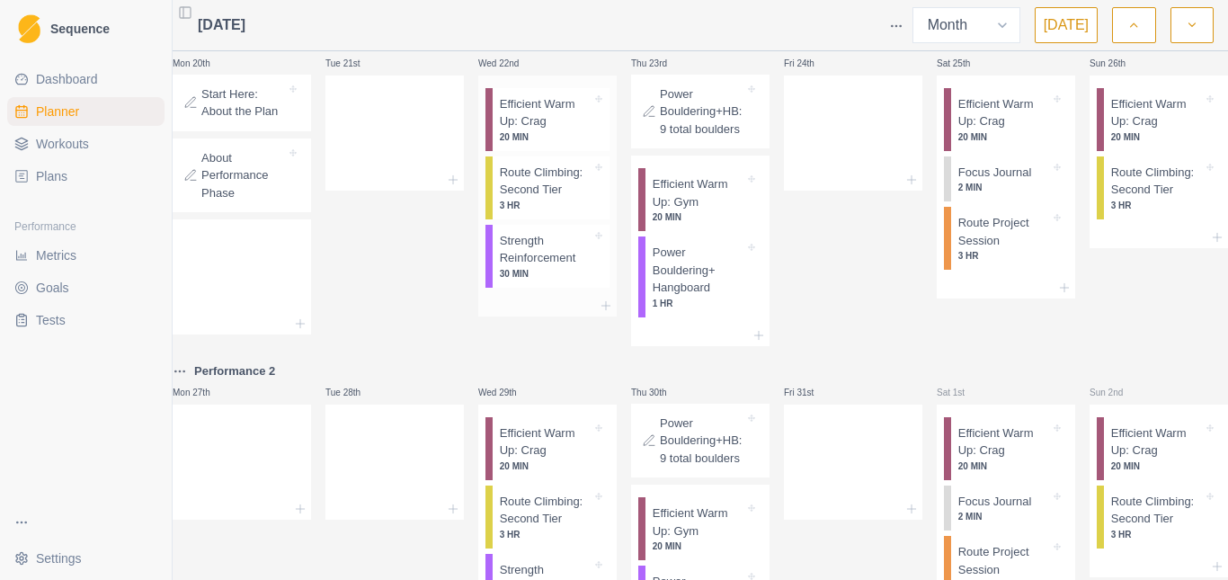
click at [545, 199] on p "Route Climbing: Second Tier" at bounding box center [546, 181] width 92 height 35
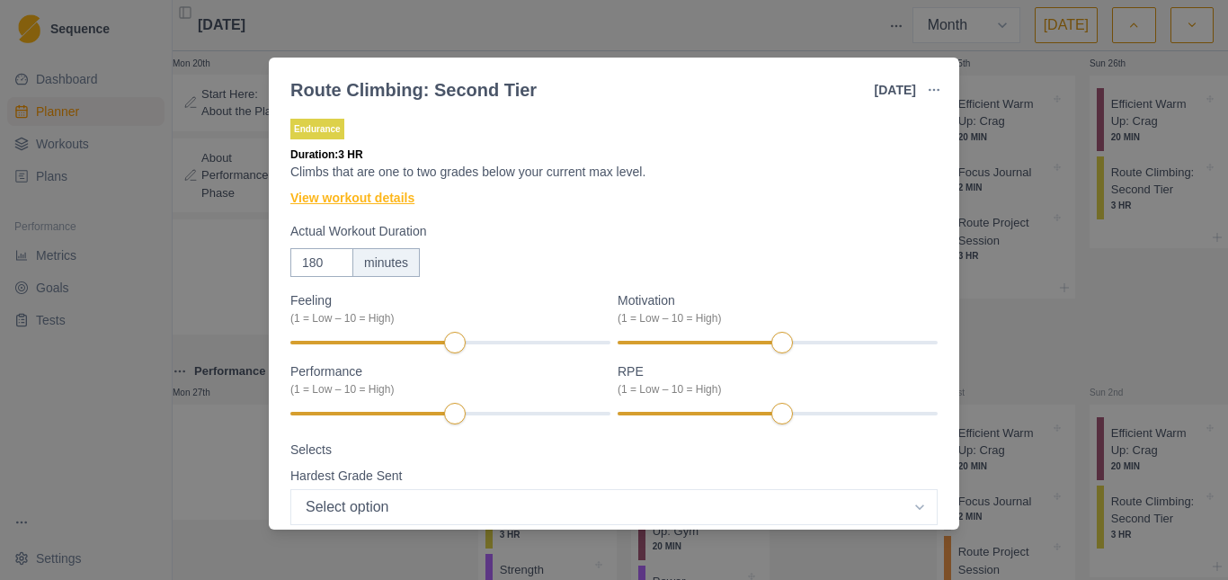
click at [381, 199] on link "View workout details" at bounding box center [352, 198] width 124 height 19
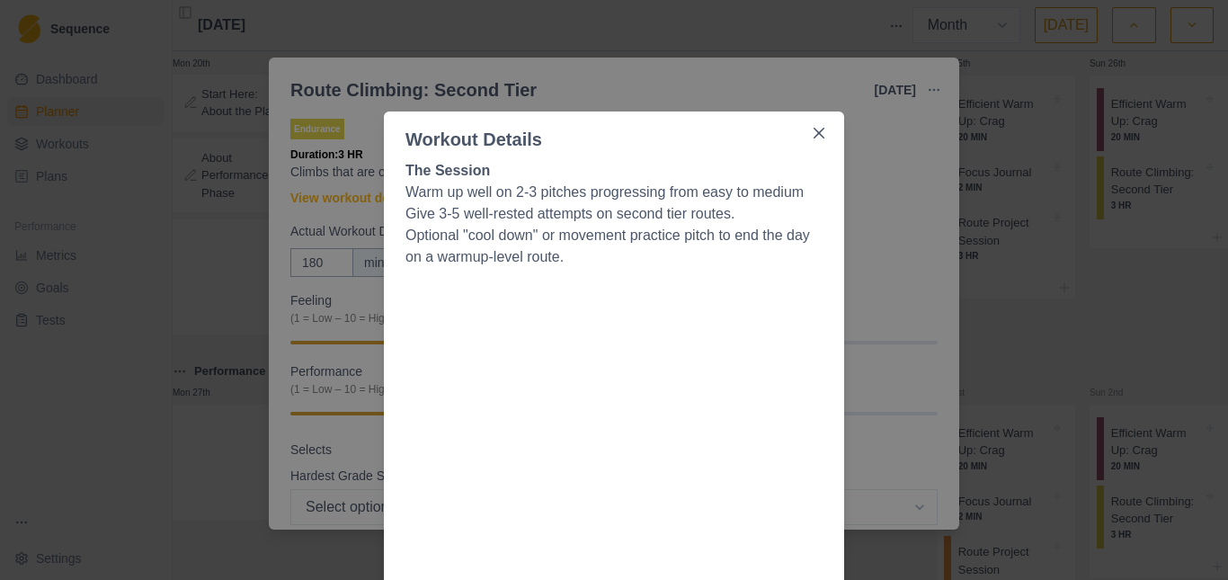
click at [333, 181] on div "Workout Details The Session Warm up well on 2-3 pitches progressing from easy t…" at bounding box center [614, 290] width 1228 height 580
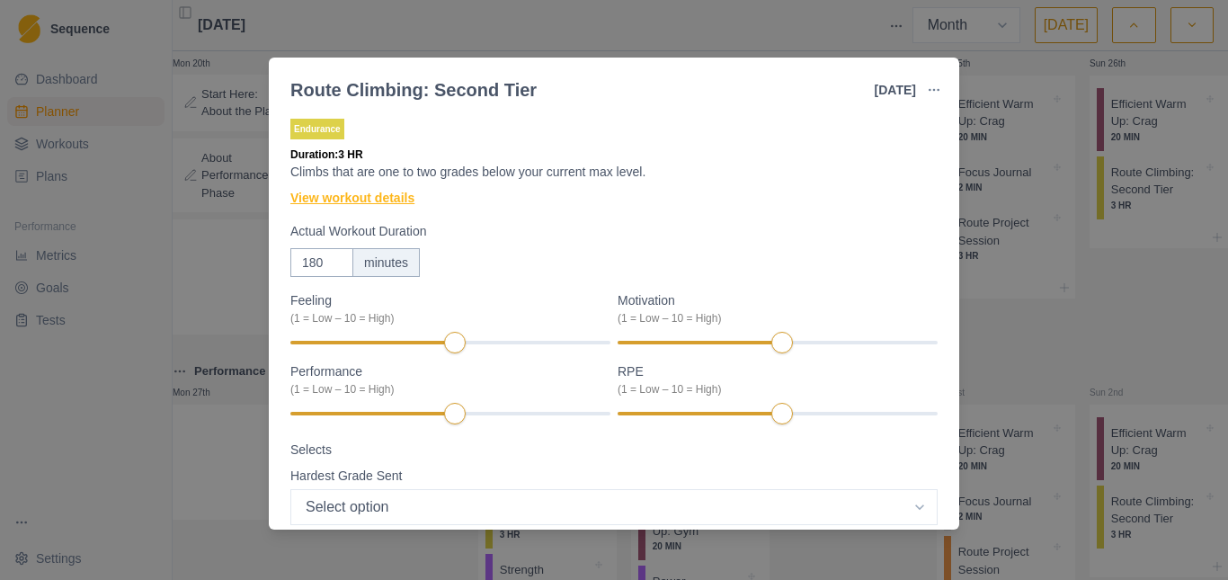
click at [403, 199] on link "View workout details" at bounding box center [352, 198] width 124 height 19
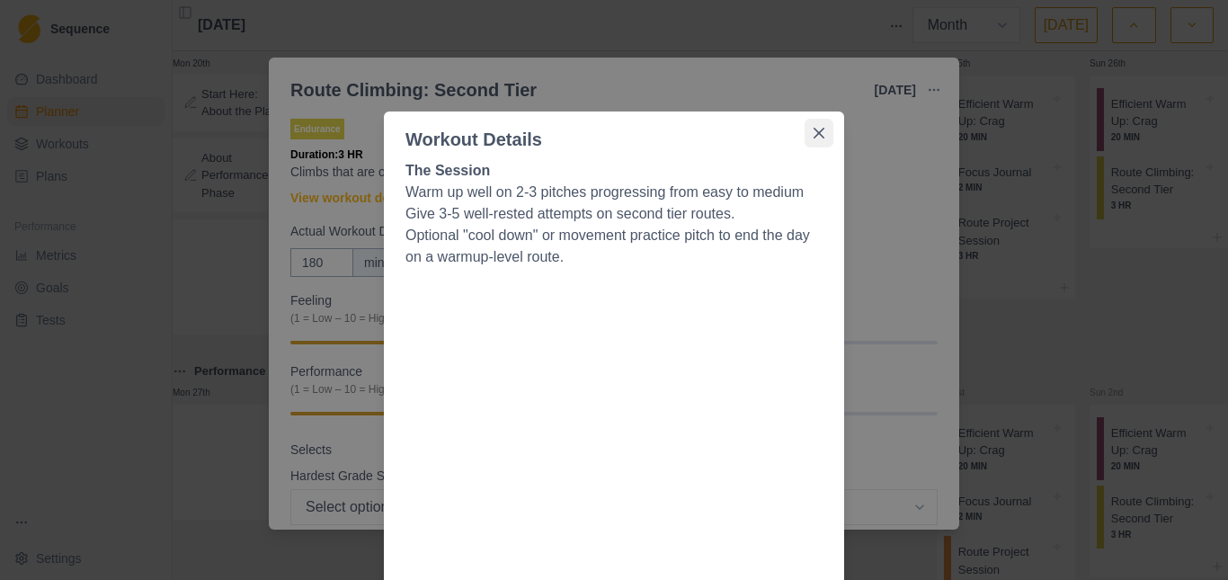
click at [816, 132] on icon "Close" at bounding box center [819, 133] width 11 height 11
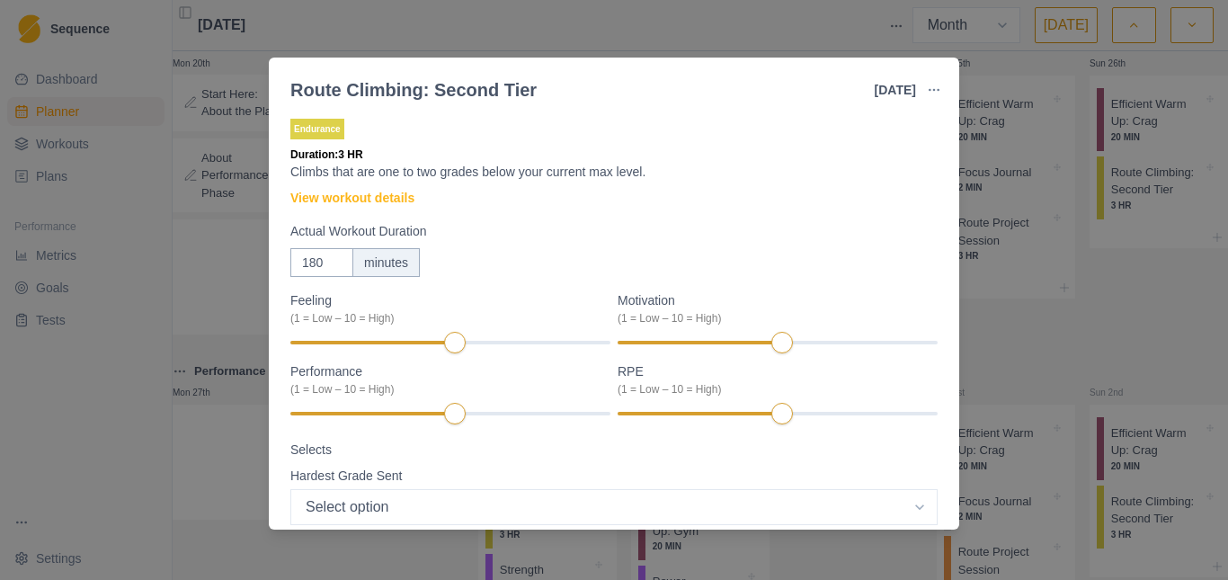
click at [224, 147] on div "Route Climbing: Second Tier [DATE] Link To Goal View Workout Metrics Edit Origi…" at bounding box center [614, 290] width 1228 height 580
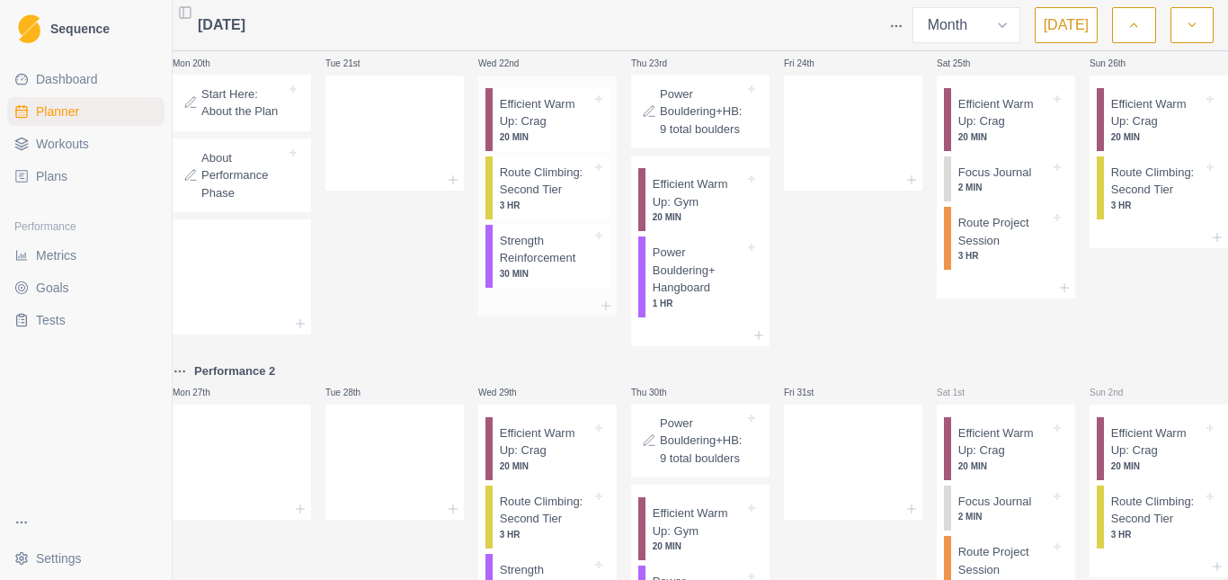
click at [534, 267] on p "Strength Reinforcement" at bounding box center [546, 249] width 92 height 35
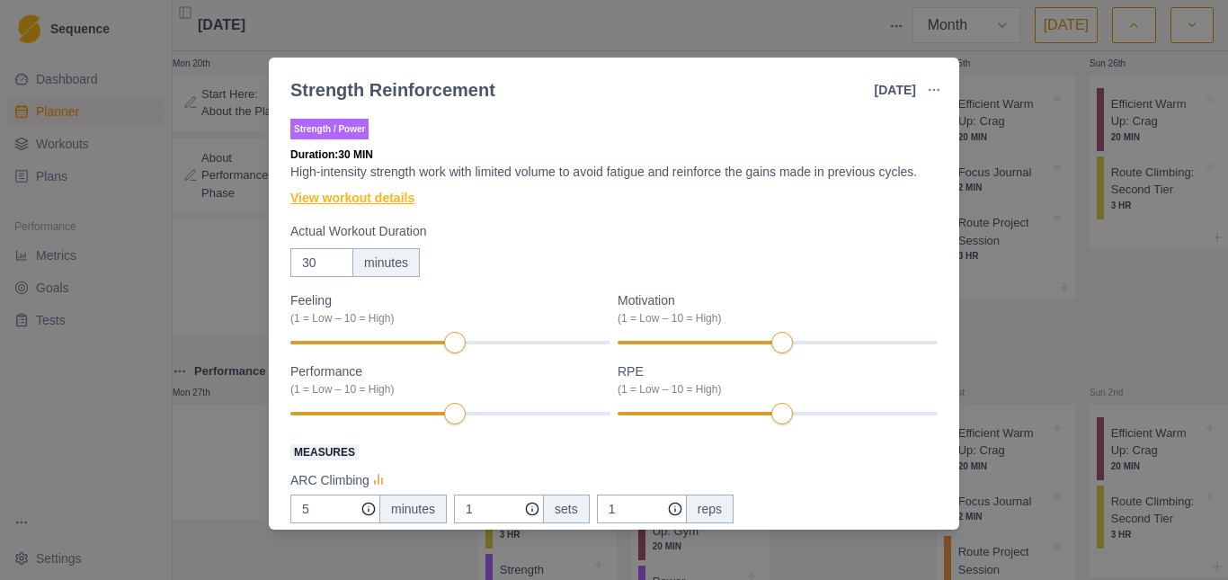
click at [362, 192] on link "View workout details" at bounding box center [352, 198] width 124 height 19
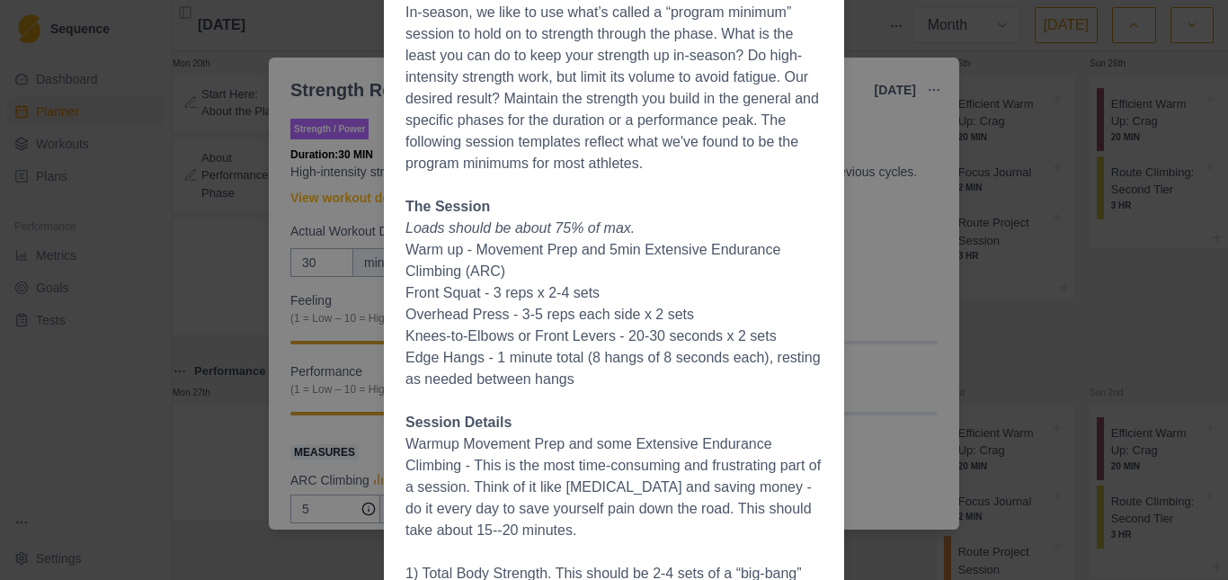
click at [160, 133] on div "Workout Details Overview In-season, we like to use what’s called a “program min…" at bounding box center [614, 290] width 1228 height 580
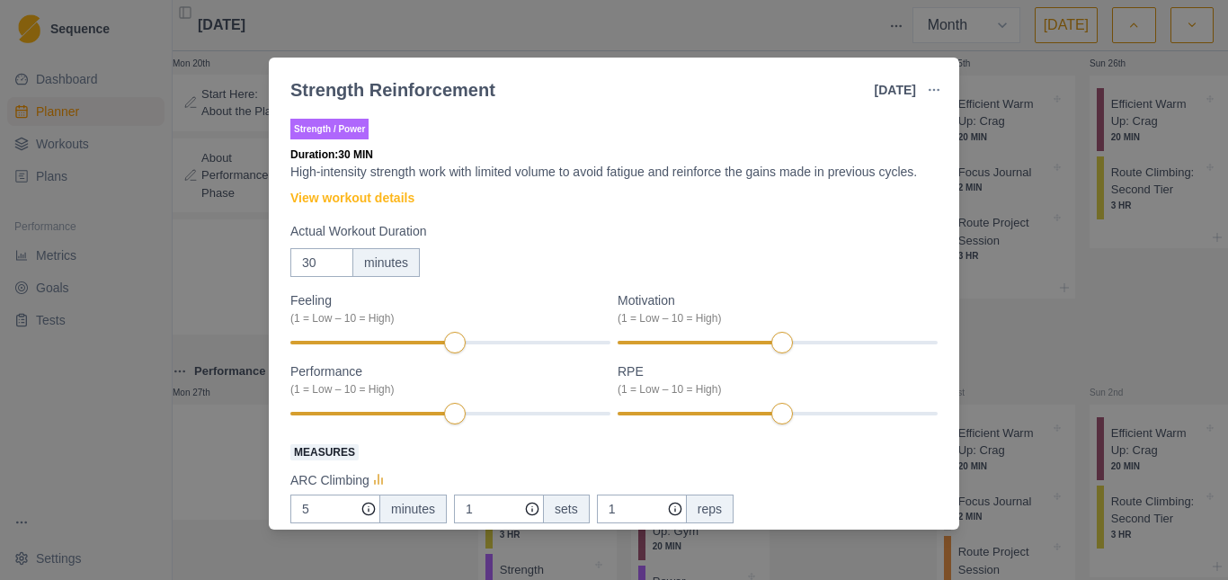
click at [690, 30] on div "Strength Reinforcement [DATE] Link To Goal View Workout Metrics Edit Original W…" at bounding box center [614, 290] width 1228 height 580
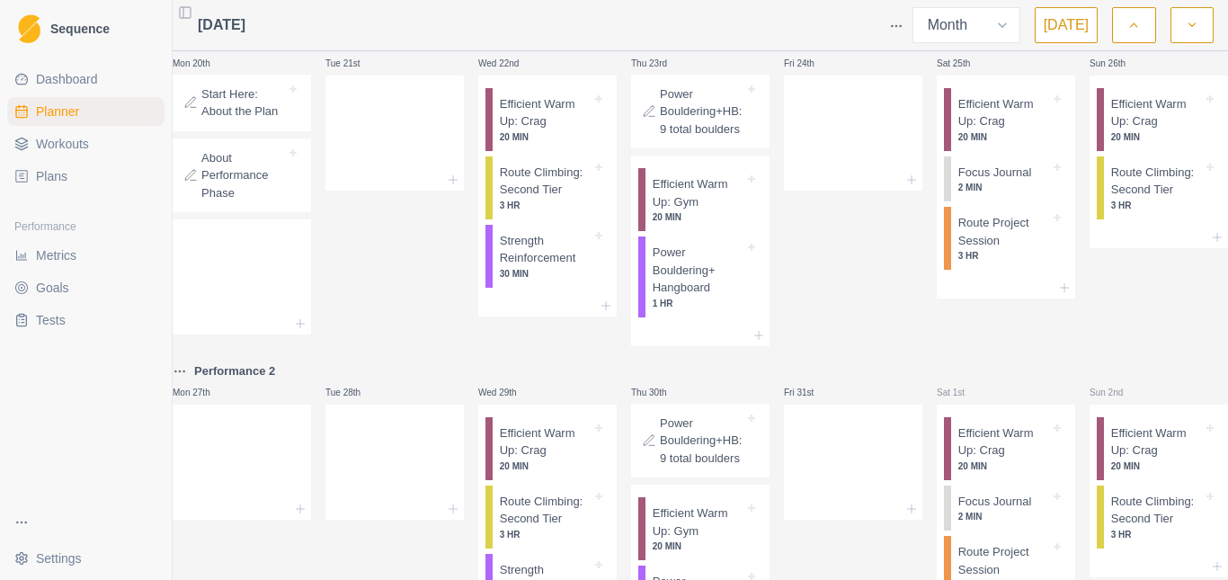
click at [802, 306] on div "Fri 24th" at bounding box center [853, 188] width 138 height 315
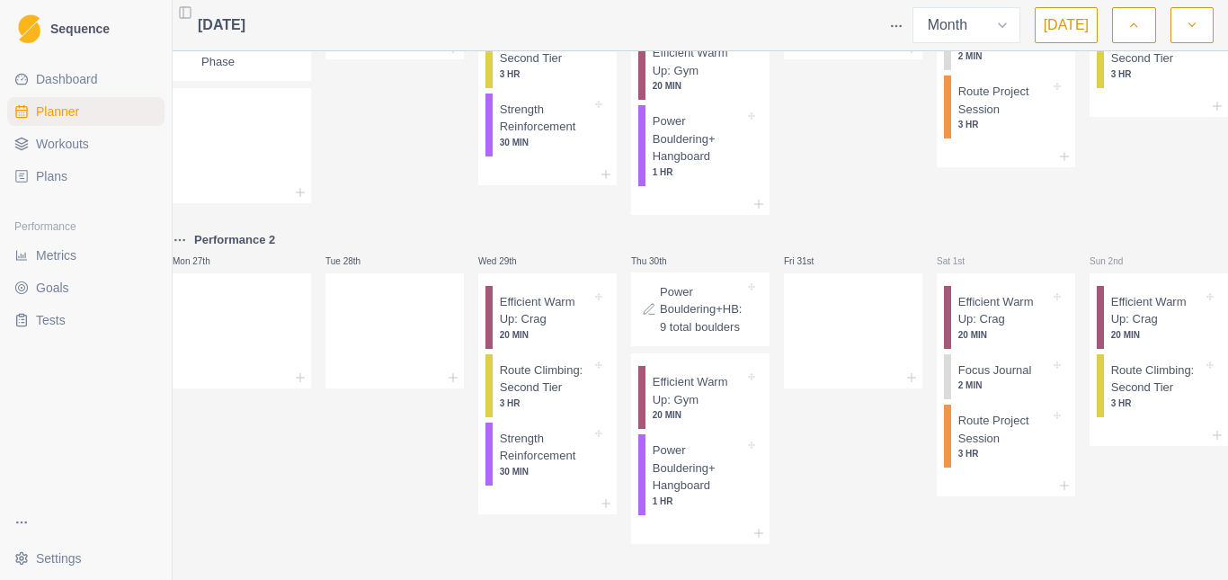
scroll to position [1806, 0]
click at [1189, 34] on button "button" at bounding box center [1192, 25] width 43 height 36
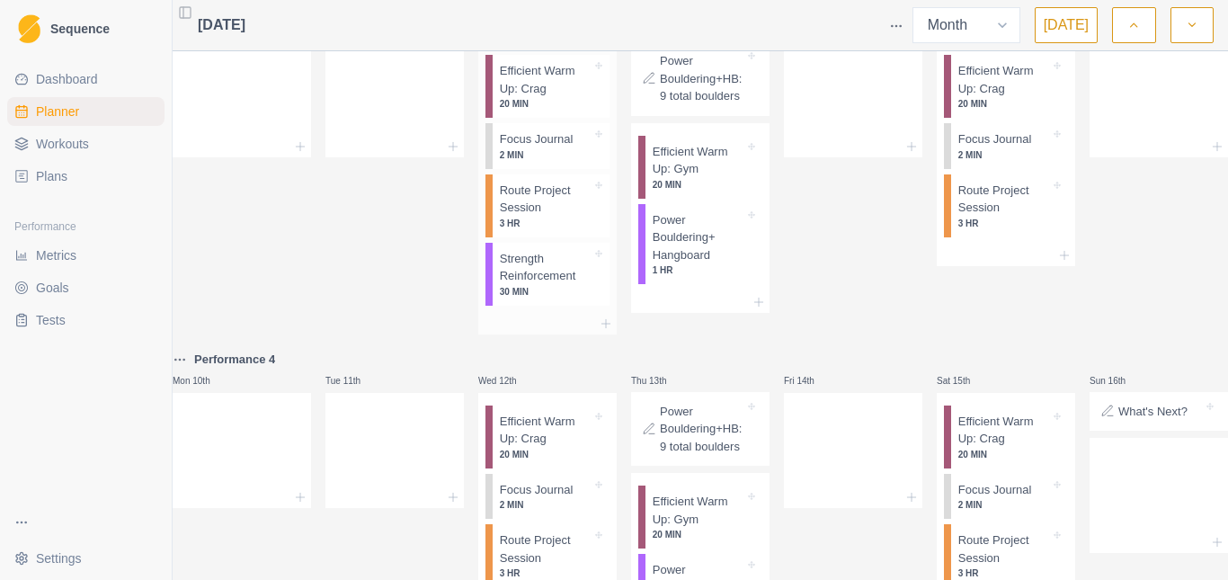
scroll to position [360, 0]
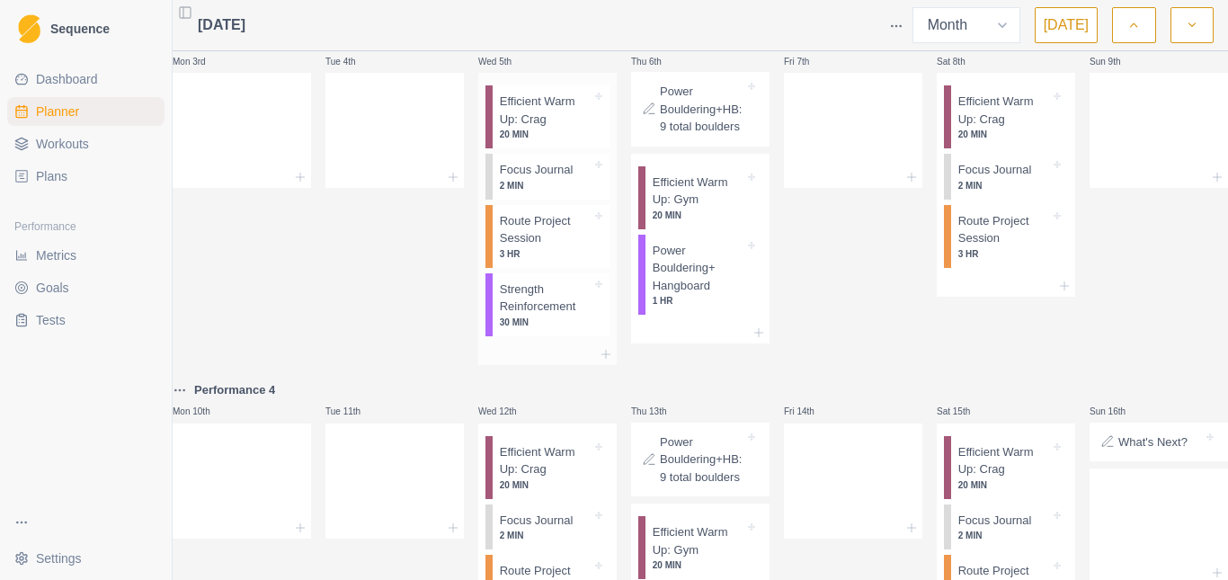
click at [543, 179] on p "Focus Journal" at bounding box center [537, 170] width 74 height 18
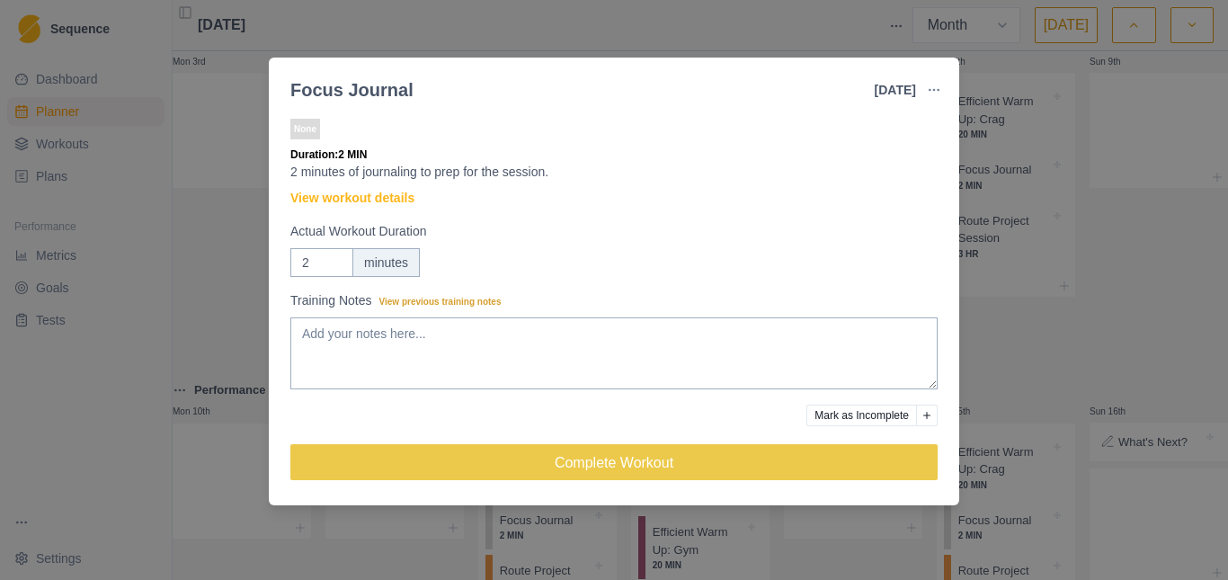
click at [231, 193] on div "Focus Journal [DATE] Link To Goal View Workout Metrics Edit Original Workout Re…" at bounding box center [614, 290] width 1228 height 580
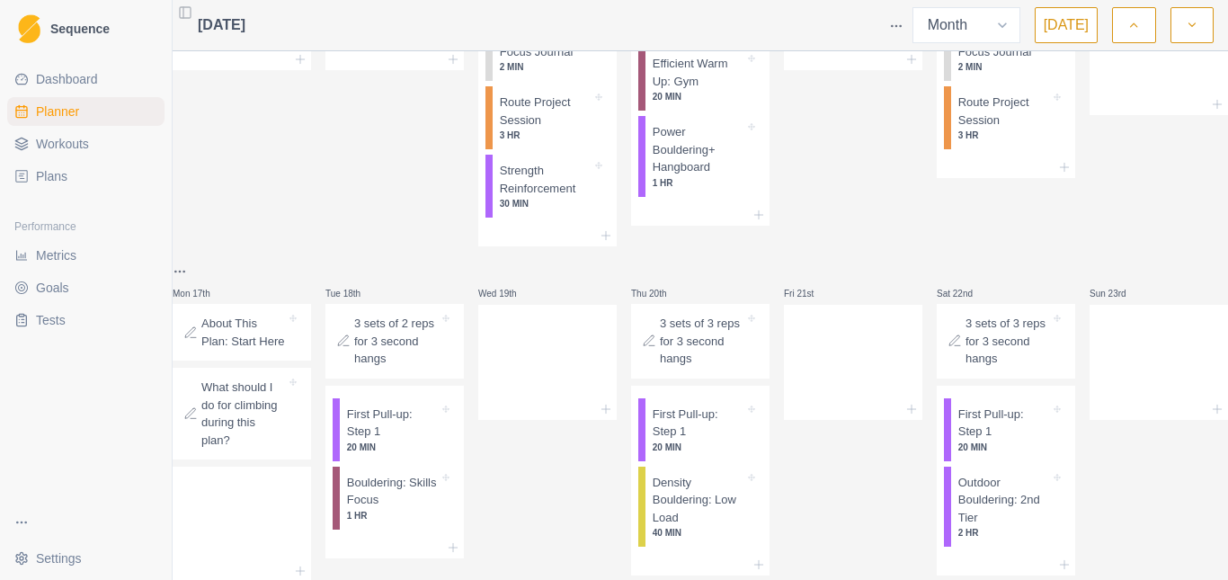
scroll to position [817, 0]
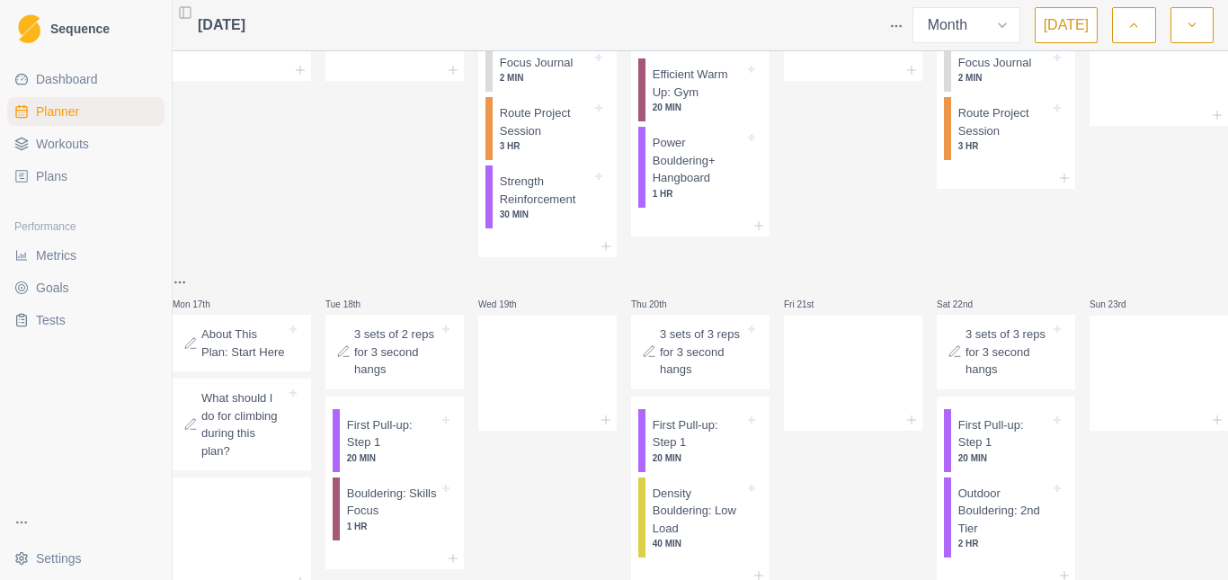
click at [823, 256] on div "Fri 14th" at bounding box center [853, 90] width 138 height 336
click at [958, 258] on div "Sat 15th Efficient Warm Up: Crag 20 MIN Focus Journal 2 MIN Route Project Sessi…" at bounding box center [1006, 90] width 138 height 336
click at [814, 212] on div "Fri 14th" at bounding box center [853, 90] width 138 height 336
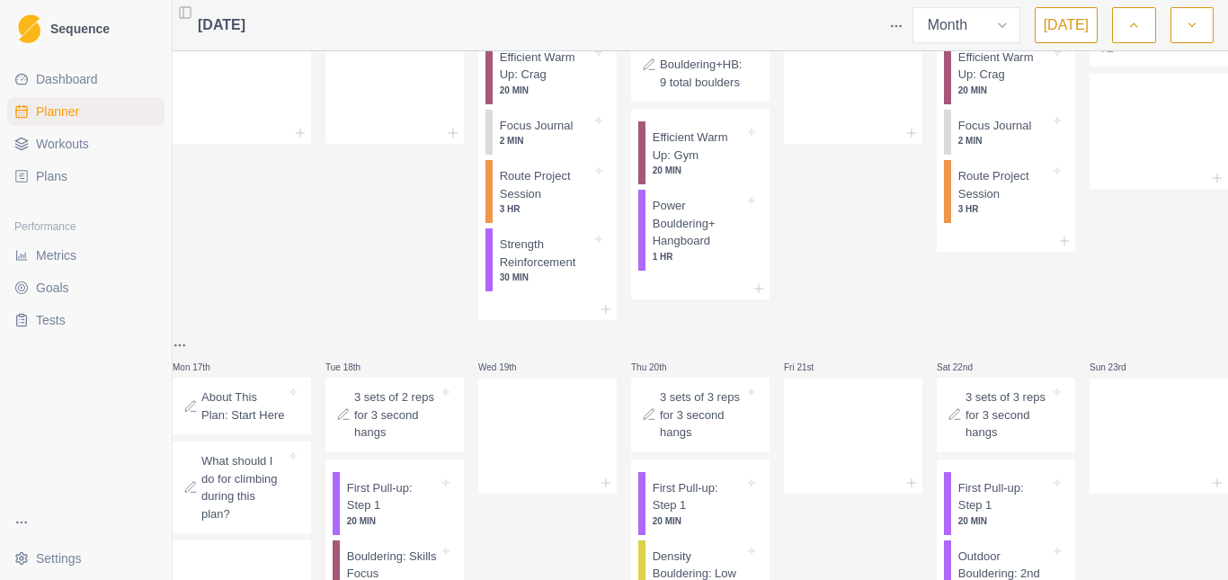
scroll to position [727, 0]
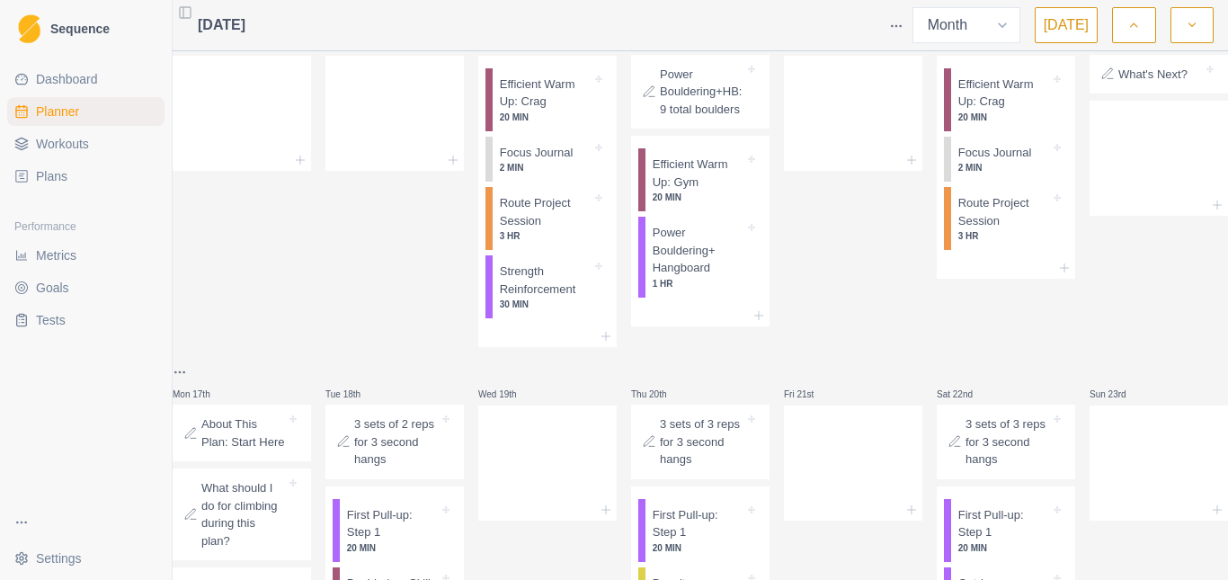
click at [414, 274] on div "Tue 11th" at bounding box center [394, 180] width 138 height 336
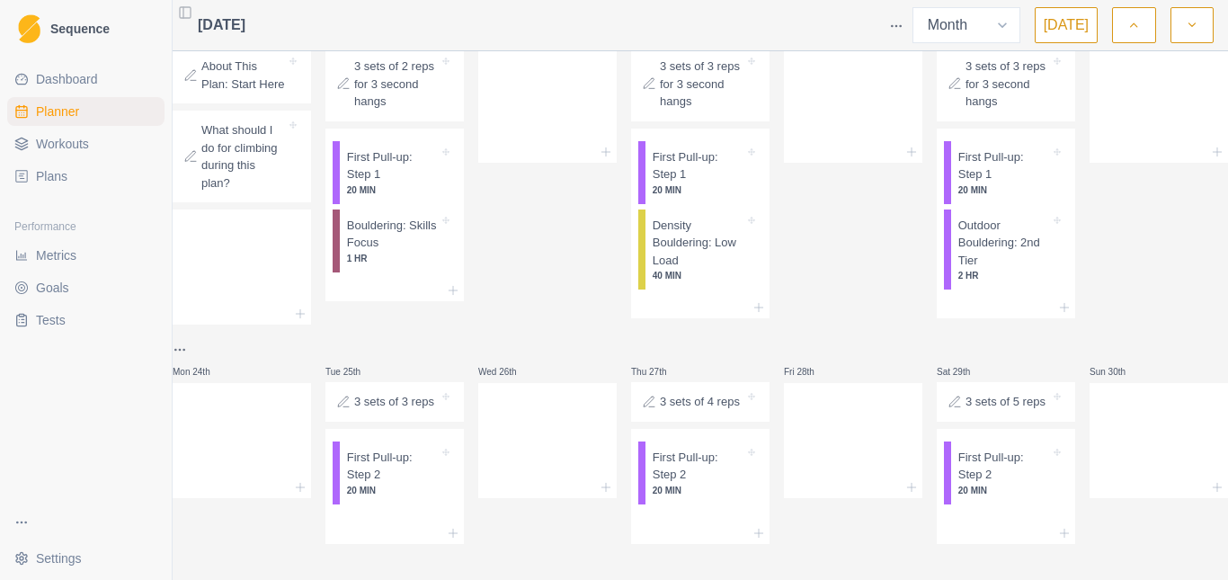
scroll to position [1177, 0]
click at [404, 217] on p "Bouldering: Skills Focus" at bounding box center [393, 234] width 92 height 35
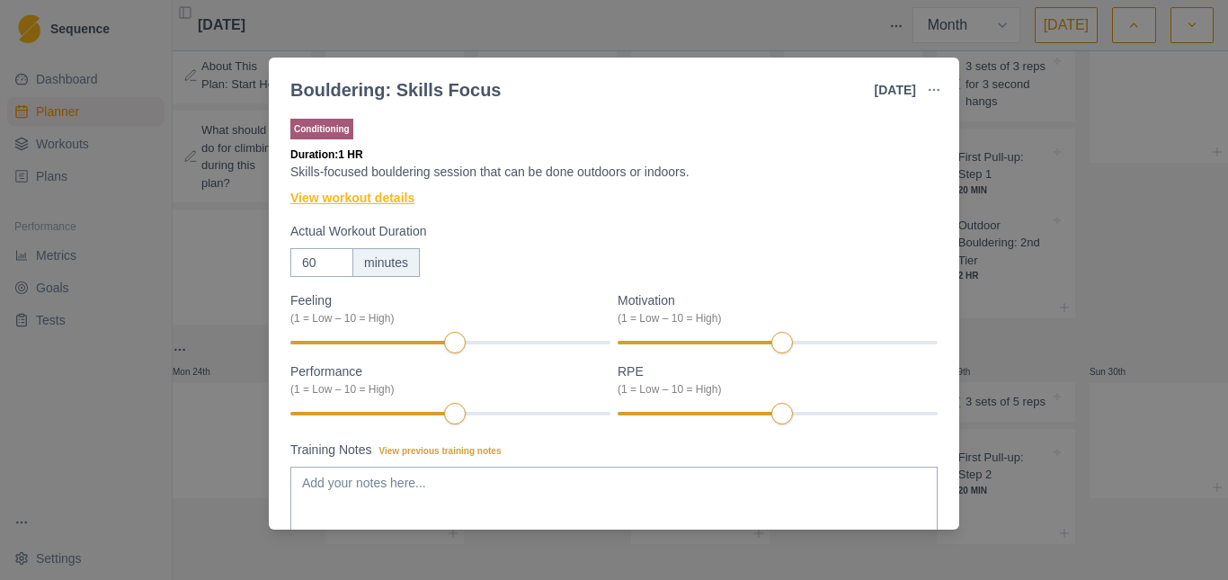
click at [332, 203] on link "View workout details" at bounding box center [352, 198] width 124 height 19
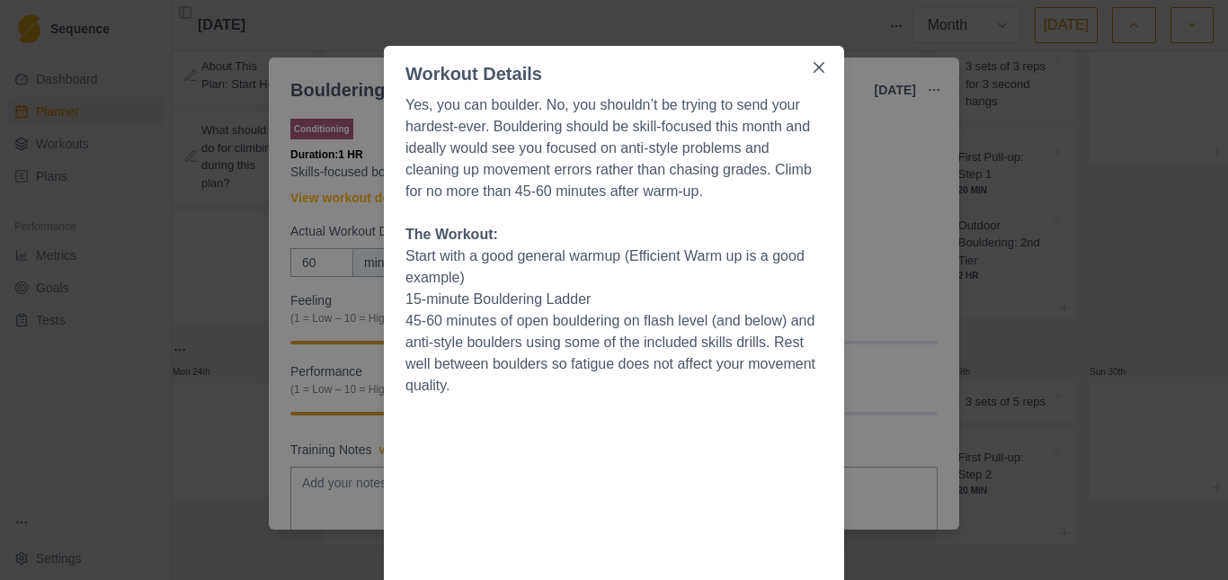
scroll to position [90, 0]
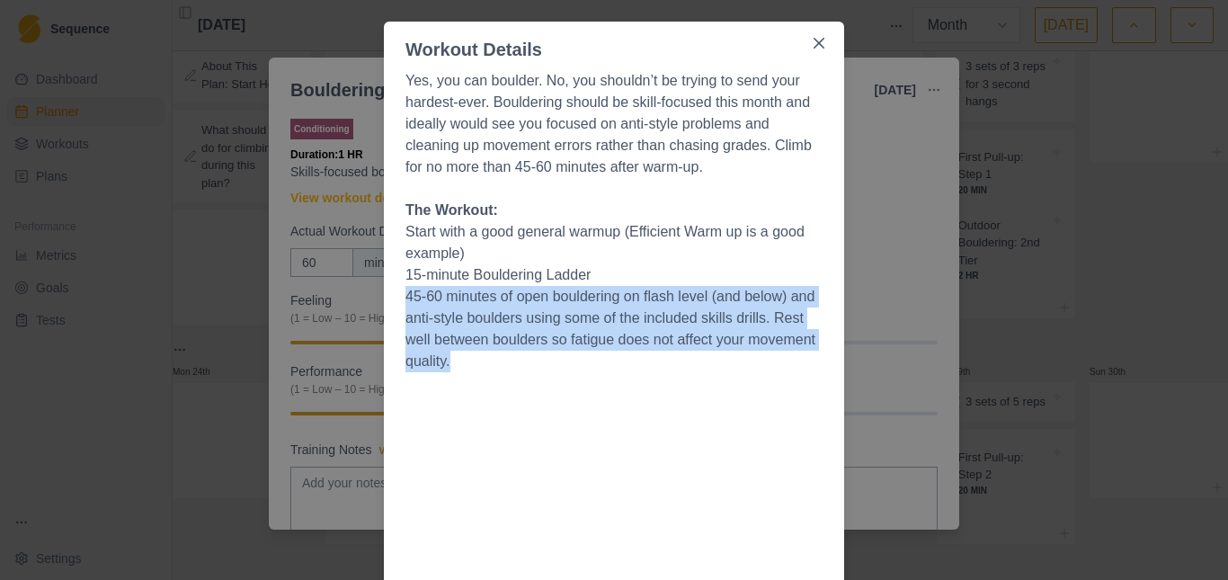
drag, startPoint x: 400, startPoint y: 295, endPoint x: 773, endPoint y: 367, distance: 380.0
click at [773, 367] on li "45-60 minutes of open bouldering on flash level (and below) and anti-style boul…" at bounding box center [613, 329] width 417 height 86
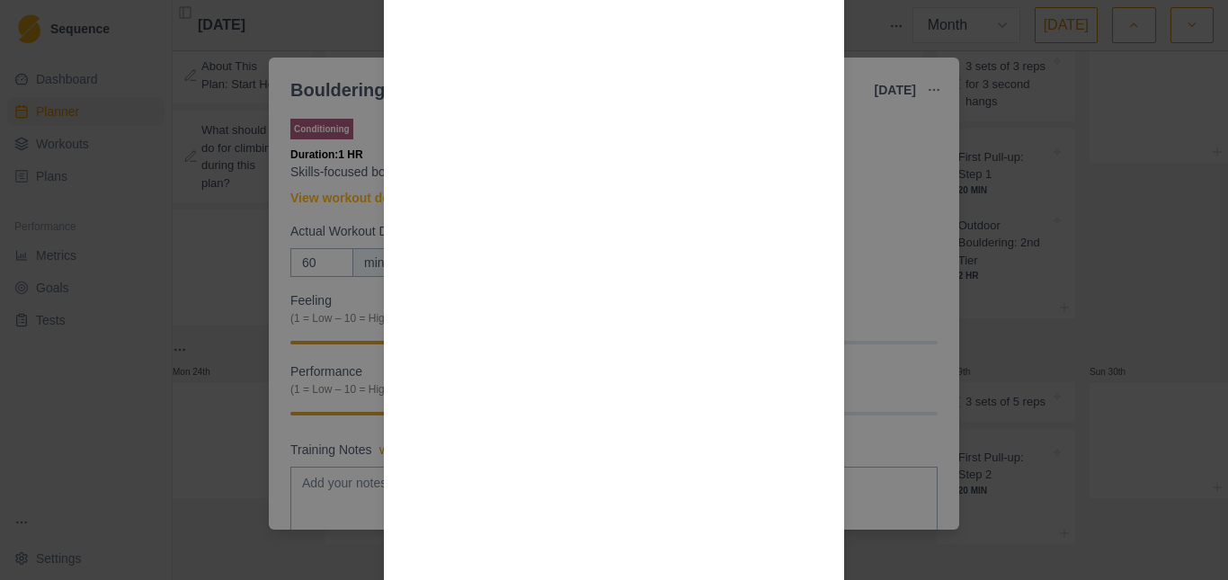
scroll to position [1655, 0]
click at [220, 202] on div "Workout Details Yes, you can boulder. No, you shouldn’t be trying to send your …" at bounding box center [614, 290] width 1228 height 580
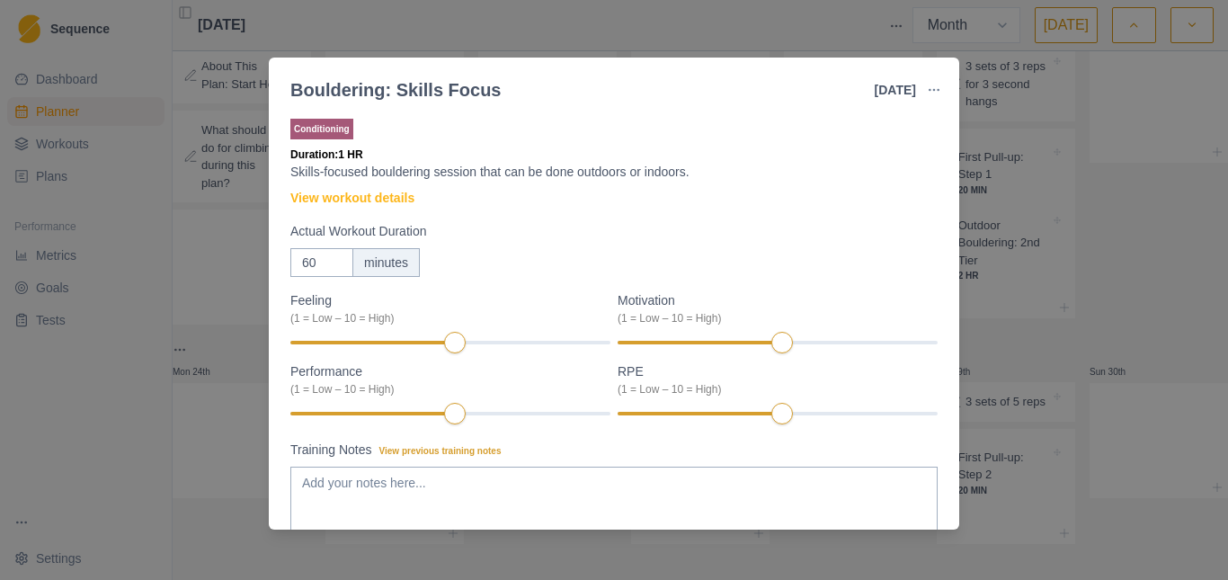
click at [1013, 280] on div "Bouldering: Skills Focus [DATE] Link To Goal View Workout Metrics Edit Original…" at bounding box center [614, 290] width 1228 height 580
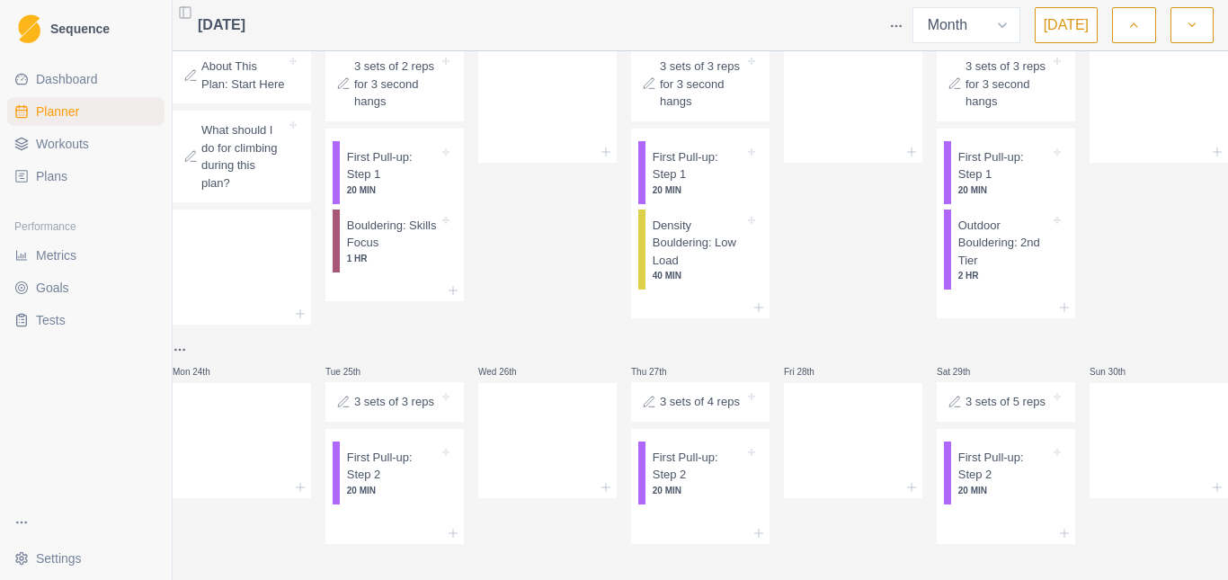
click at [530, 197] on div "Wed 19th" at bounding box center [547, 164] width 138 height 321
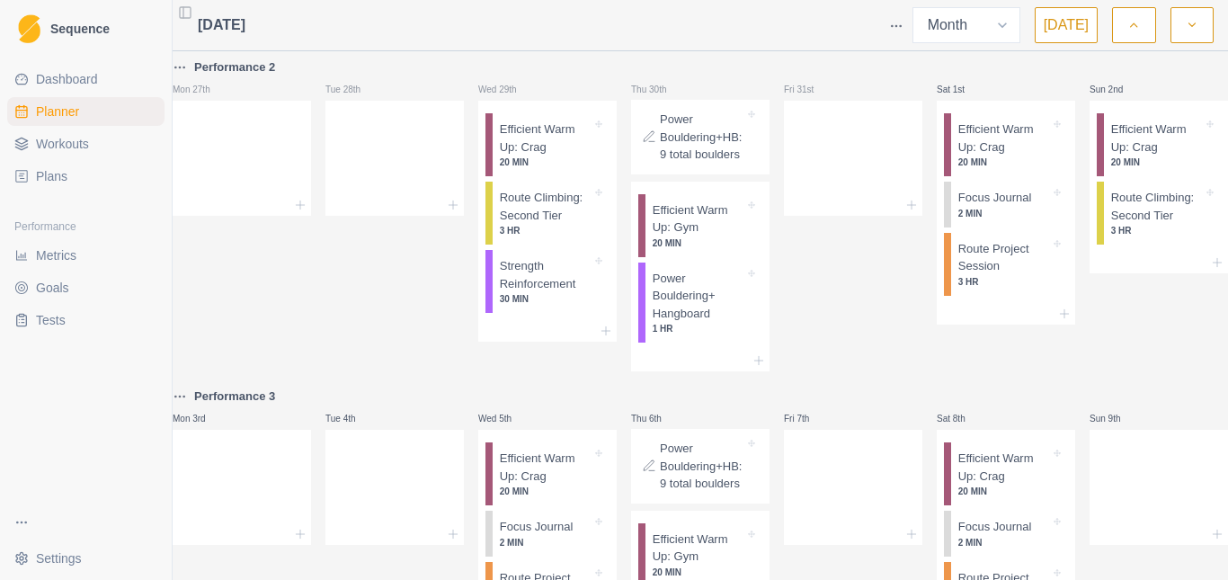
scroll to position [0, 0]
